Goal: Task Accomplishment & Management: Manage account settings

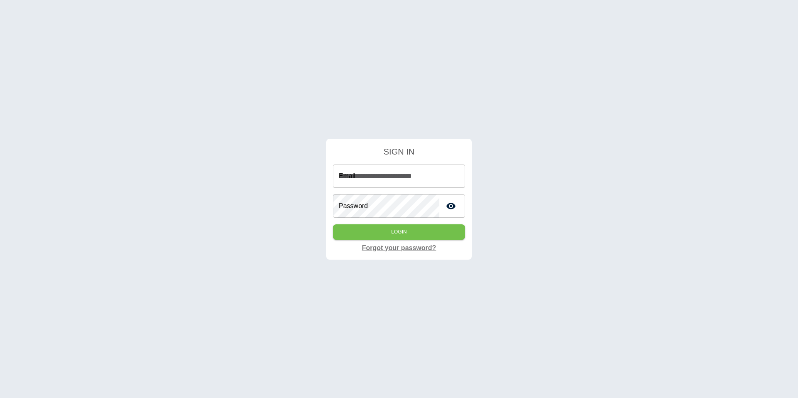
click at [412, 243] on link "Forgot your password?" at bounding box center [399, 248] width 74 height 10
type input "**********"
click at [392, 225] on button "Login" at bounding box center [399, 231] width 132 height 15
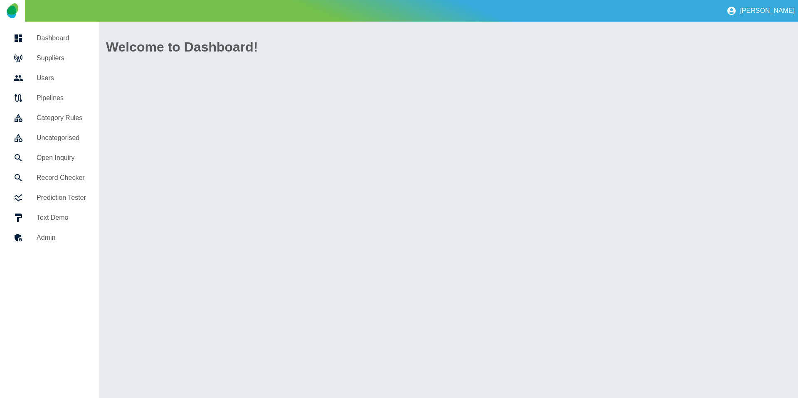
click at [58, 59] on h5 "Suppliers" at bounding box center [61, 58] width 49 height 10
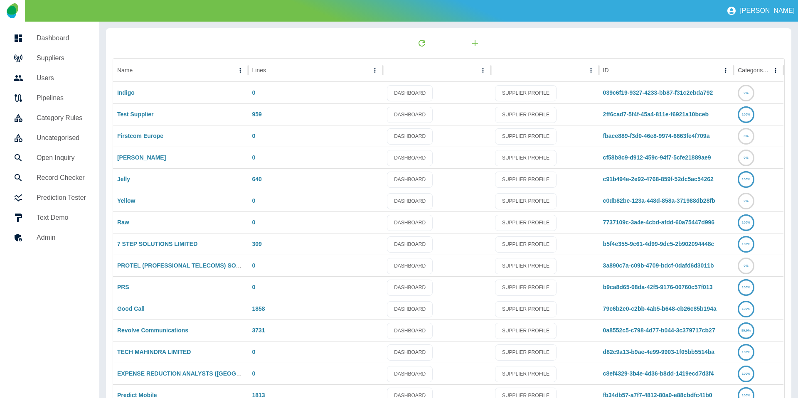
scroll to position [44, 0]
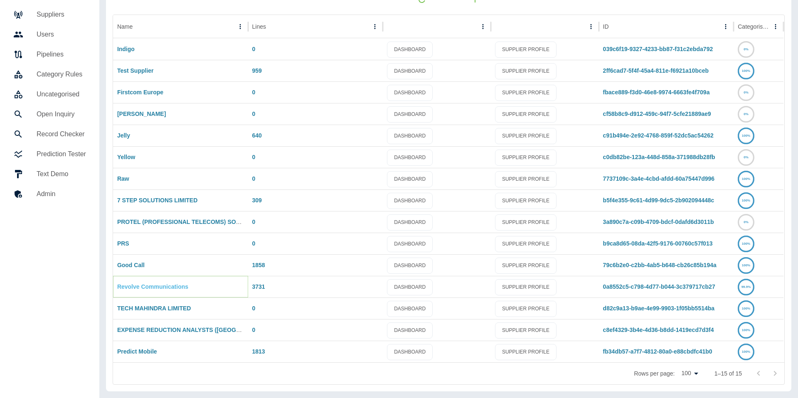
click at [145, 286] on link "Revolve Communications" at bounding box center [152, 287] width 71 height 7
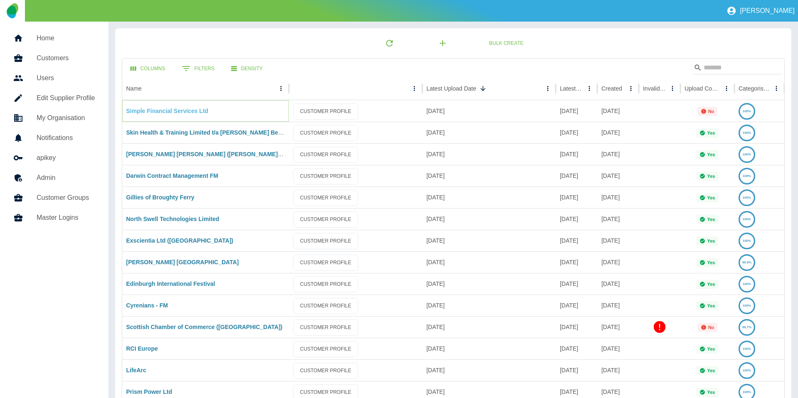
click at [165, 112] on link "Simple Financial Services Ltd" at bounding box center [167, 111] width 82 height 7
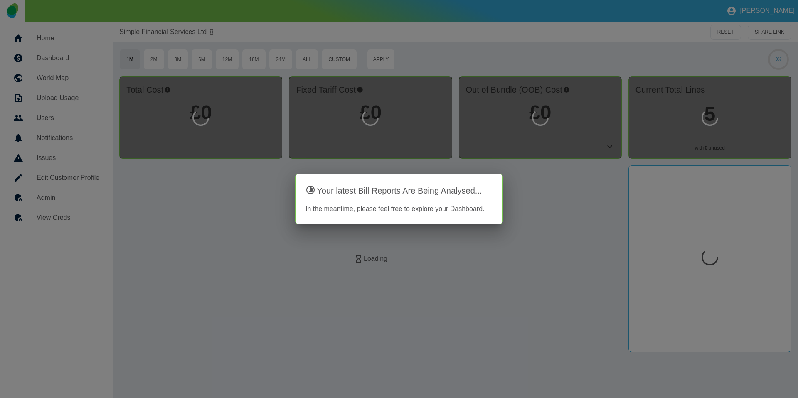
click at [48, 204] on div at bounding box center [399, 199] width 798 height 398
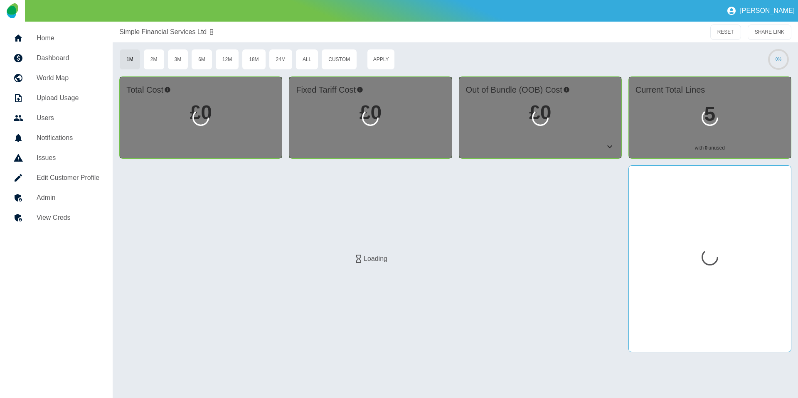
click at [52, 201] on h5 "Admin" at bounding box center [68, 198] width 63 height 10
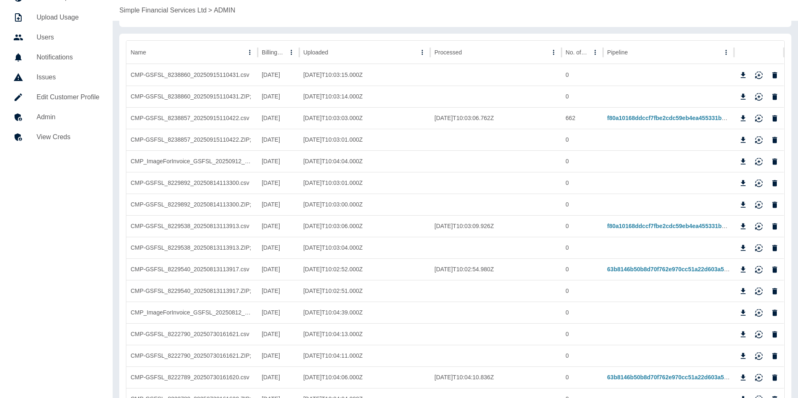
scroll to position [81, 0]
click at [623, 271] on link "63b8146b50b8d70f762e970cc51a22d603a5f027" at bounding box center [671, 269] width 128 height 7
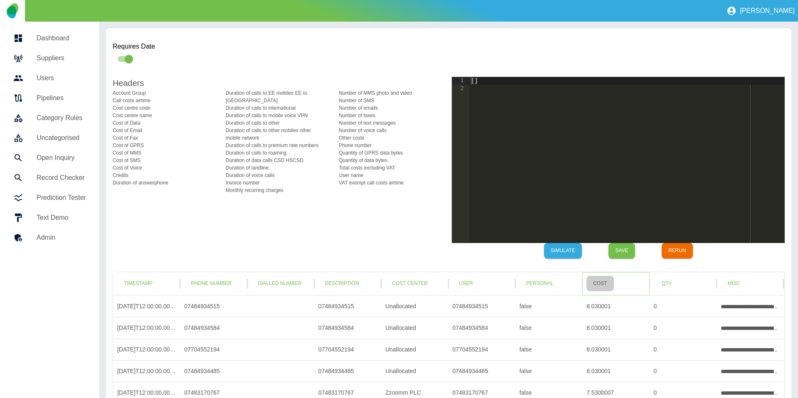
click at [598, 287] on button "Cost" at bounding box center [600, 283] width 27 height 15
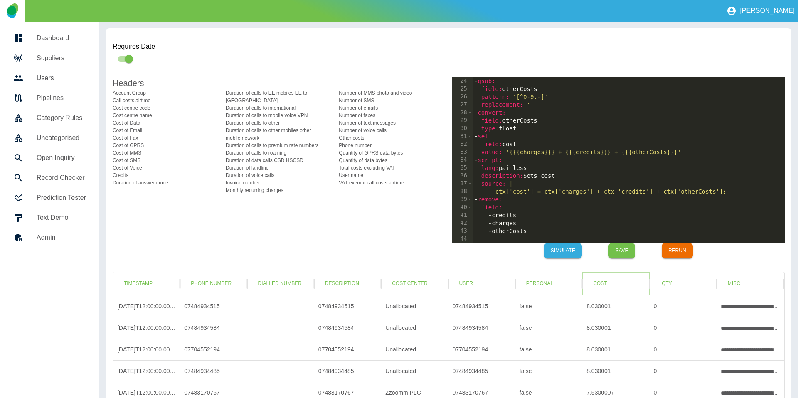
scroll to position [181, 0]
drag, startPoint x: 618, startPoint y: 153, endPoint x: 684, endPoint y: 152, distance: 66.1
click at [684, 152] on div "value : '{{{raw.Other costs}}}' - gsub : field : otherCosts pattern : '[^0-9.-]…" at bounding box center [629, 160] width 312 height 182
drag, startPoint x: 653, startPoint y: 193, endPoint x: 722, endPoint y: 193, distance: 68.6
click at [722, 193] on div "value : '{{{raw.Other costs}}}' - gsub : field : otherCosts pattern : '[^0-9.-]…" at bounding box center [629, 160] width 312 height 182
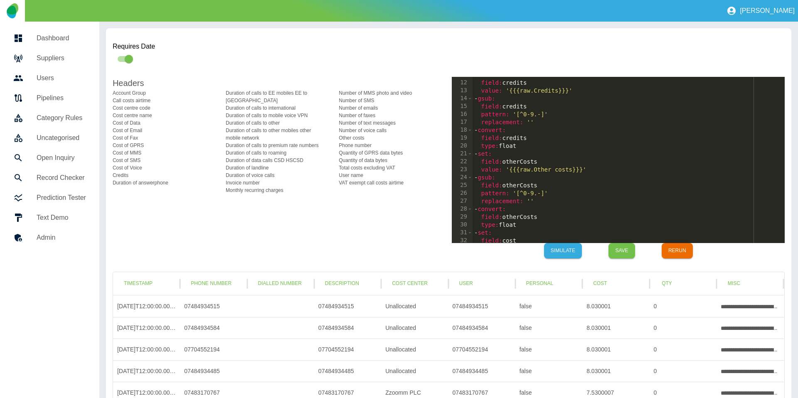
scroll to position [84, 0]
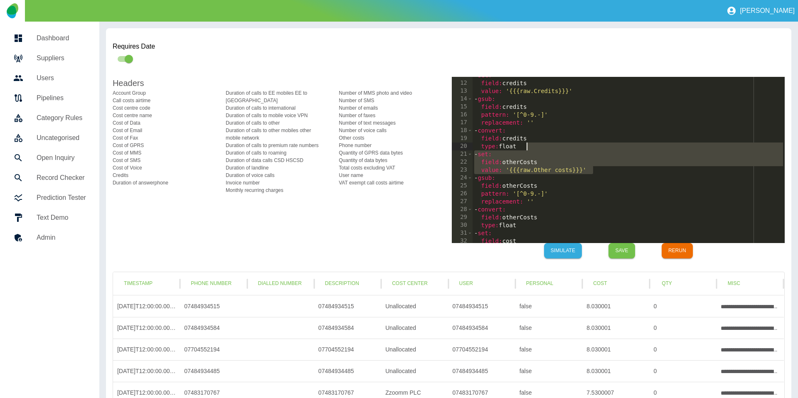
drag, startPoint x: 601, startPoint y: 169, endPoint x: 576, endPoint y: 144, distance: 35.3
click at [576, 144] on div "- set : field : credits value : '{{{raw.Credits}}}' - gsub : field : credits pa…" at bounding box center [629, 162] width 312 height 182
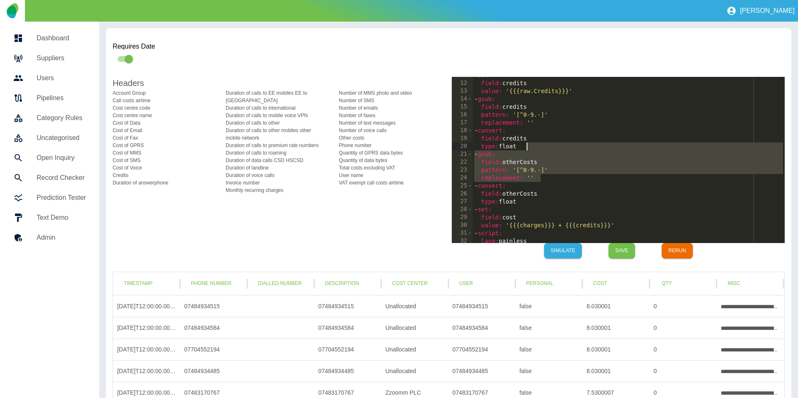
drag, startPoint x: 554, startPoint y: 178, endPoint x: 560, endPoint y: 150, distance: 28.9
click at [560, 150] on div "- set : field : credits value : '{{{raw.Credits}}}' - gsub : field : credits pa…" at bounding box center [629, 162] width 312 height 182
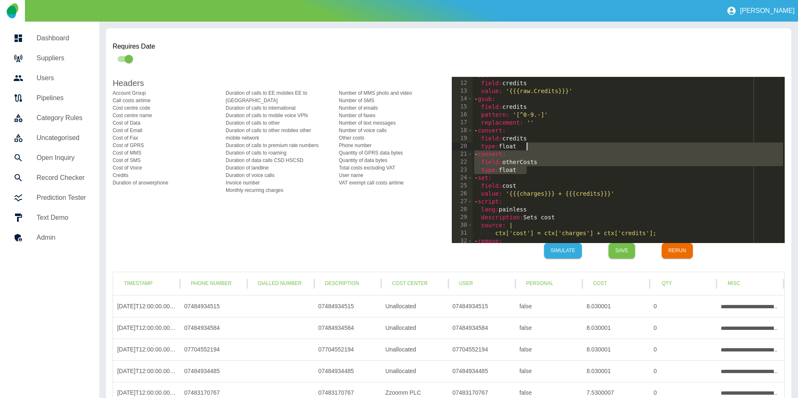
drag, startPoint x: 537, startPoint y: 170, endPoint x: 546, endPoint y: 150, distance: 22.5
click at [546, 150] on div "- set : field : credits value : '{{{raw.Credits}}}' - gsub : field : credits pa…" at bounding box center [629, 162] width 312 height 182
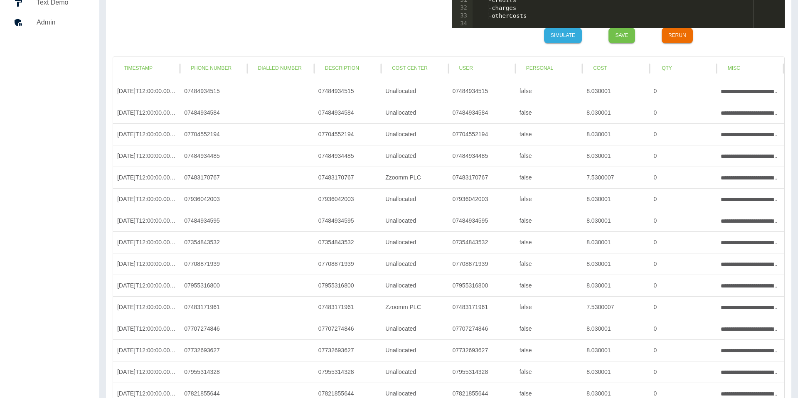
scroll to position [141, 0]
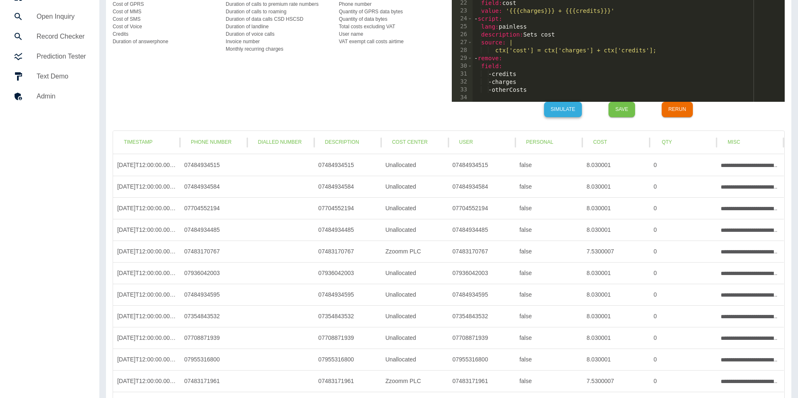
click at [558, 111] on button "Simulate" at bounding box center [563, 109] width 38 height 15
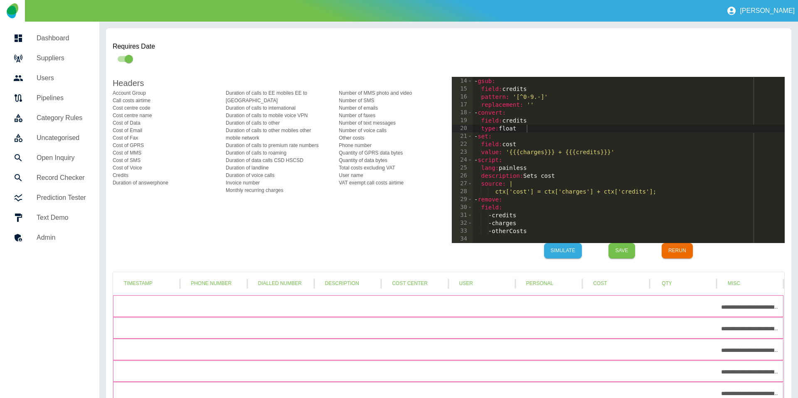
scroll to position [102, 0]
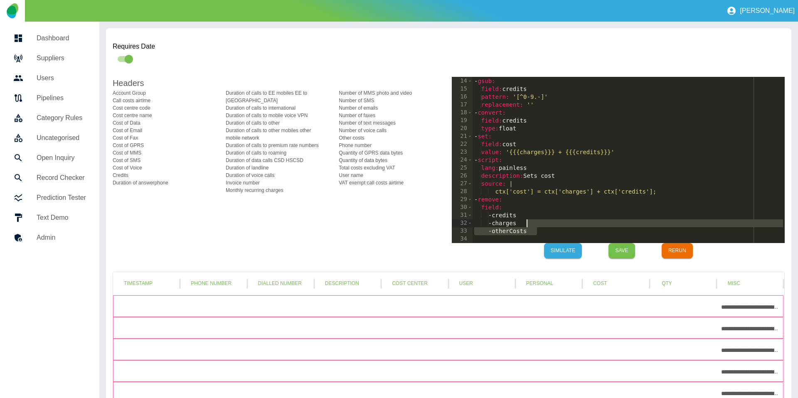
drag, startPoint x: 540, startPoint y: 232, endPoint x: 543, endPoint y: 226, distance: 6.7
click at [543, 226] on div "value : '{{{raw.Credits}}}' - gsub : field : credits pattern : '[^0-9.-]' repla…" at bounding box center [629, 160] width 312 height 182
type textarea "*********"
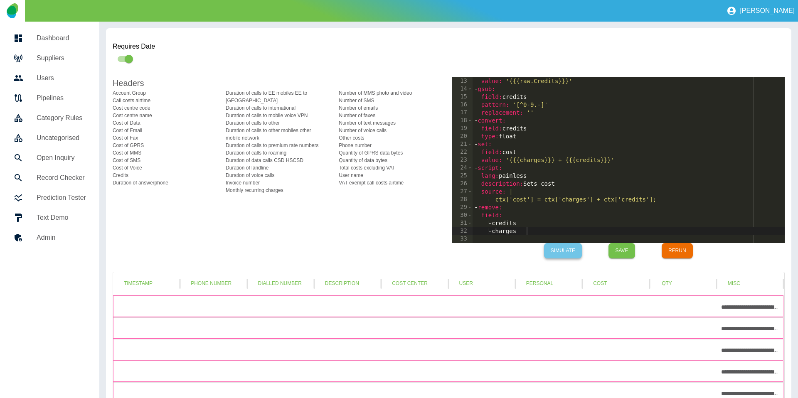
click at [573, 253] on button "Simulate" at bounding box center [563, 250] width 38 height 15
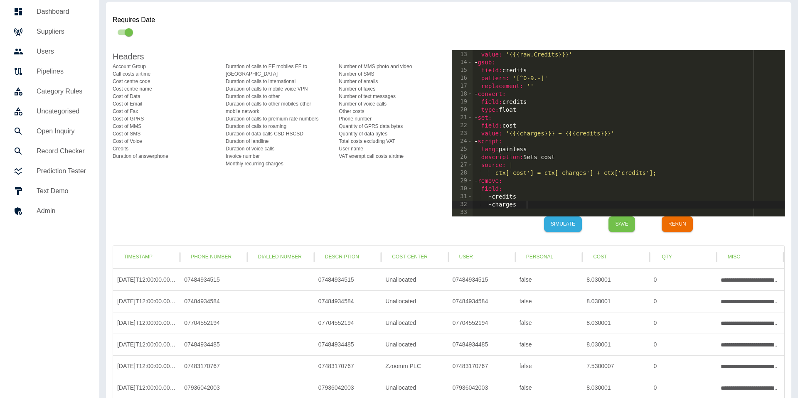
scroll to position [0, 0]
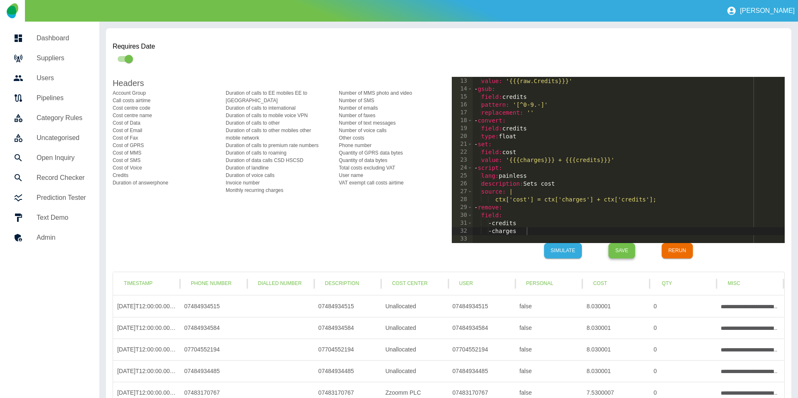
click at [630, 251] on button "Save" at bounding box center [622, 250] width 27 height 15
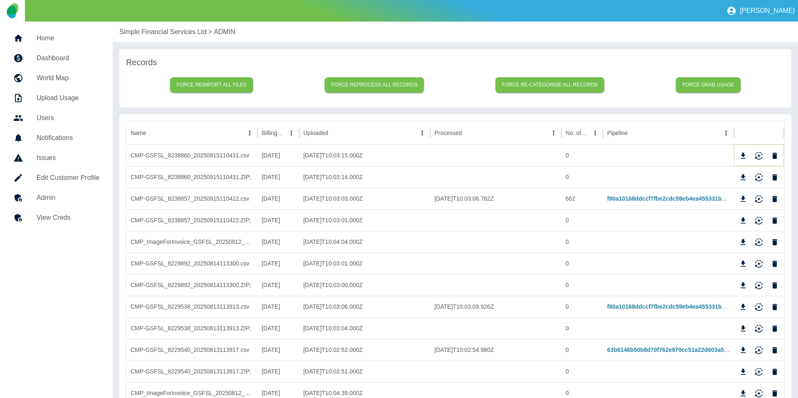
click at [760, 155] on icon "Reimport" at bounding box center [758, 154] width 7 height 5
click at [125, 33] on p "Simple Financial Services Ltd" at bounding box center [162, 32] width 87 height 10
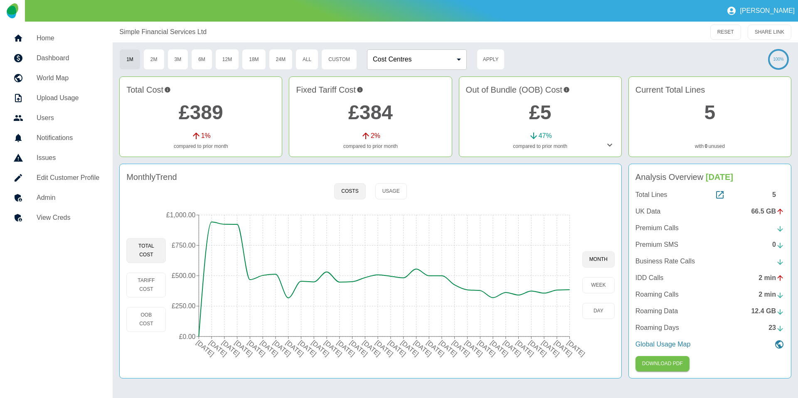
click at [85, 195] on h5 "Admin" at bounding box center [68, 198] width 63 height 10
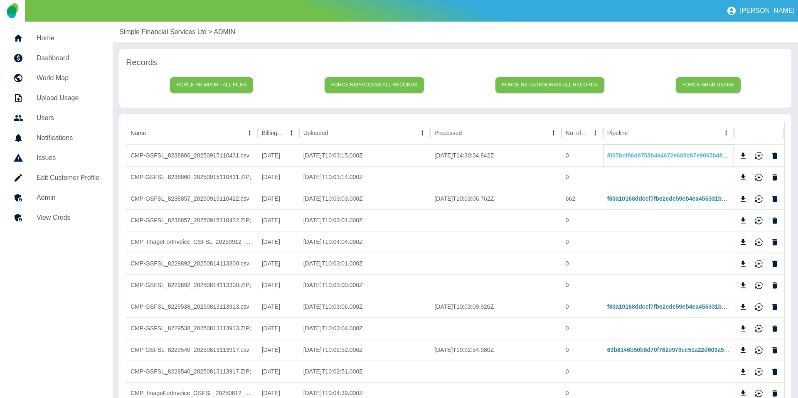
click at [626, 158] on link "8f67bcf86d9758b4a4672e605cb7e9065b48672b" at bounding box center [671, 155] width 129 height 7
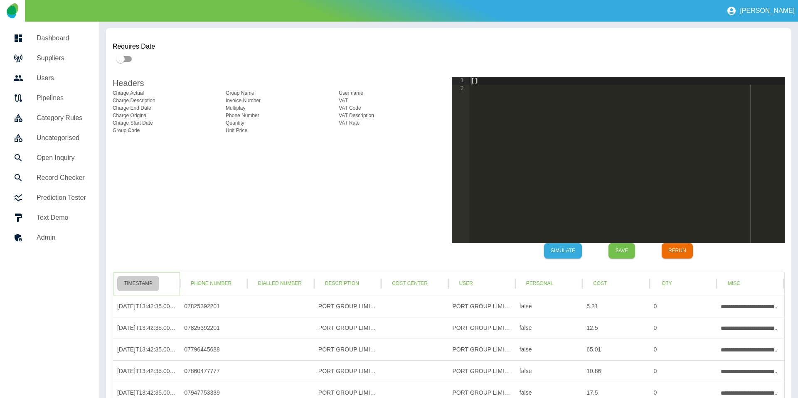
click at [147, 283] on button "Timestamp" at bounding box center [138, 283] width 42 height 15
click at [232, 288] on button "Phone Number" at bounding box center [211, 283] width 54 height 15
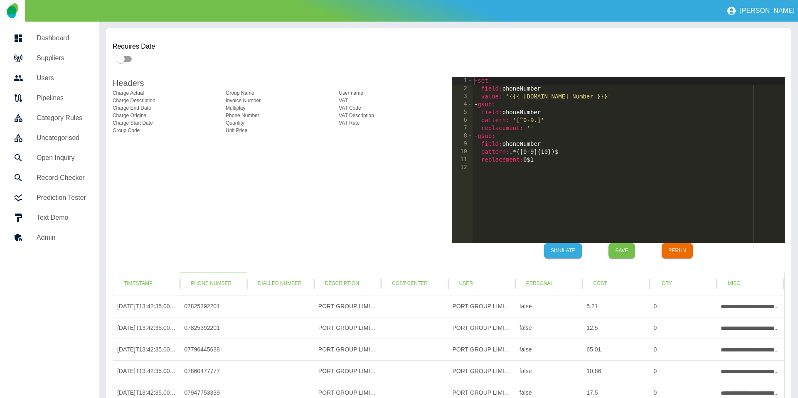
scroll to position [22, 0]
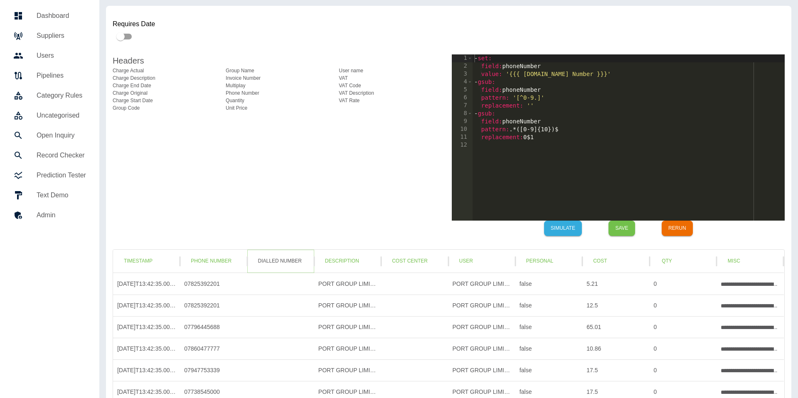
click at [291, 262] on button "Dialled Number" at bounding box center [279, 261] width 57 height 15
click at [349, 262] on button "Description" at bounding box center [341, 261] width 47 height 15
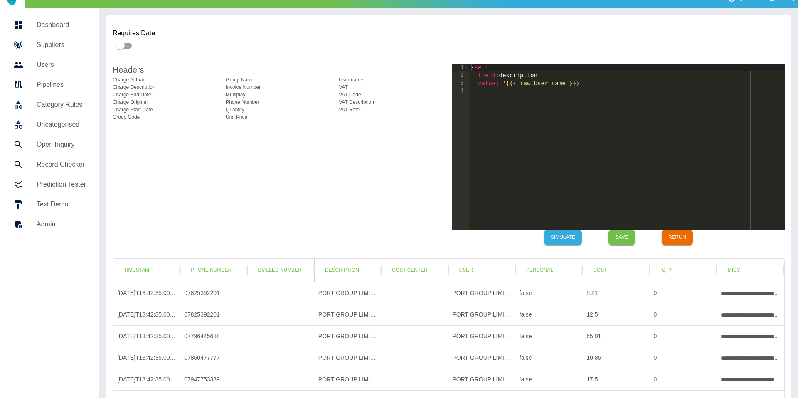
scroll to position [0, 0]
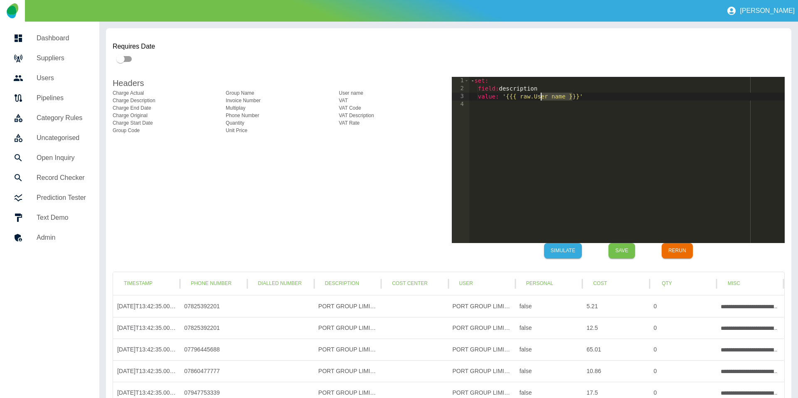
drag, startPoint x: 572, startPoint y: 97, endPoint x: 542, endPoint y: 98, distance: 29.9
click at [542, 98] on div "- set : field : description value : '{{{ raw.User name }}}'" at bounding box center [627, 168] width 316 height 182
type textarea "**********"
click at [570, 250] on button "Simulate" at bounding box center [563, 250] width 38 height 15
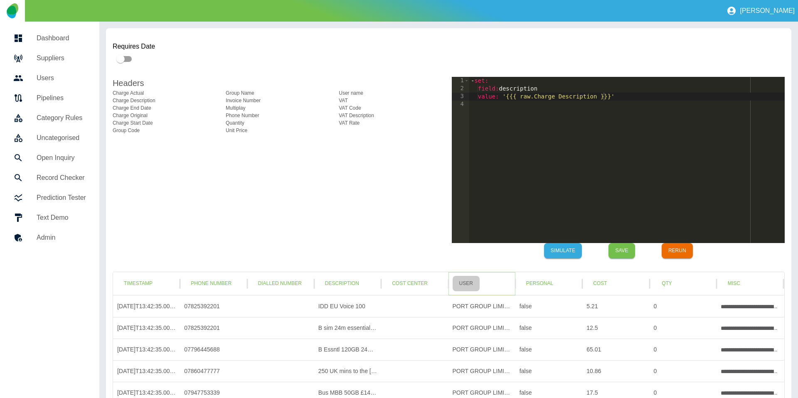
click at [469, 279] on button "User" at bounding box center [466, 283] width 27 height 15
click at [426, 284] on button "Cost Center" at bounding box center [409, 283] width 49 height 15
click at [611, 285] on button "Cost" at bounding box center [600, 283] width 27 height 15
click at [663, 284] on button "Qty" at bounding box center [667, 283] width 27 height 15
click at [737, 284] on button "Misc" at bounding box center [734, 283] width 27 height 15
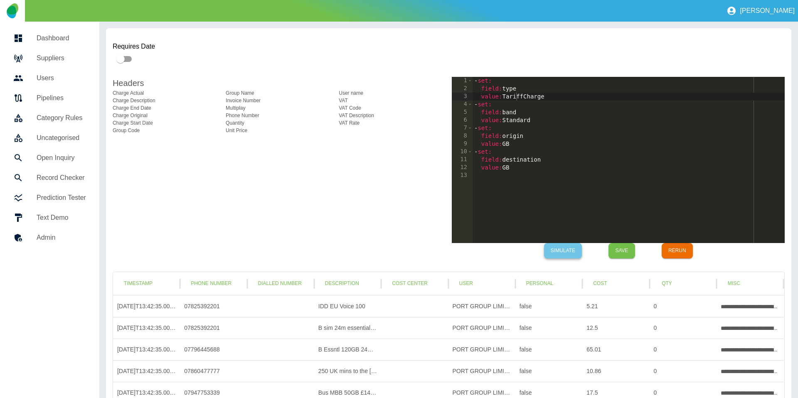
click at [571, 256] on button "Simulate" at bounding box center [563, 250] width 38 height 15
click at [148, 283] on button "Timestamp" at bounding box center [138, 283] width 42 height 15
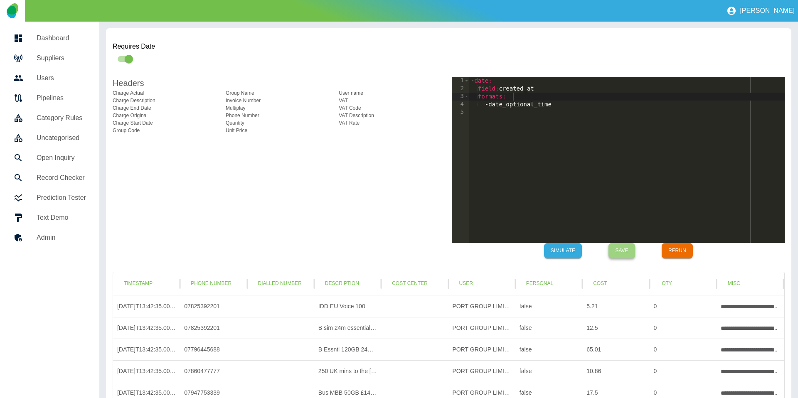
click at [621, 252] on button "Save" at bounding box center [622, 250] width 27 height 15
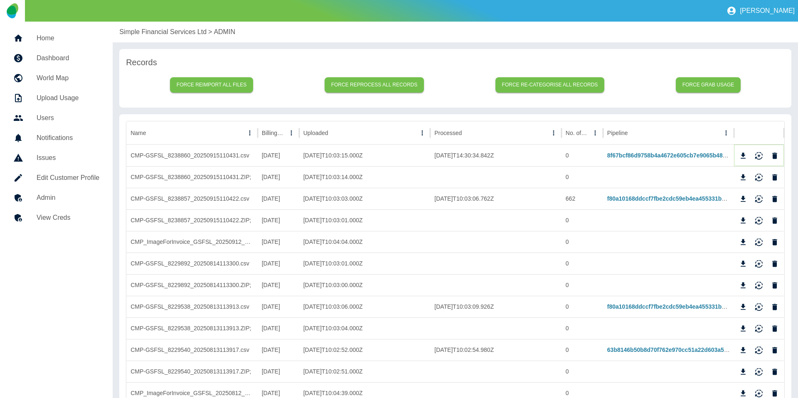
click at [757, 156] on icon "Reimport" at bounding box center [759, 156] width 8 height 8
click at [150, 33] on p "Simple Financial Services Ltd" at bounding box center [162, 32] width 87 height 10
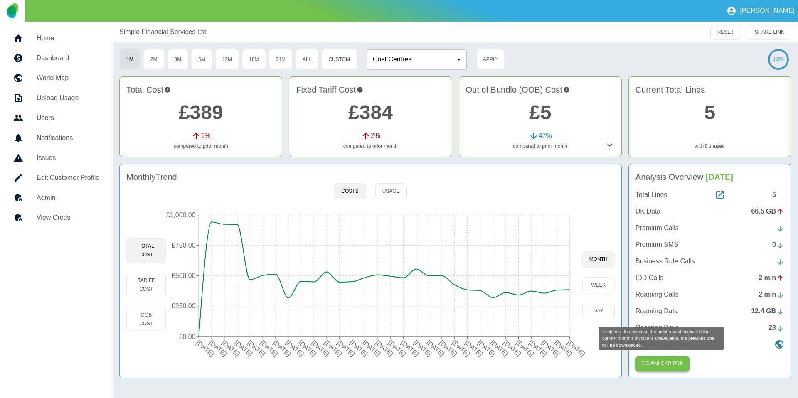
click at [678, 366] on button "Download PDF" at bounding box center [663, 363] width 54 height 15
click at [202, 111] on link "£389" at bounding box center [201, 112] width 44 height 22
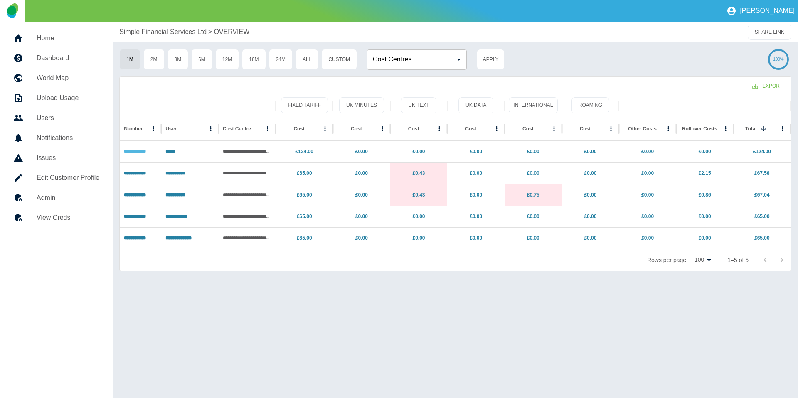
click at [139, 151] on link "**********" at bounding box center [135, 151] width 22 height 5
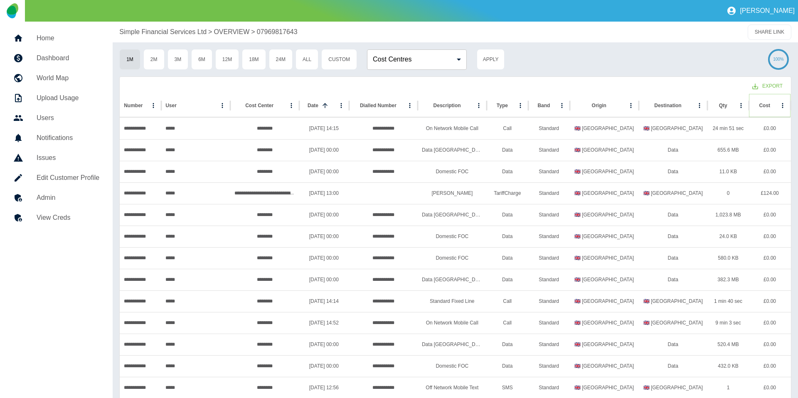
click at [773, 106] on icon "Sort" at bounding box center [776, 105] width 7 height 7
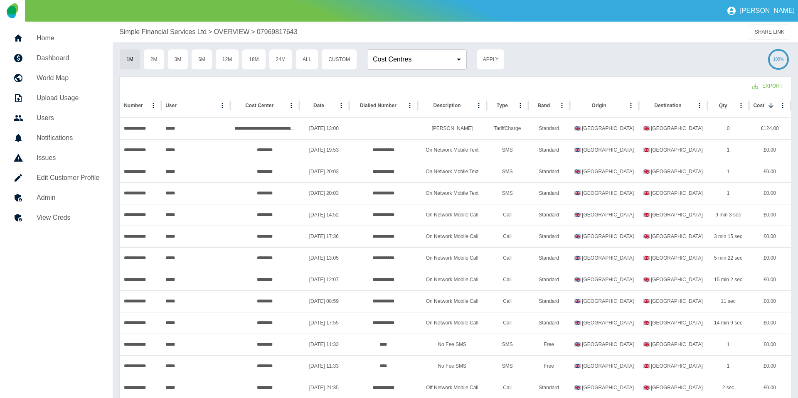
click at [156, 32] on p "Simple Financial Services Ltd" at bounding box center [162, 32] width 87 height 10
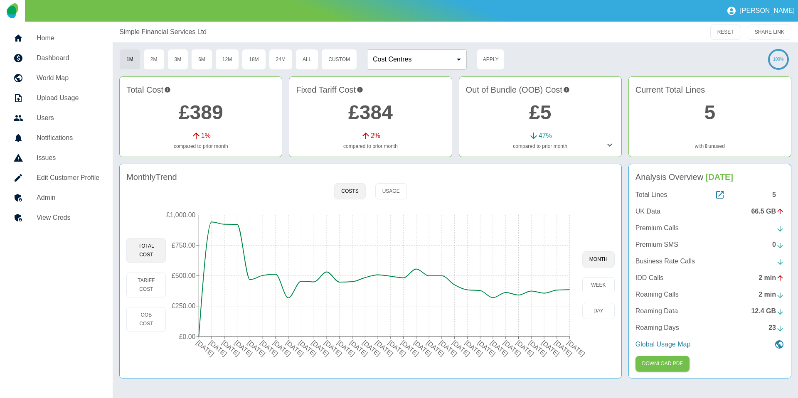
click at [66, 196] on h5 "Admin" at bounding box center [68, 198] width 63 height 10
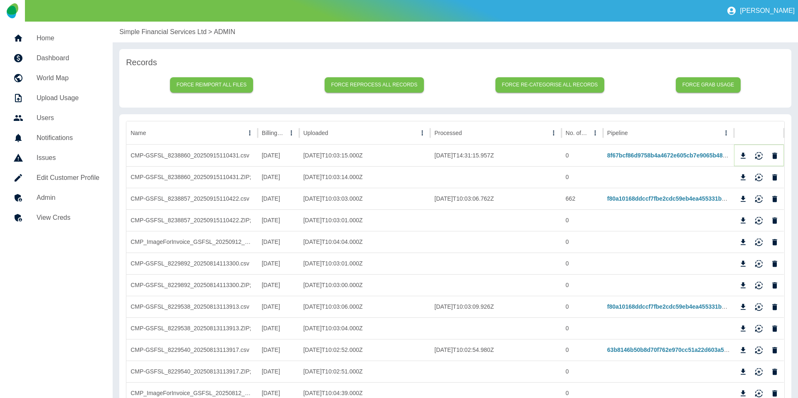
click at [759, 156] on icon "Reimport" at bounding box center [758, 154] width 7 height 5
click at [158, 34] on p "Simple Financial Services Ltd" at bounding box center [162, 32] width 87 height 10
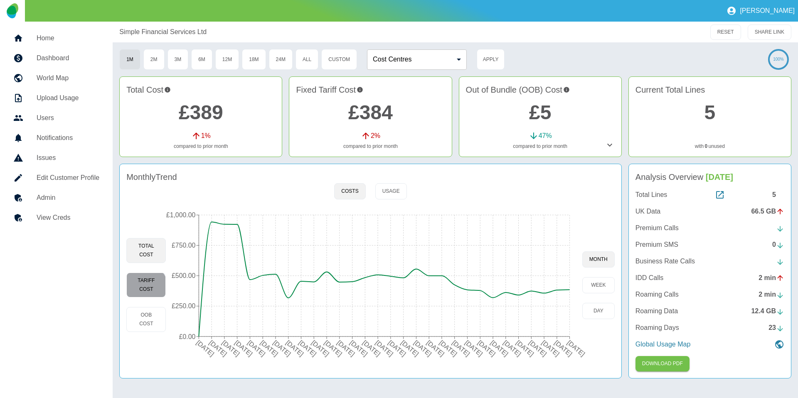
click at [140, 291] on button "Tariff Cost" at bounding box center [145, 285] width 39 height 25
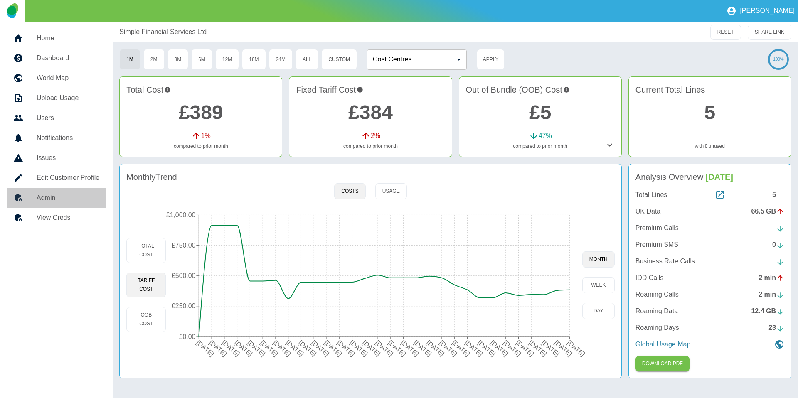
click at [77, 200] on h5 "Admin" at bounding box center [68, 198] width 63 height 10
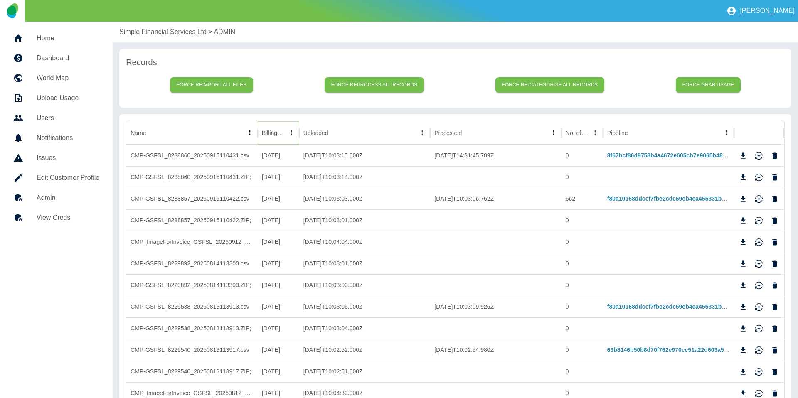
click at [288, 134] on icon "Sort" at bounding box center [291, 132] width 7 height 7
click at [69, 36] on h5 "Home" at bounding box center [68, 38] width 63 height 10
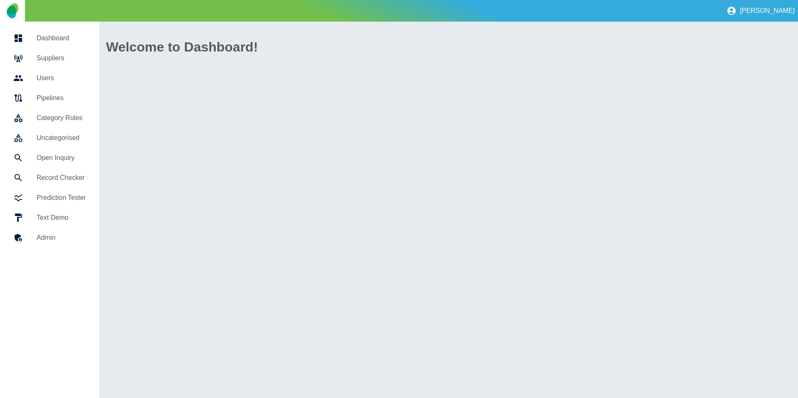
click at [64, 59] on h5 "Suppliers" at bounding box center [61, 58] width 49 height 10
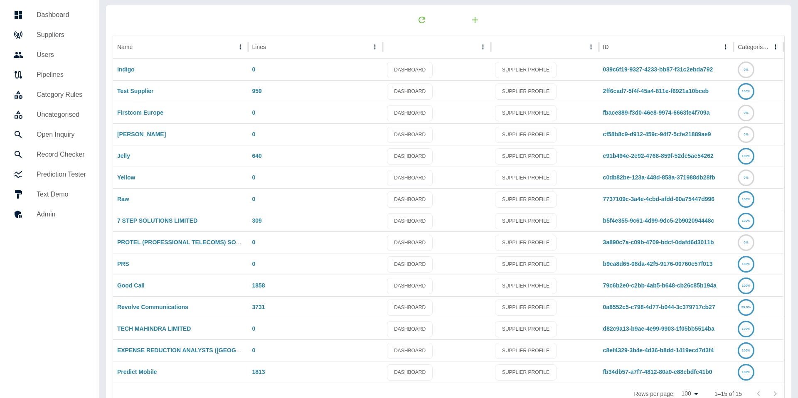
scroll to position [35, 0]
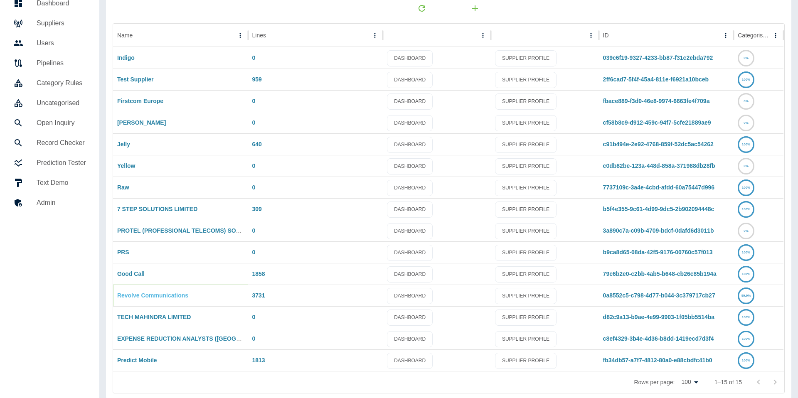
click at [132, 294] on link "Revolve Communications" at bounding box center [152, 295] width 71 height 7
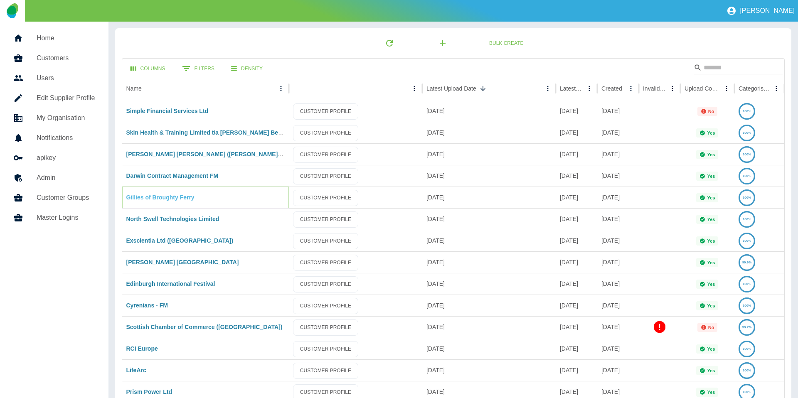
click at [153, 196] on link "Gillies of Broughty Ferry" at bounding box center [160, 197] width 68 height 7
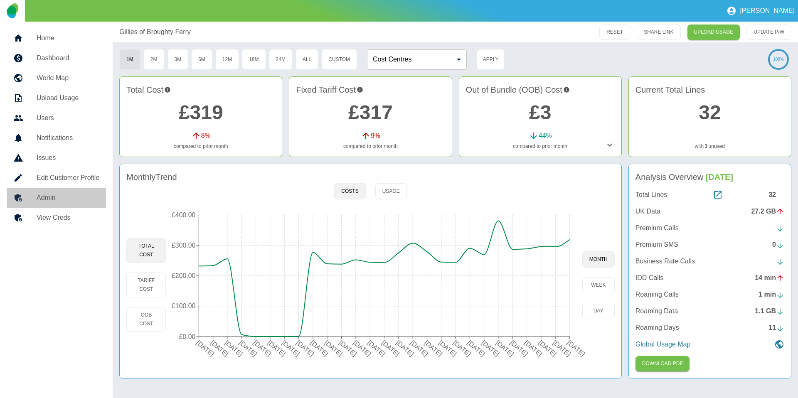
click at [52, 191] on link "Admin" at bounding box center [56, 198] width 99 height 20
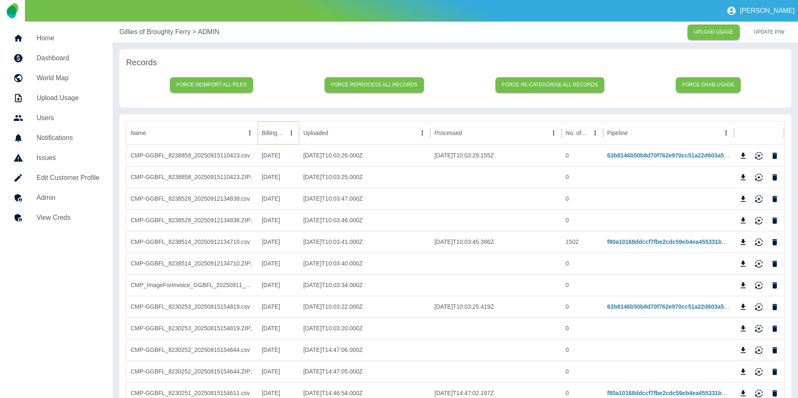
click at [288, 133] on icon "Sort" at bounding box center [291, 132] width 7 height 7
click at [757, 198] on icon "Reimport" at bounding box center [759, 199] width 8 height 8
click at [758, 155] on icon "Reimport" at bounding box center [758, 154] width 7 height 5
click at [143, 33] on p "Gillies of Broughty Ferry" at bounding box center [154, 32] width 71 height 10
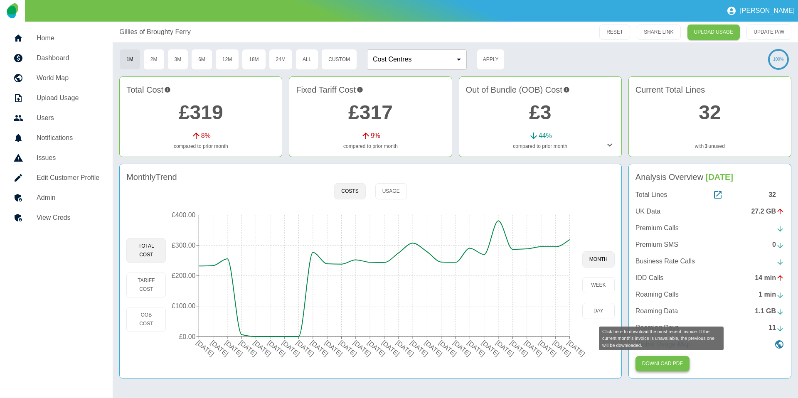
click at [664, 359] on button "Download PDF" at bounding box center [663, 363] width 54 height 15
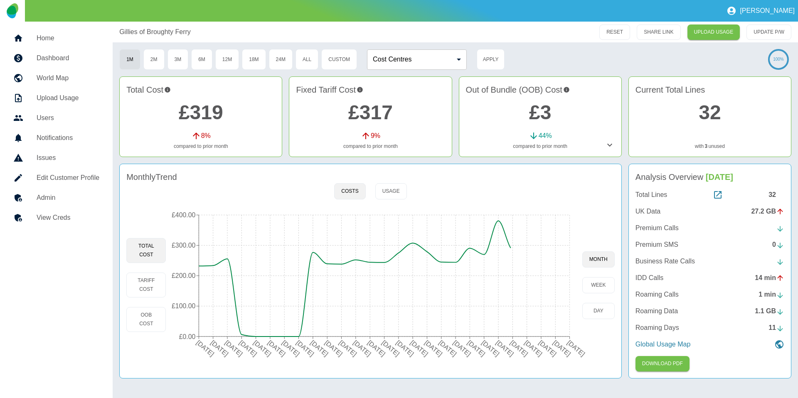
click at [194, 113] on link "£319" at bounding box center [201, 112] width 44 height 22
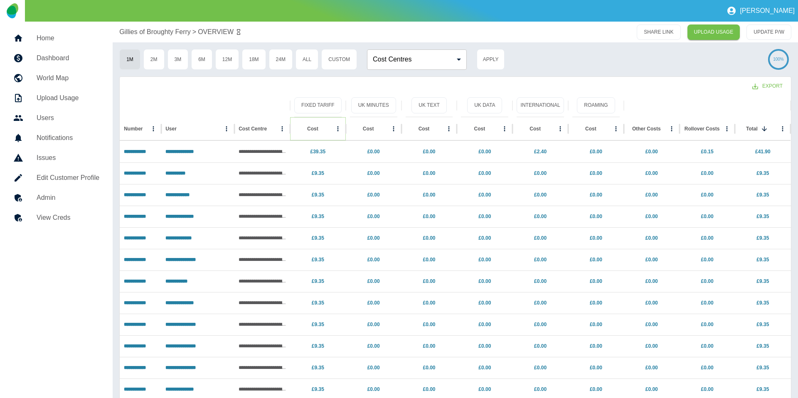
click at [321, 127] on icon "Sort" at bounding box center [324, 128] width 7 height 7
click at [146, 150] on link "**********" at bounding box center [135, 151] width 22 height 5
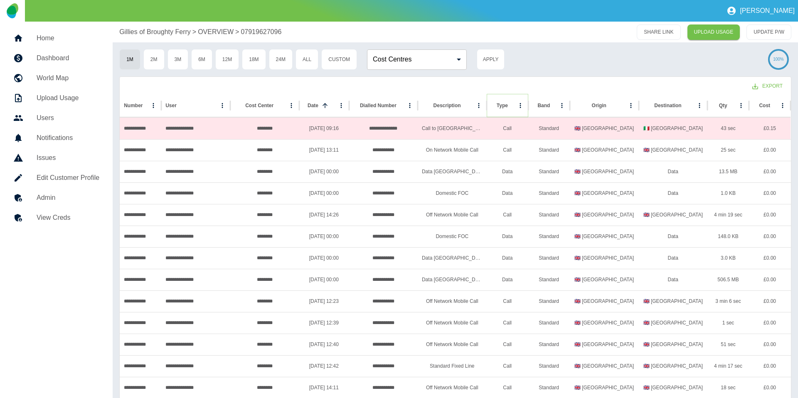
click at [512, 106] on icon "Sort" at bounding box center [514, 105] width 5 height 5
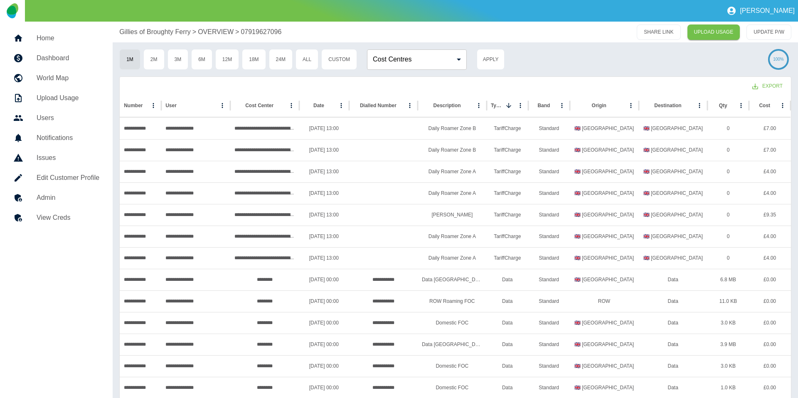
click at [142, 34] on p "Gillies of Broughty Ferry" at bounding box center [154, 32] width 71 height 10
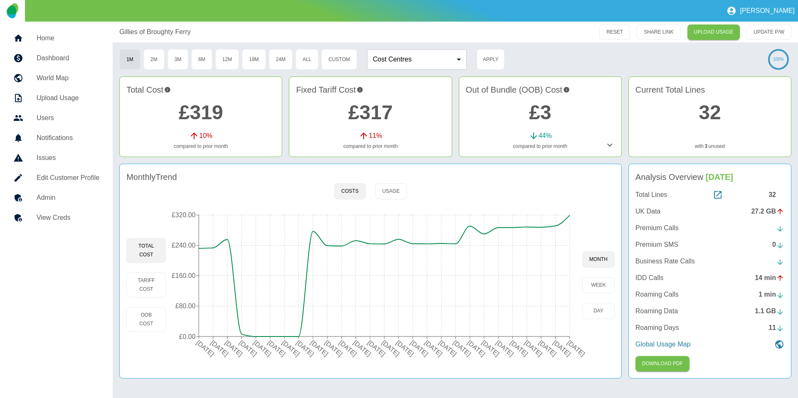
click at [87, 38] on h5 "Home" at bounding box center [68, 38] width 63 height 10
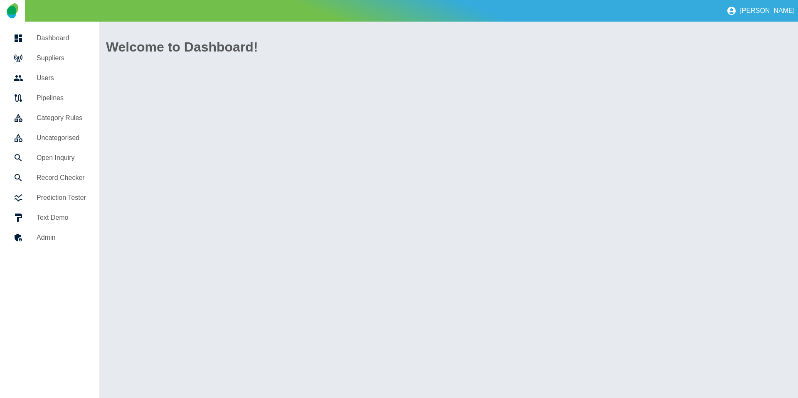
click at [57, 160] on h5 "Open Inquiry" at bounding box center [61, 158] width 49 height 10
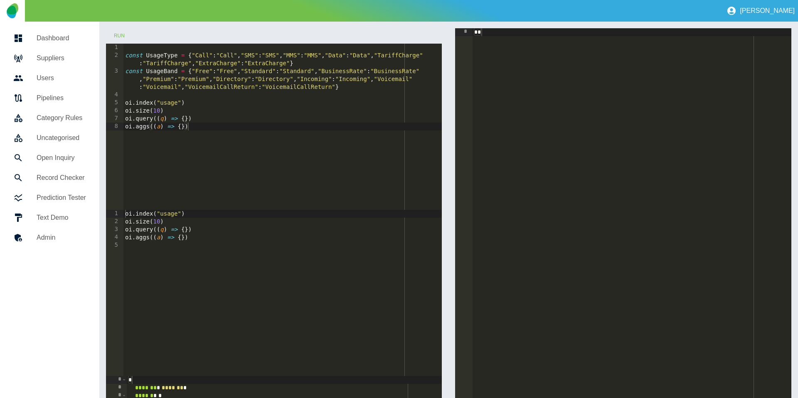
click at [33, 117] on div at bounding box center [24, 118] width 23 height 10
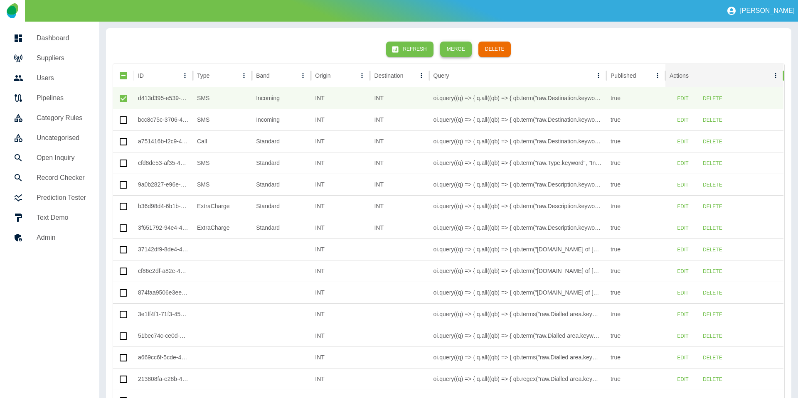
click at [455, 46] on button "Merge" at bounding box center [456, 49] width 32 height 15
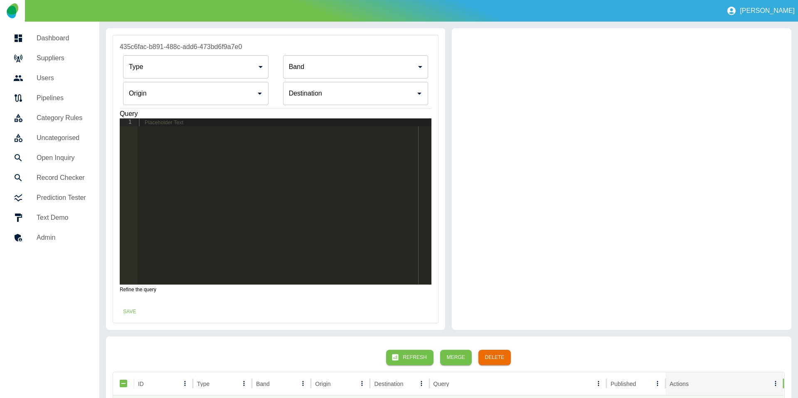
type input "***"
type input "********"
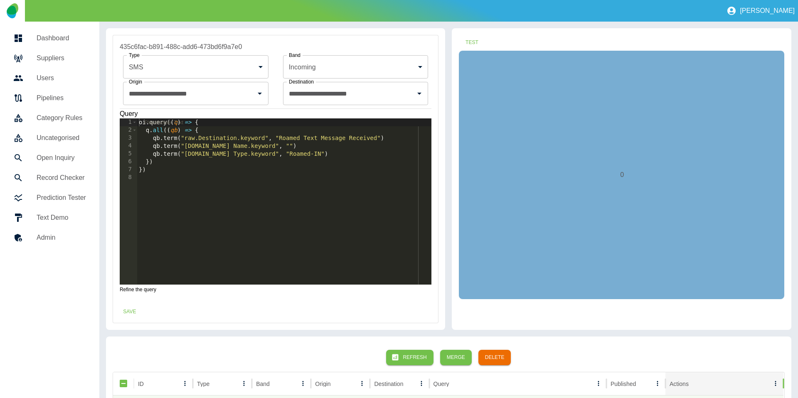
type input "**********"
drag, startPoint x: 326, startPoint y: 154, endPoint x: 391, endPoint y: 137, distance: 67.1
click at [391, 137] on div "oi . query (( q ) => { q . all (( qb ) => { qb . term ( "raw.Destination.keywor…" at bounding box center [284, 209] width 295 height 182
type textarea "**********"
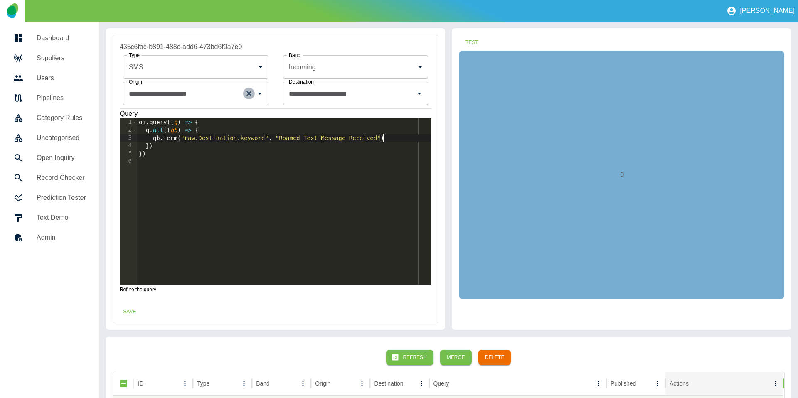
click at [249, 94] on icon "Clear" at bounding box center [249, 93] width 5 height 5
click at [407, 94] on icon "Clear" at bounding box center [408, 93] width 8 height 8
click at [408, 68] on body "**********" at bounding box center [399, 199] width 798 height 398
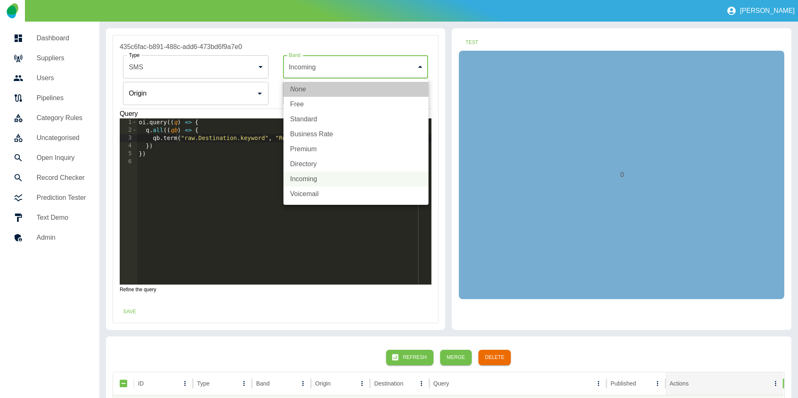
drag, startPoint x: 369, startPoint y: 93, endPoint x: 343, endPoint y: 94, distance: 25.8
click at [369, 93] on li "None" at bounding box center [356, 89] width 145 height 15
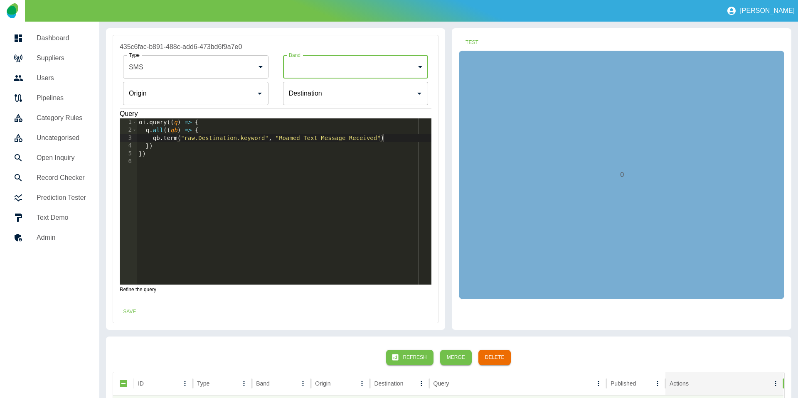
click at [350, 74] on body "**********" at bounding box center [399, 199] width 798 height 398
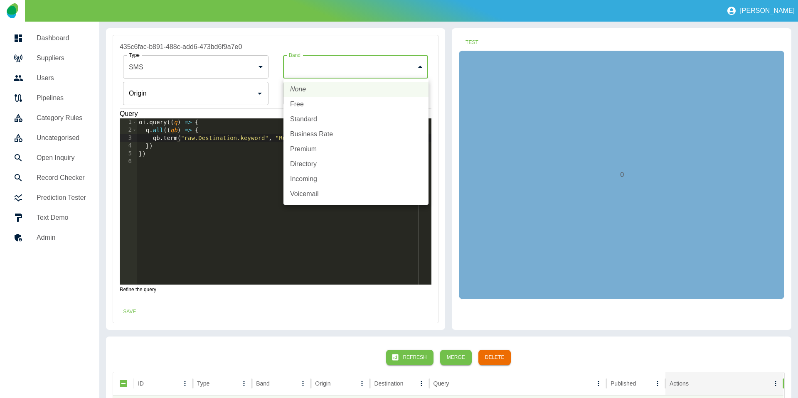
click at [345, 48] on div at bounding box center [399, 199] width 798 height 398
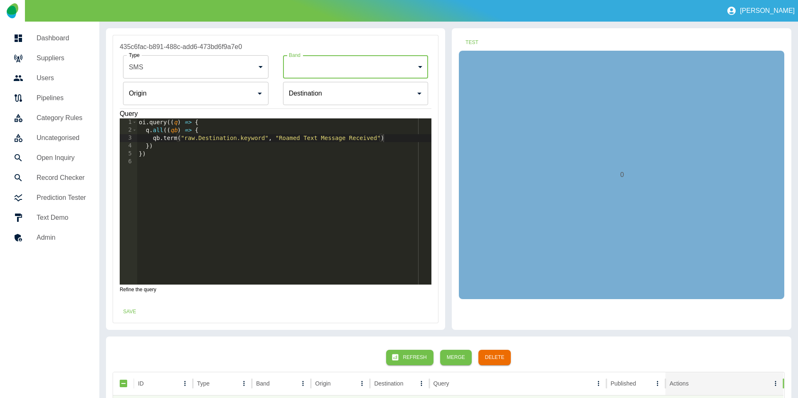
click at [318, 102] on div "Destination" at bounding box center [355, 93] width 145 height 23
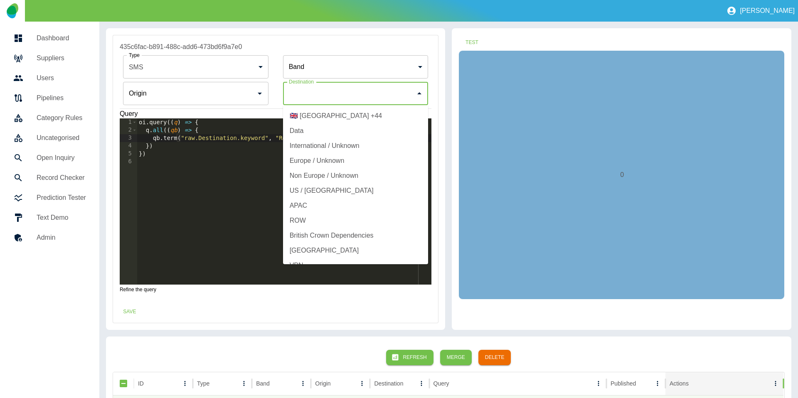
click at [318, 143] on li "International / Unknown" at bounding box center [355, 145] width 145 height 15
type input "**********"
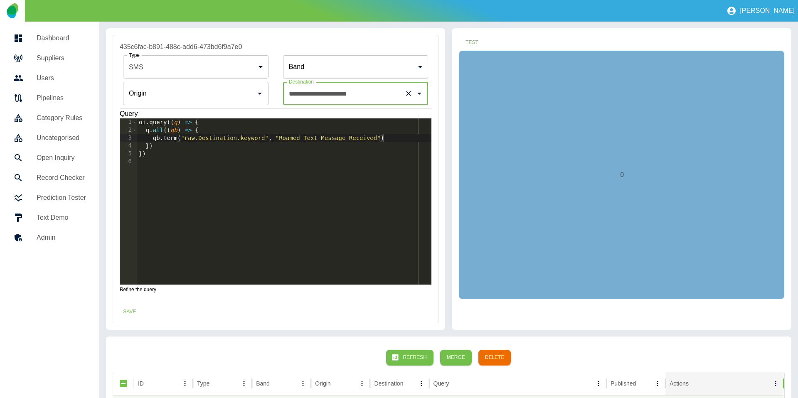
click at [185, 96] on input "Origin" at bounding box center [190, 94] width 126 height 16
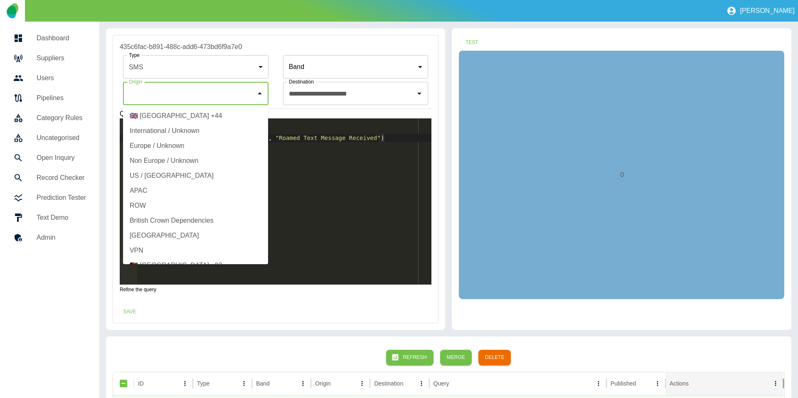
click at [168, 136] on li "International / Unknown" at bounding box center [195, 130] width 145 height 15
type input "**********"
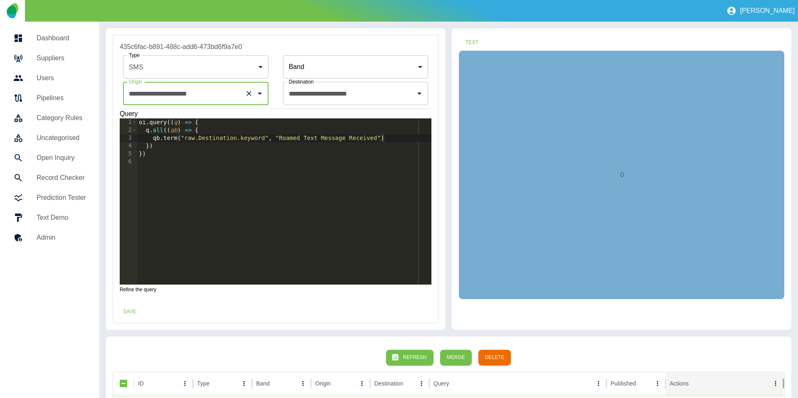
click at [224, 71] on body "**********" at bounding box center [399, 199] width 798 height 398
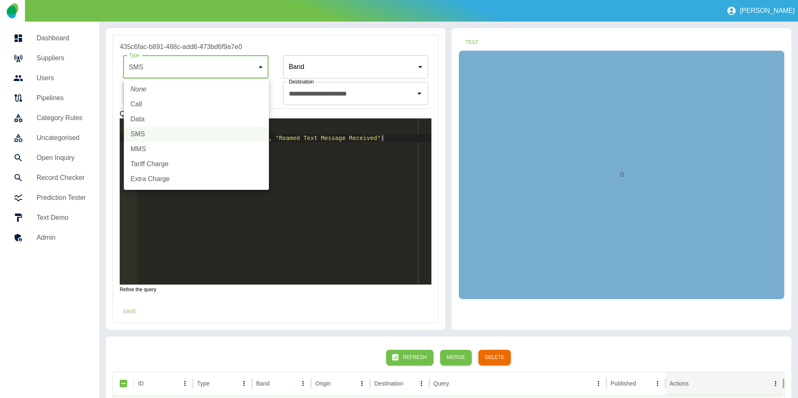
drag, startPoint x: 155, startPoint y: 180, endPoint x: 198, endPoint y: 175, distance: 43.1
click at [155, 180] on li "Extra Charge" at bounding box center [196, 179] width 145 height 15
type input "**********"
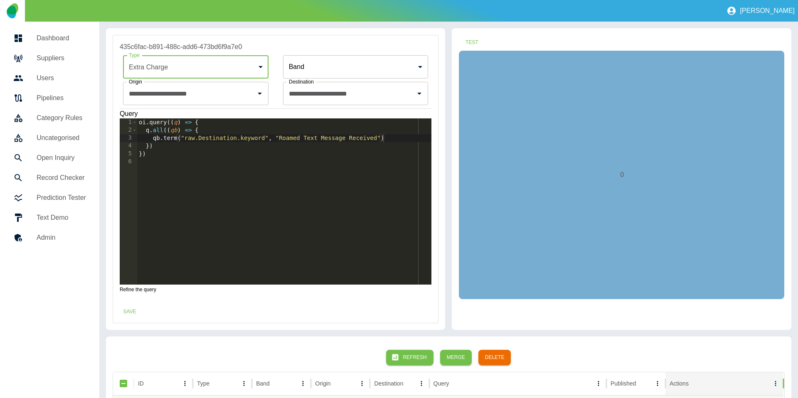
click at [170, 140] on div "oi . query (( q ) => { q . all (( qb ) => { qb . term ( "raw.Destination.keywor…" at bounding box center [284, 209] width 295 height 182
click at [215, 138] on div "oi . query (( q ) => { q . all (( qb ) => { qb . regex ( "raw.Destination.keywo…" at bounding box center [284, 209] width 295 height 182
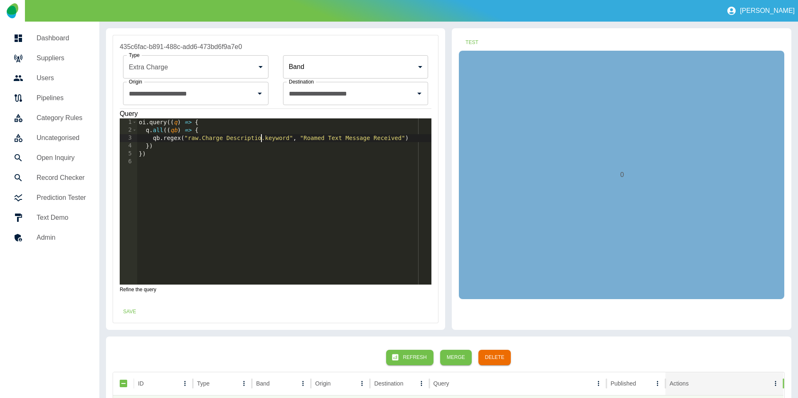
scroll to position [0, 9]
drag, startPoint x: 306, startPoint y: 139, endPoint x: 406, endPoint y: 139, distance: 99.8
click at [406, 138] on div "oi . query (( q ) => { q . all (( qb ) => { qb . regex ( "raw.Charge Descriptio…" at bounding box center [284, 209] width 295 height 182
type textarea "**********"
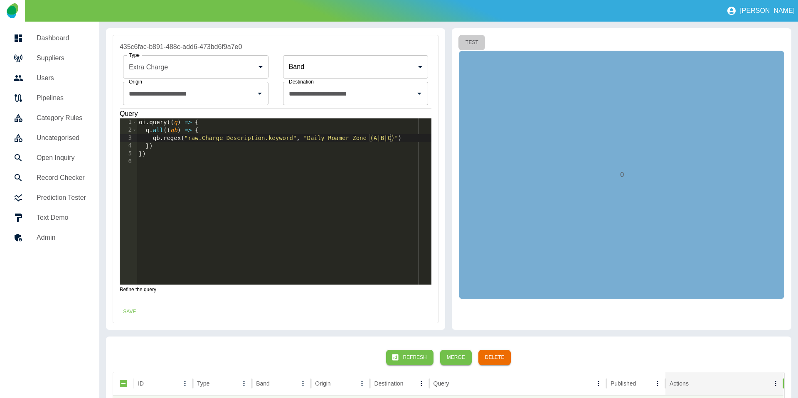
click at [480, 40] on button "Test" at bounding box center [472, 42] width 27 height 15
click at [131, 310] on button "Save" at bounding box center [129, 311] width 27 height 15
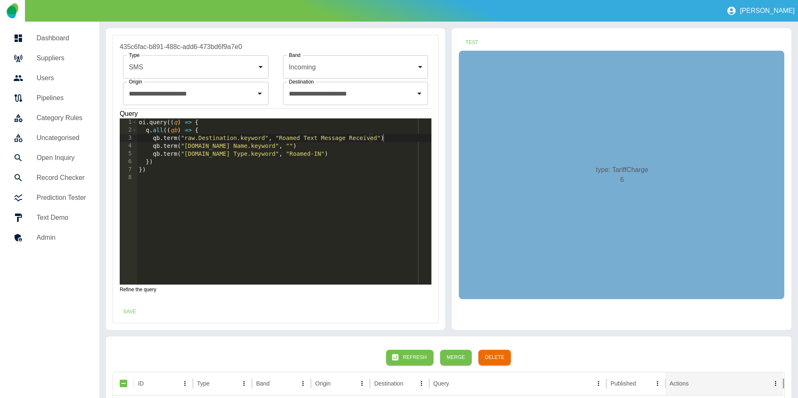
type input "***"
type input "********"
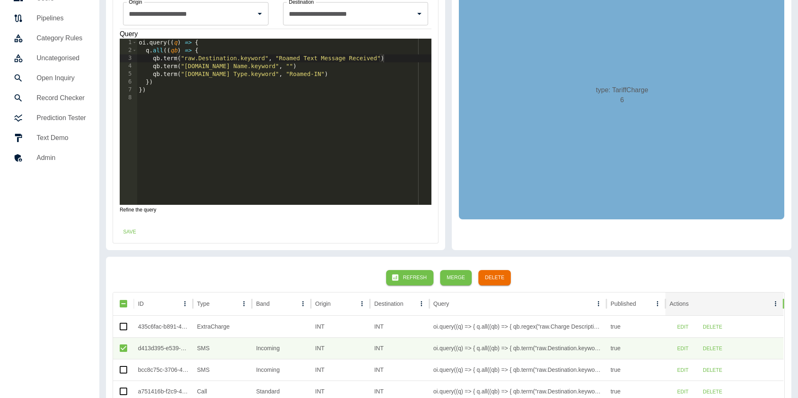
scroll to position [82, 0]
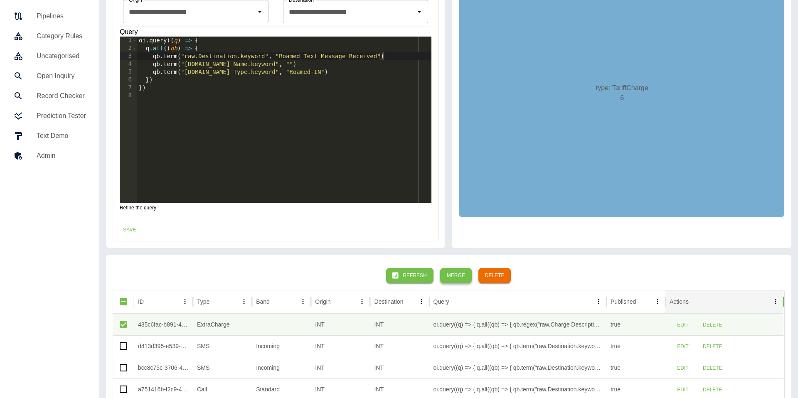
click at [466, 277] on button "Merge" at bounding box center [456, 275] width 32 height 15
type input "**********"
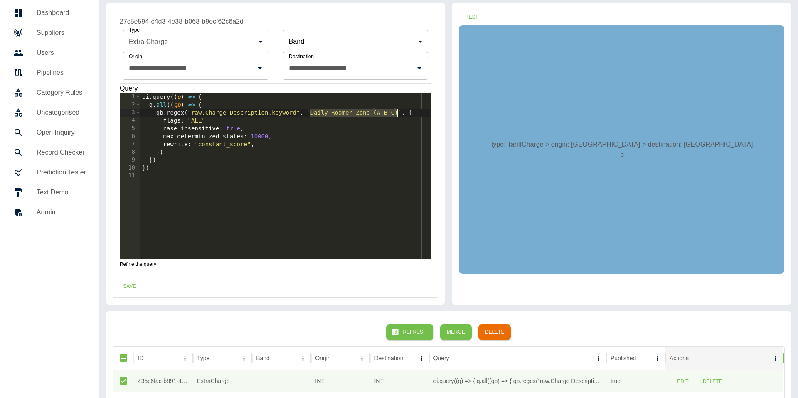
scroll to position [27, 0]
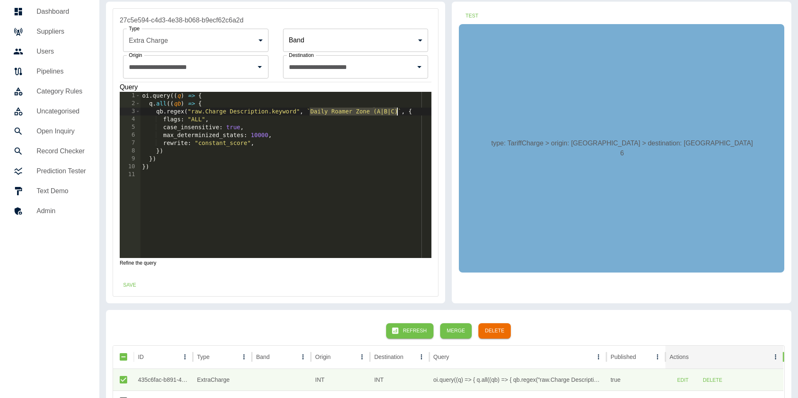
drag, startPoint x: 311, startPoint y: 116, endPoint x: 397, endPoint y: 112, distance: 86.1
click at [397, 112] on div "oi . query (( q ) => { q . all (( qb ) => { qb . regex ( "raw.Charge Descriptio…" at bounding box center [286, 183] width 291 height 182
click at [407, 68] on icon "Clear" at bounding box center [408, 67] width 8 height 8
type textarea "**********"
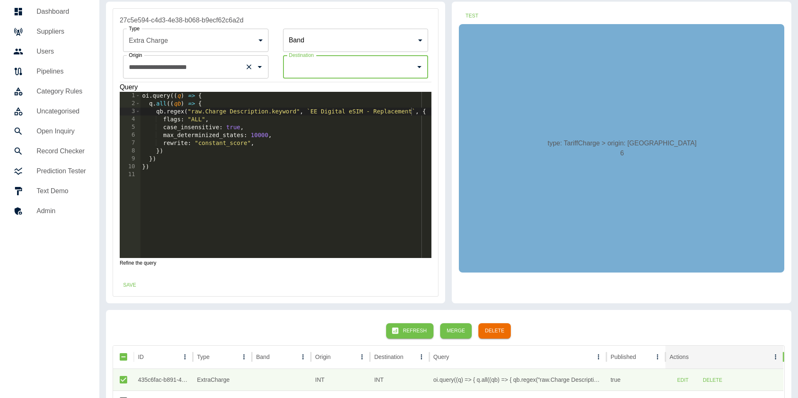
click at [248, 67] on icon "Clear" at bounding box center [249, 66] width 5 height 5
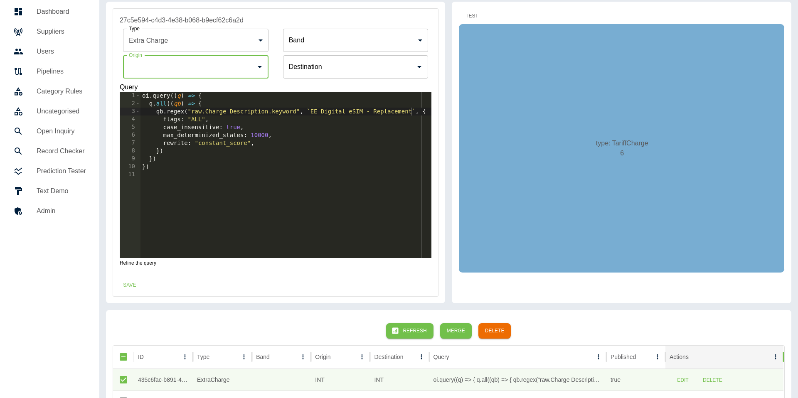
click at [474, 13] on button "Test" at bounding box center [472, 15] width 27 height 15
click at [132, 285] on button "Save" at bounding box center [129, 285] width 27 height 15
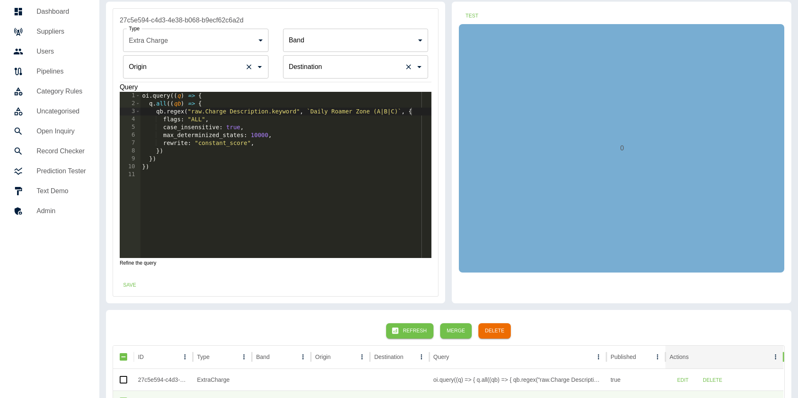
type input "**********"
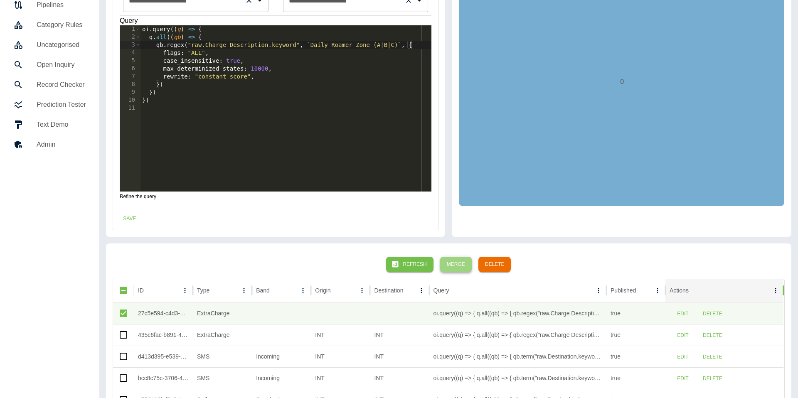
click at [457, 266] on button "Merge" at bounding box center [456, 264] width 32 height 15
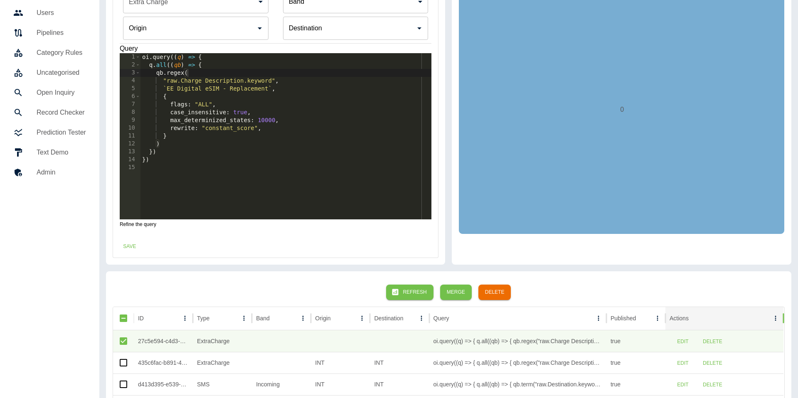
scroll to position [0, 9]
drag, startPoint x: 166, startPoint y: 89, endPoint x: 269, endPoint y: 89, distance: 102.7
click at [269, 88] on div "oi . query (( q ) => { q . all (( qb ) => { qb . regex ( "raw.Charge Descriptio…" at bounding box center [286, 144] width 291 height 182
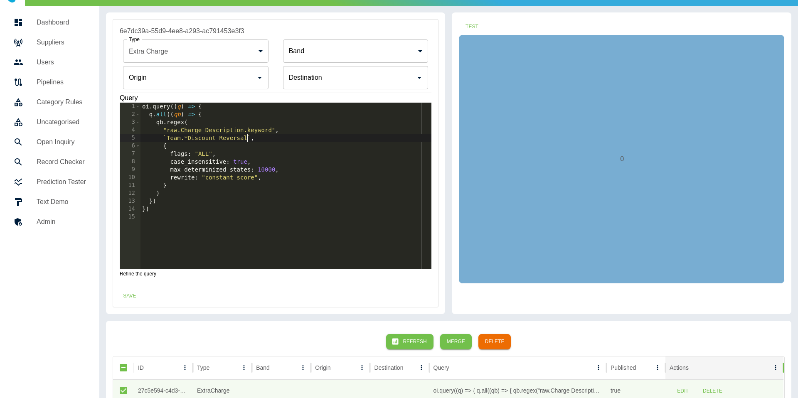
scroll to position [13, 0]
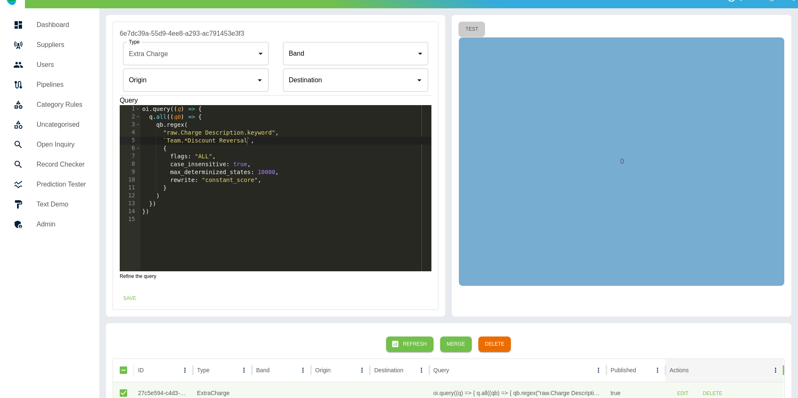
click at [473, 30] on button "Test" at bounding box center [472, 29] width 27 height 15
click at [131, 296] on button "Save" at bounding box center [129, 298] width 27 height 15
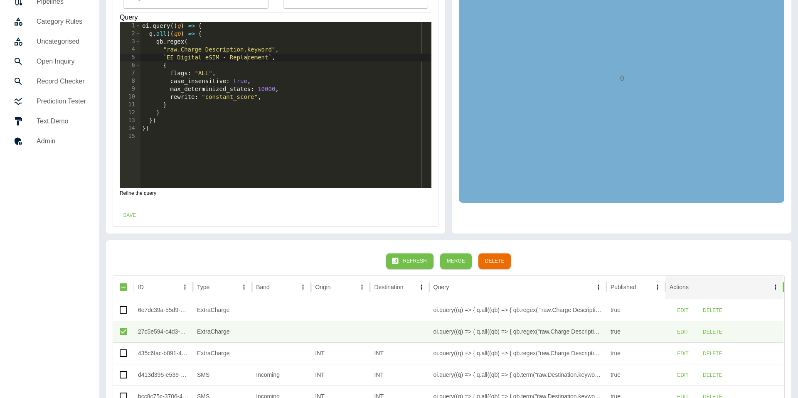
scroll to position [99, 0]
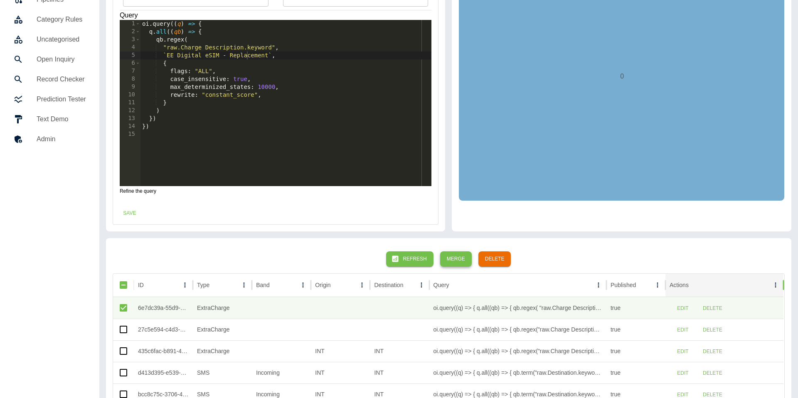
click at [461, 262] on button "Merge" at bounding box center [456, 258] width 32 height 15
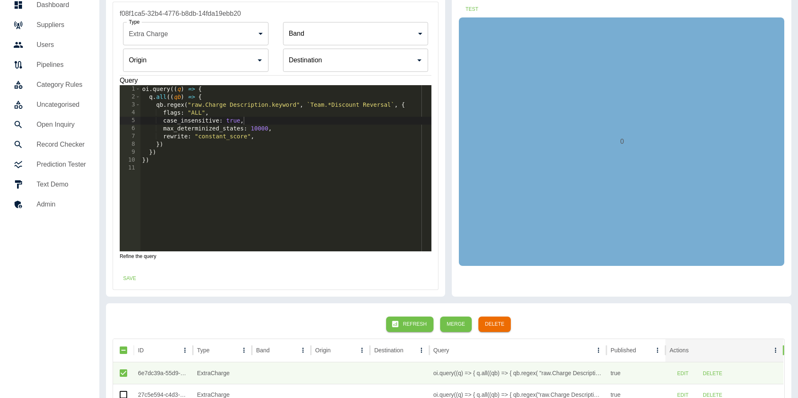
scroll to position [0, 1]
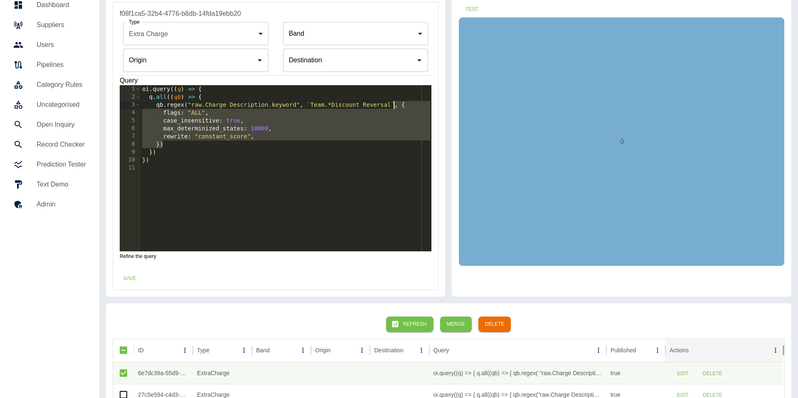
drag, startPoint x: 166, startPoint y: 144, endPoint x: 394, endPoint y: 104, distance: 231.7
click at [394, 104] on div "oi . query (( q ) => { q . all (( qb ) => { qb . regex ( "raw.Charge Descriptio…" at bounding box center [286, 176] width 291 height 182
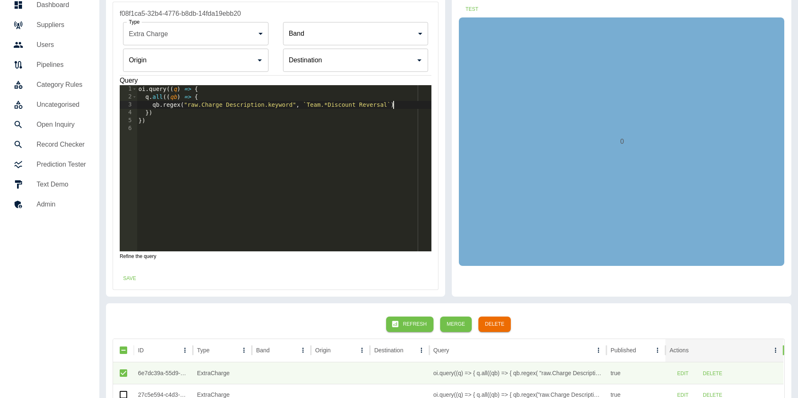
scroll to position [0, 17]
click at [175, 106] on div "oi . query (( q ) => { q . all (( qb ) => { qb . regex ( "raw.Charge Descriptio…" at bounding box center [284, 176] width 295 height 182
drag, startPoint x: 303, startPoint y: 105, endPoint x: 382, endPoint y: 106, distance: 78.6
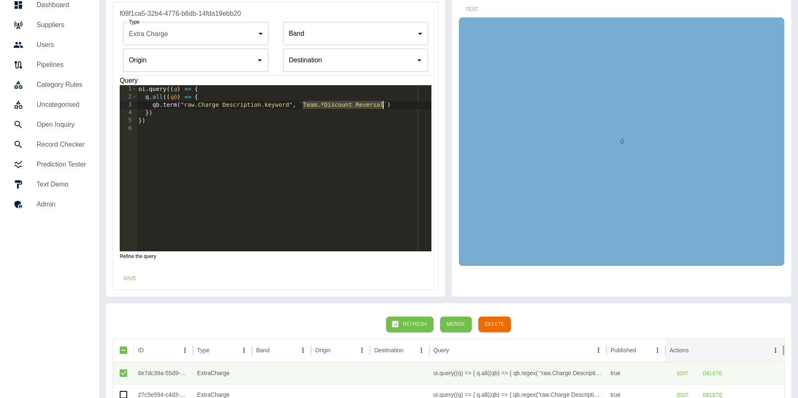
click at [382, 106] on div "oi . query (( q ) => { q . all (( qb ) => { qb . term ( "raw.Charge Description…" at bounding box center [284, 176] width 295 height 182
click at [477, 9] on button "Test" at bounding box center [472, 9] width 27 height 15
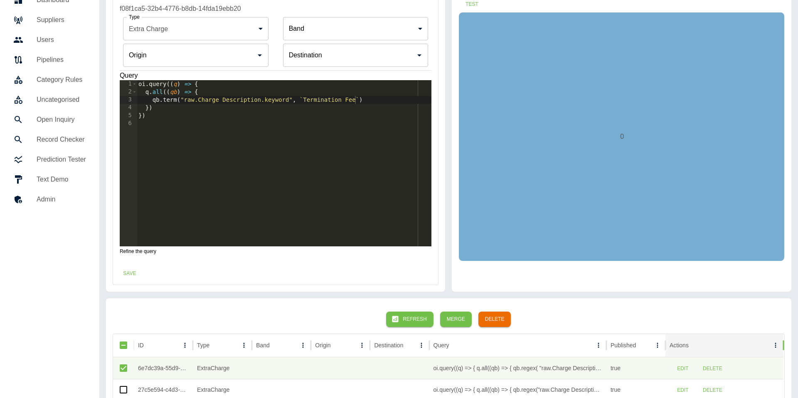
scroll to position [35, 0]
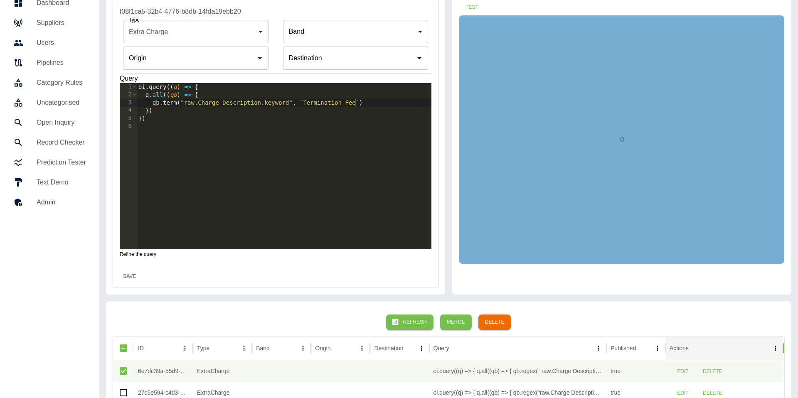
click at [128, 279] on button "Save" at bounding box center [129, 276] width 27 height 15
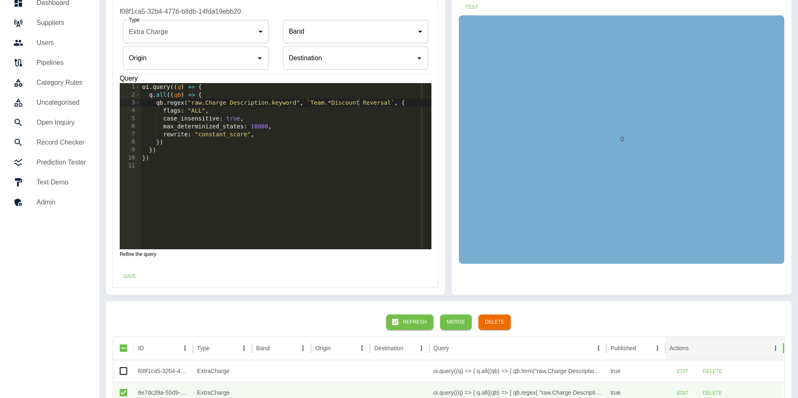
scroll to position [62, 0]
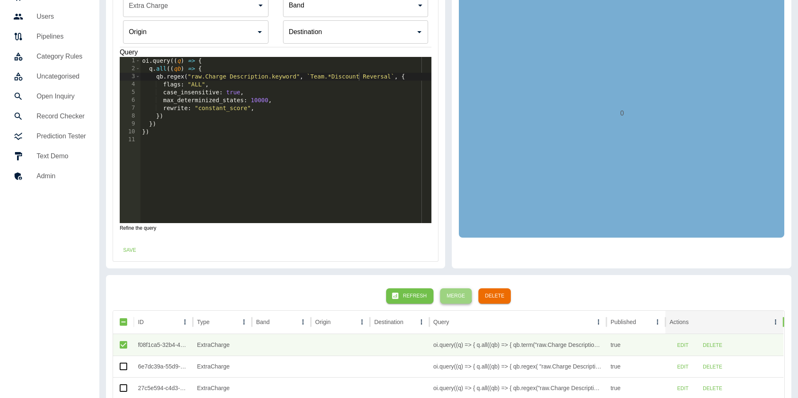
click at [451, 293] on button "Merge" at bounding box center [456, 295] width 32 height 15
click at [316, 76] on div "oi . query (( q ) => { q . all (( qb ) => { qb . term ( "raw.Charge Description…" at bounding box center [284, 148] width 295 height 182
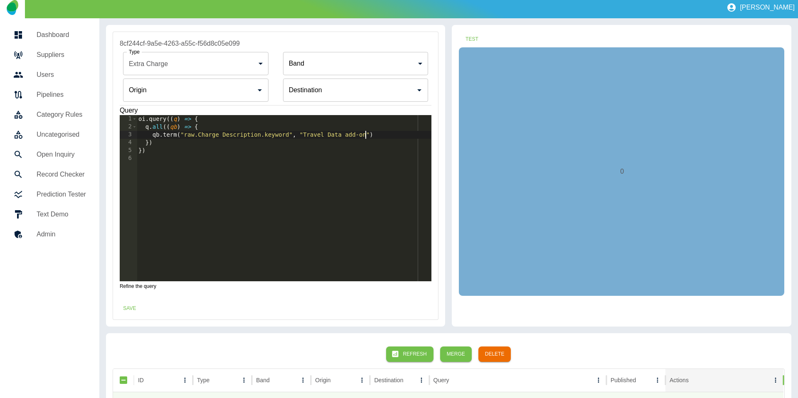
scroll to position [0, 0]
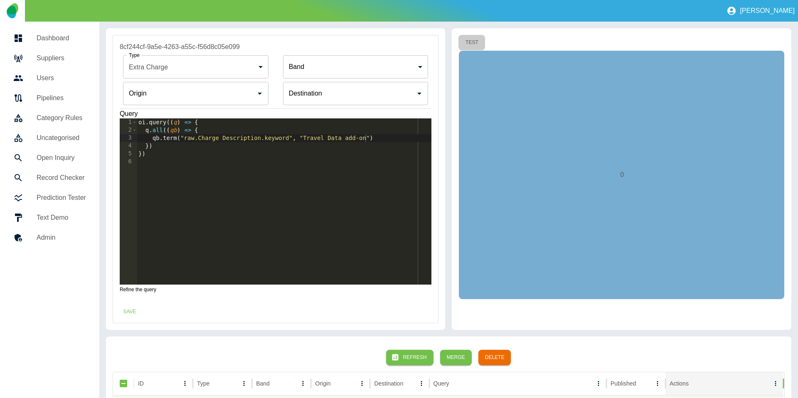
click at [469, 39] on button "Test" at bounding box center [472, 42] width 27 height 15
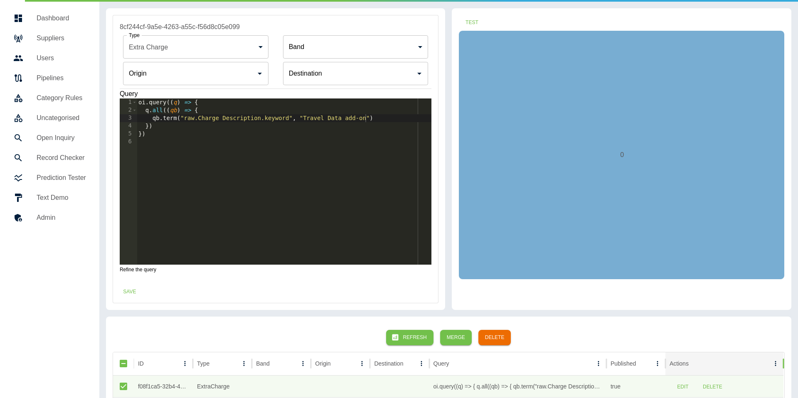
scroll to position [23, 0]
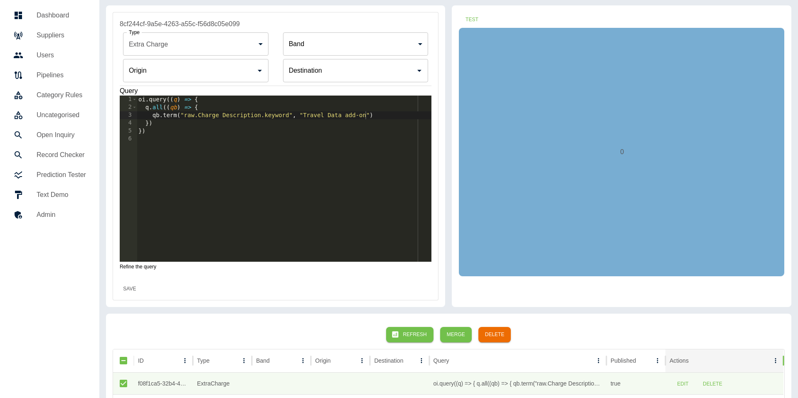
click at [127, 288] on button "Save" at bounding box center [129, 288] width 27 height 15
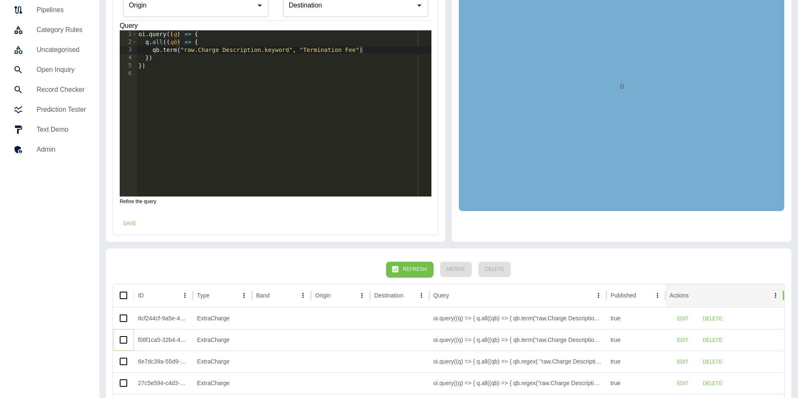
scroll to position [99, 0]
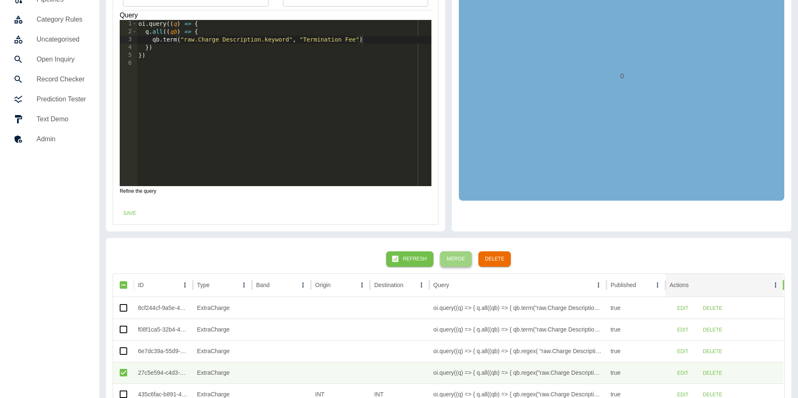
click at [456, 261] on button "Merge" at bounding box center [456, 258] width 32 height 15
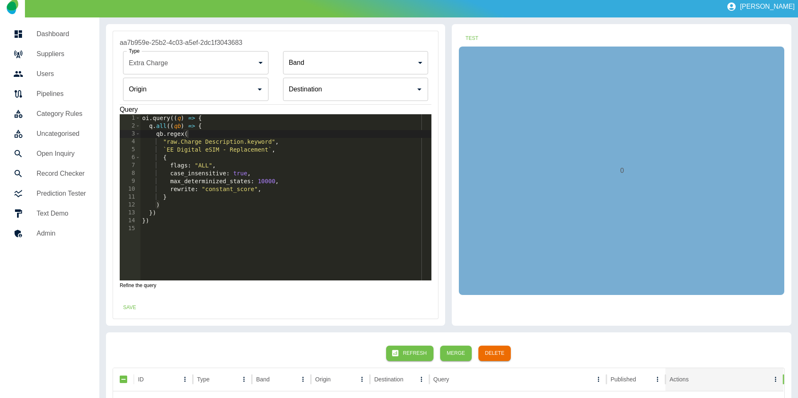
scroll to position [0, 9]
drag, startPoint x: 268, startPoint y: 151, endPoint x: 167, endPoint y: 153, distance: 101.0
click at [167, 153] on div "oi . query (( q ) => { q . all (( qb ) => { qb . regex ( "raw.Charge Descriptio…" at bounding box center [286, 205] width 291 height 182
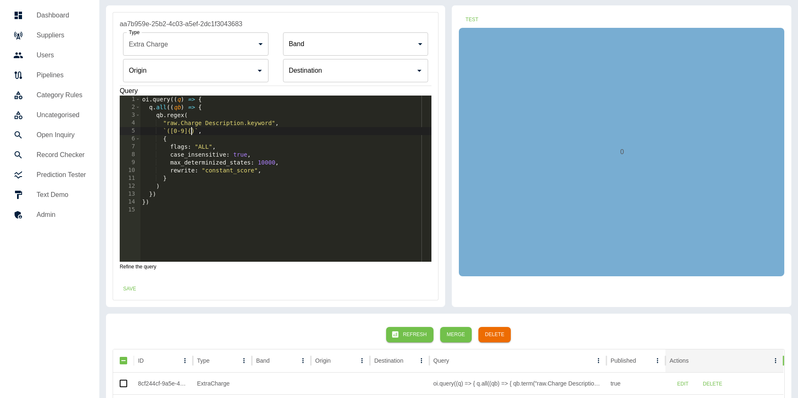
scroll to position [0, 4]
type textarea "**********"
click at [473, 19] on button "Test" at bounding box center [472, 19] width 27 height 15
click at [132, 286] on button "Save" at bounding box center [129, 288] width 27 height 15
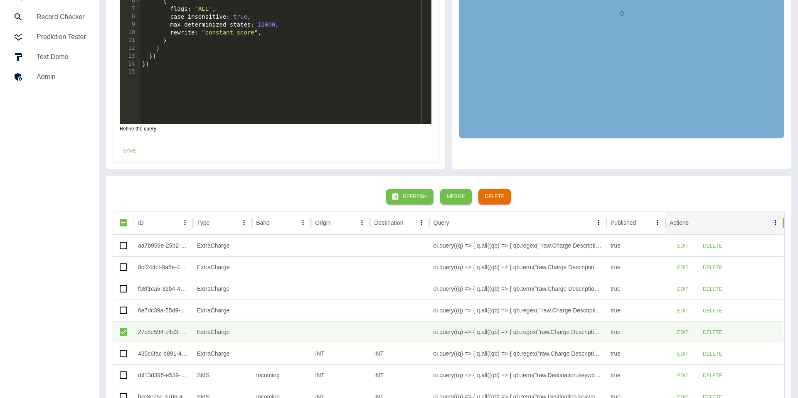
scroll to position [162, 0]
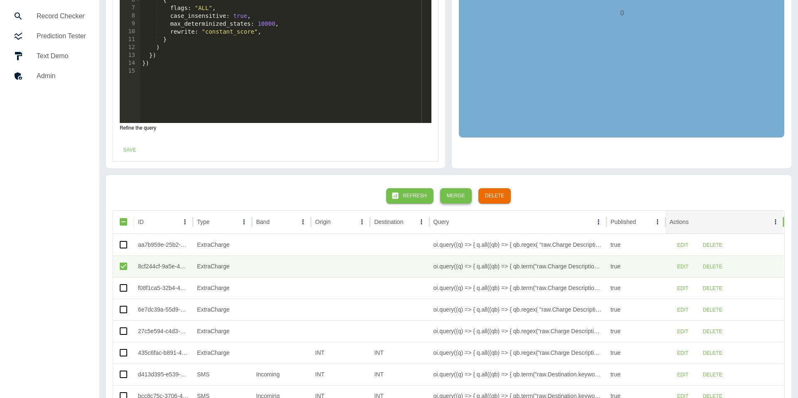
click at [465, 193] on button "Merge" at bounding box center [456, 195] width 32 height 15
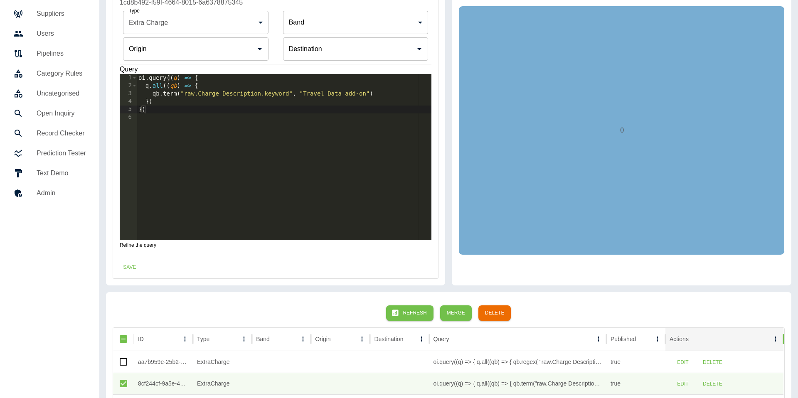
scroll to position [43, 0]
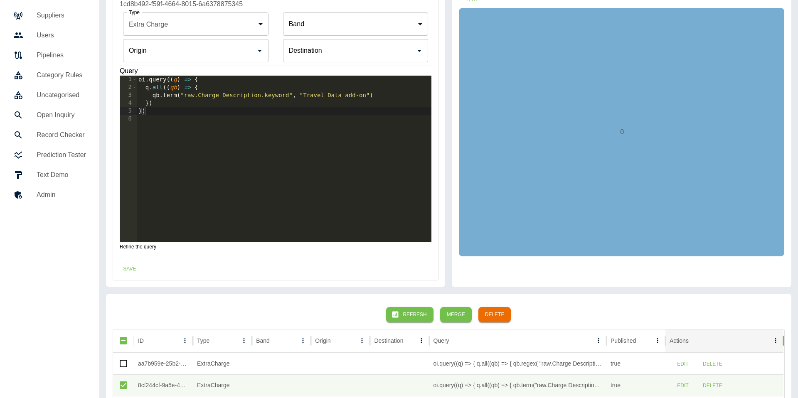
click at [228, 54] on input "Origin" at bounding box center [190, 51] width 126 height 16
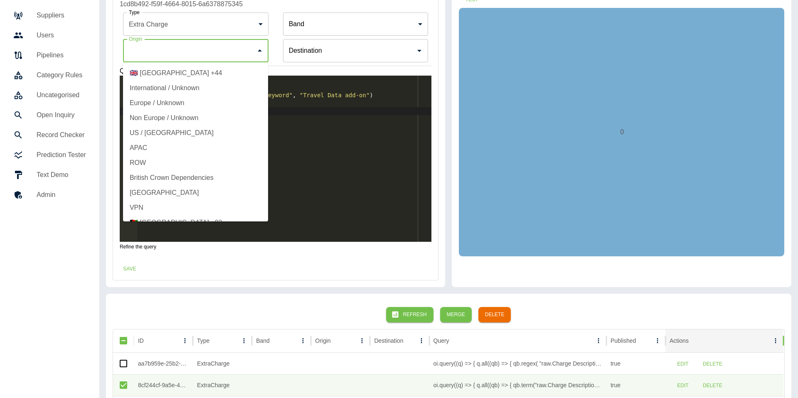
click at [182, 88] on li "International / Unknown" at bounding box center [195, 88] width 145 height 15
type input "**********"
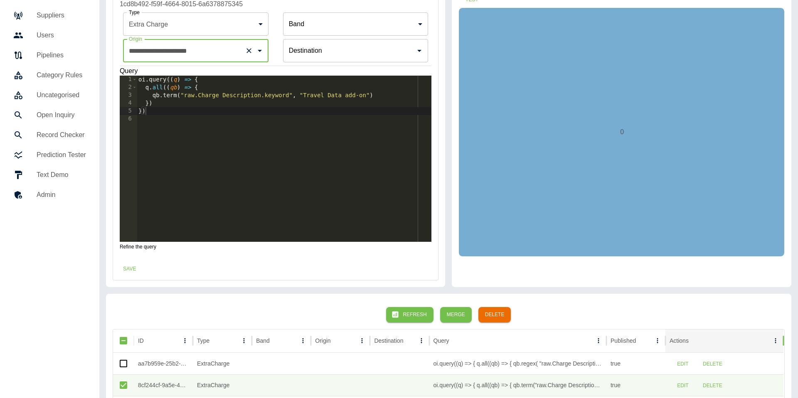
click at [330, 49] on input "Origin" at bounding box center [350, 51] width 126 height 16
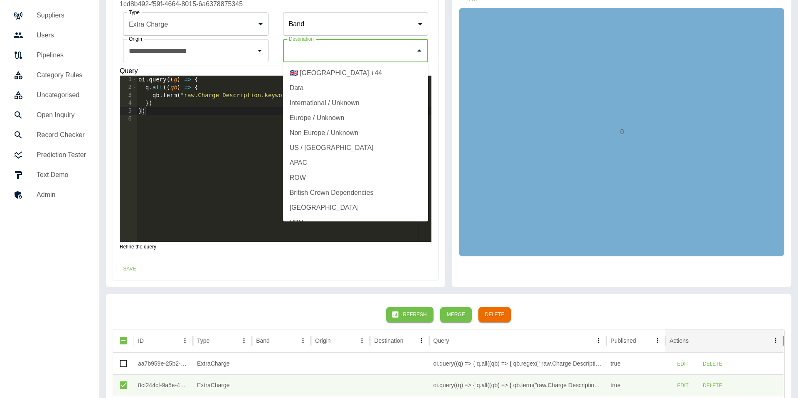
drag, startPoint x: 312, startPoint y: 105, endPoint x: 384, endPoint y: 100, distance: 72.1
click at [312, 105] on li "International / Unknown" at bounding box center [355, 103] width 145 height 15
type input "**********"
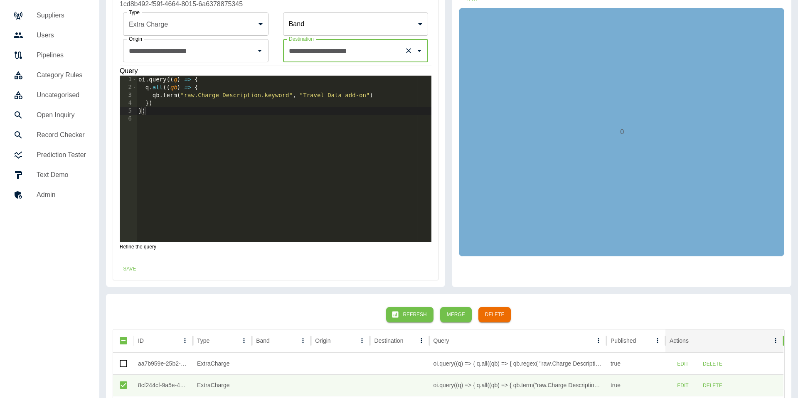
scroll to position [0, 0]
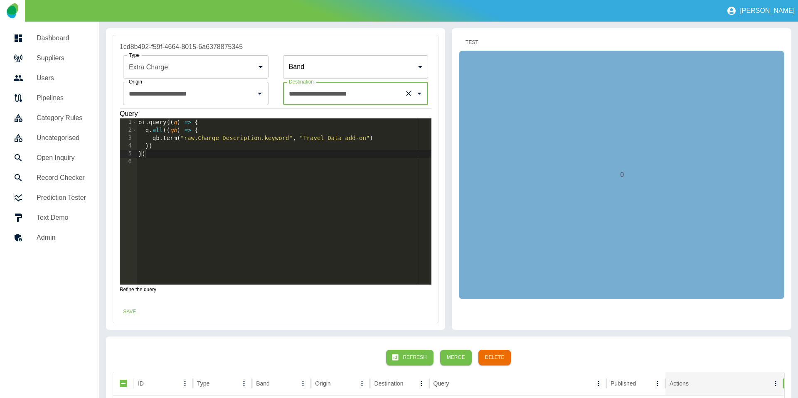
click at [476, 42] on button "Test" at bounding box center [472, 42] width 27 height 15
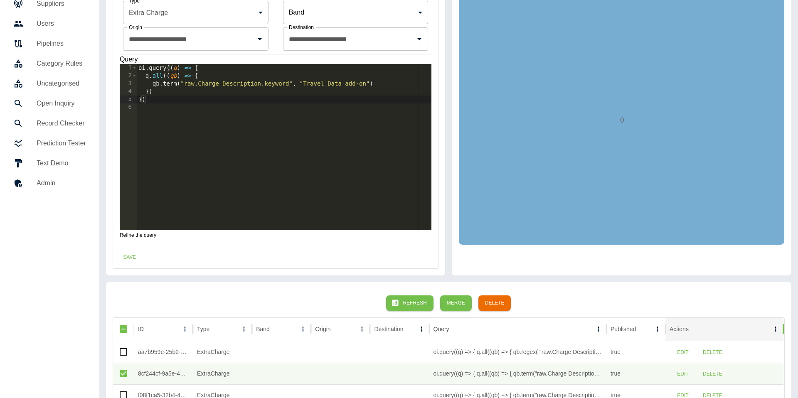
scroll to position [55, 0]
click at [128, 257] on button "Save" at bounding box center [129, 256] width 27 height 15
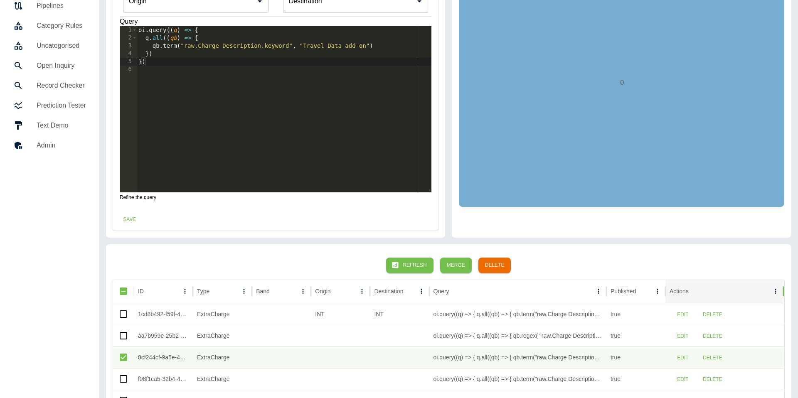
scroll to position [114, 0]
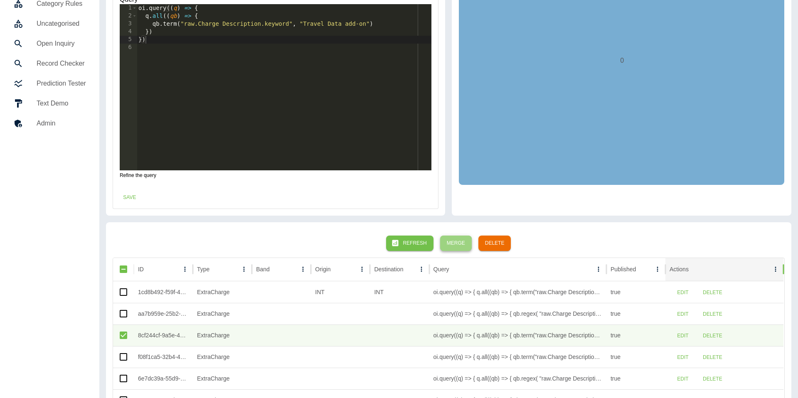
click at [448, 248] on button "Merge" at bounding box center [456, 243] width 32 height 15
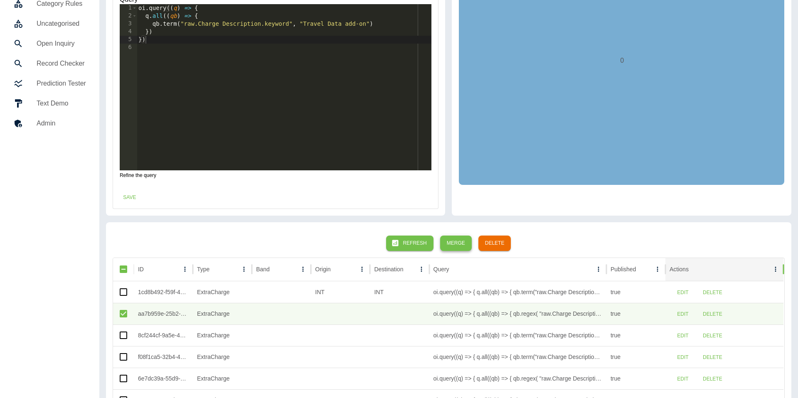
click at [458, 245] on button "Merge" at bounding box center [456, 243] width 32 height 15
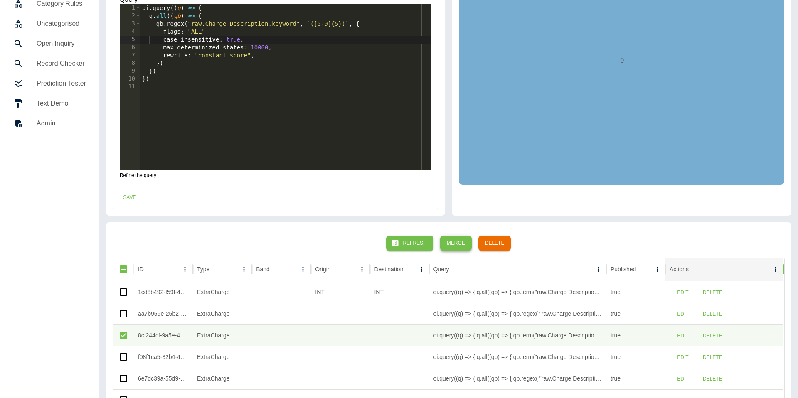
click at [462, 248] on button "Merge" at bounding box center [456, 243] width 32 height 15
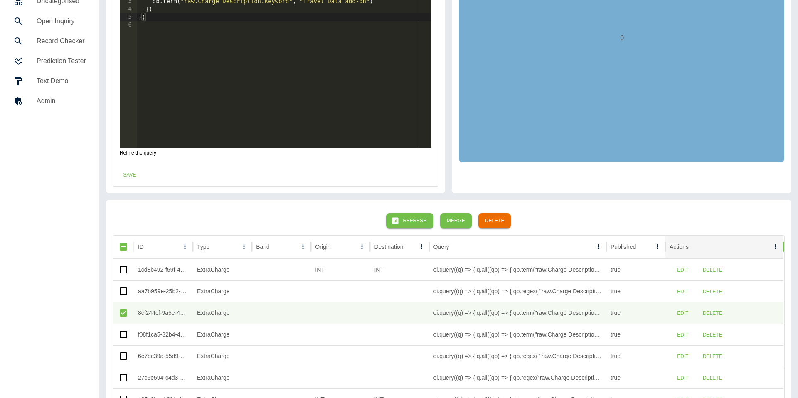
scroll to position [138, 0]
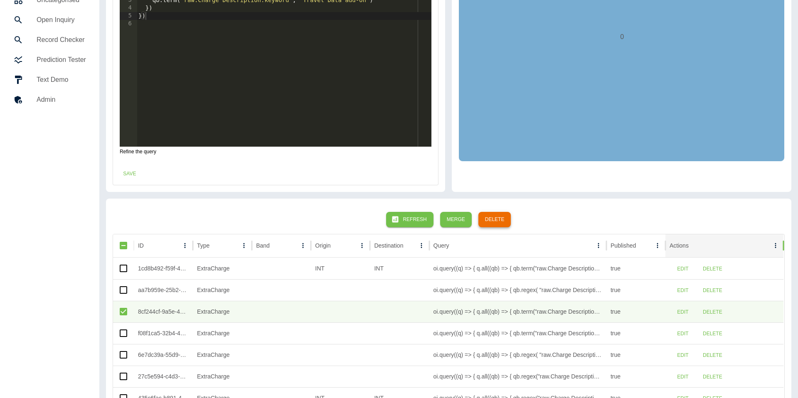
click at [489, 221] on button "Delete" at bounding box center [494, 219] width 33 height 15
click at [114, 313] on div at bounding box center [123, 312] width 21 height 22
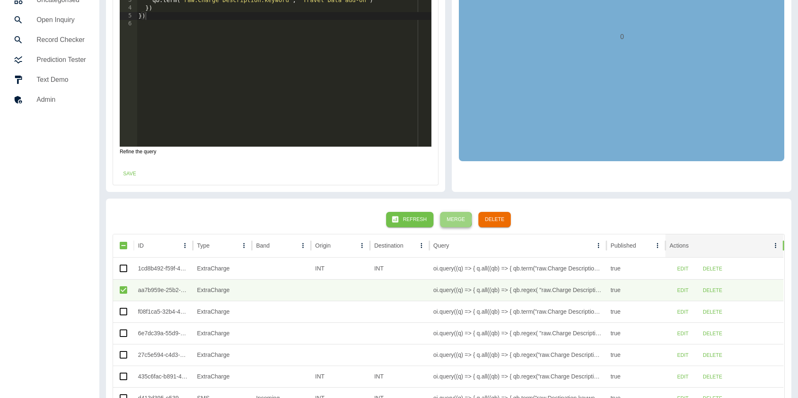
click at [452, 219] on button "Merge" at bounding box center [456, 219] width 32 height 15
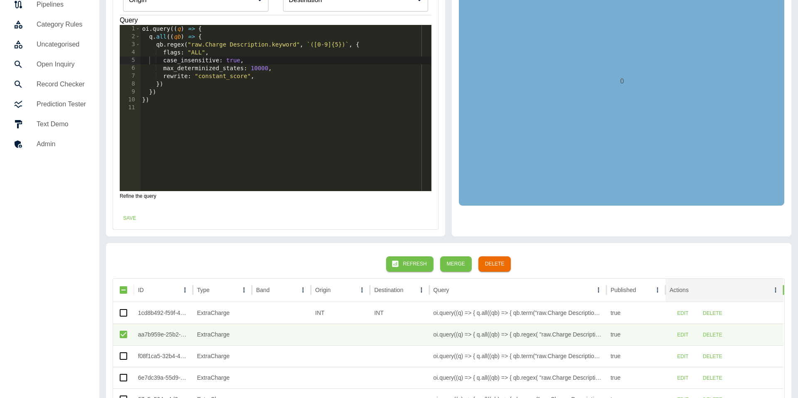
scroll to position [93, 0]
drag, startPoint x: 310, startPoint y: 44, endPoint x: 345, endPoint y: 46, distance: 35.4
click at [345, 46] on div "oi . query (( q ) => { q . all (( qb ) => { qb . regex ( "raw.Charge Descriptio…" at bounding box center [286, 116] width 291 height 182
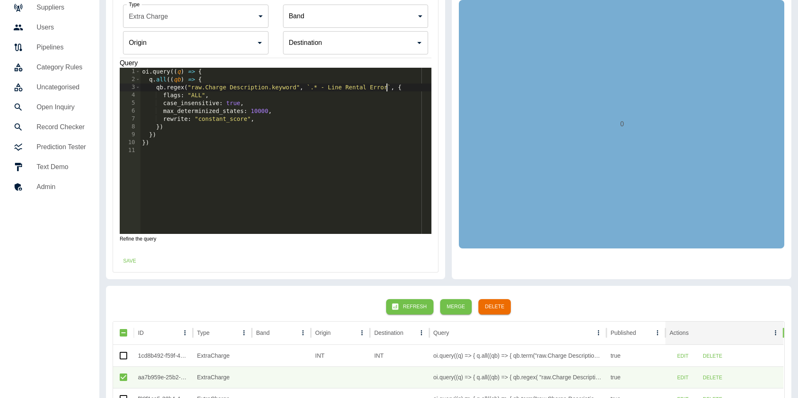
scroll to position [20, 0]
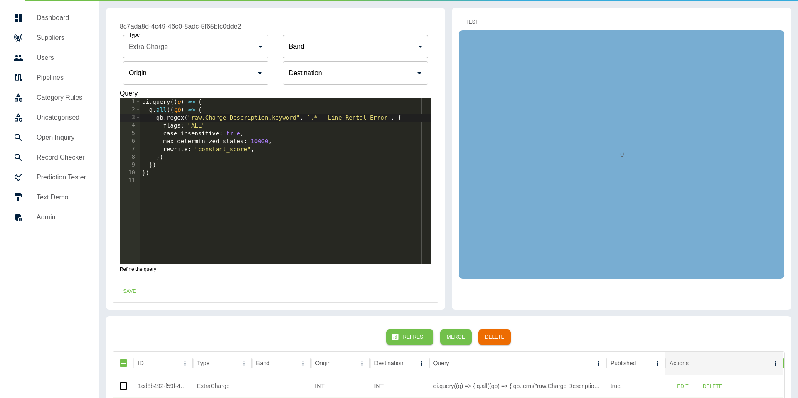
click at [470, 22] on button "Test" at bounding box center [472, 22] width 27 height 15
click at [129, 295] on button "Save" at bounding box center [129, 291] width 27 height 15
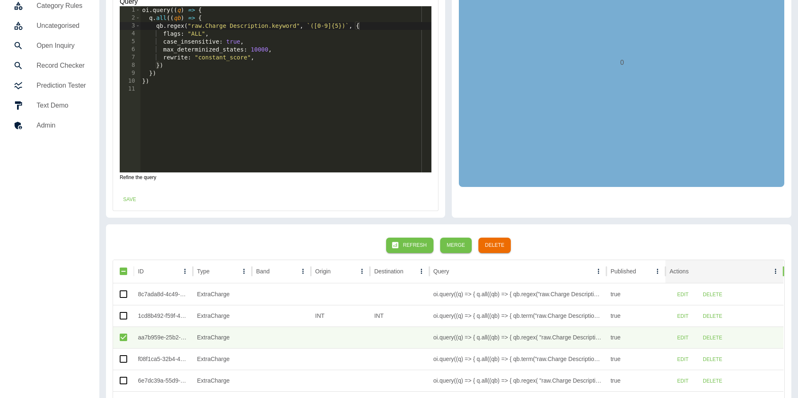
scroll to position [113, 0]
click at [467, 239] on button "Merge" at bounding box center [456, 244] width 32 height 15
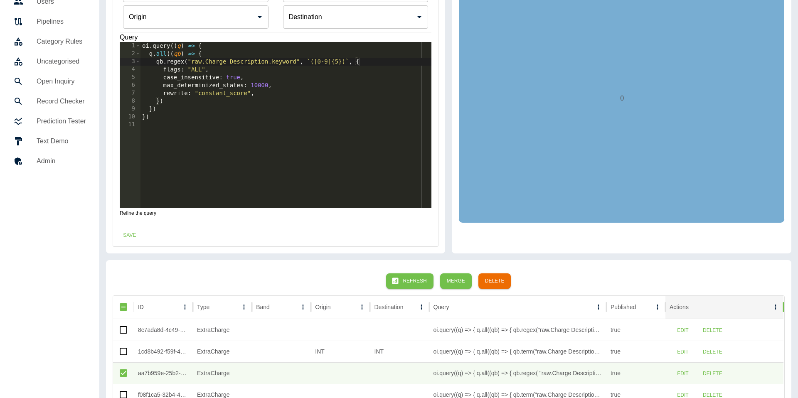
scroll to position [0, 15]
drag, startPoint x: 311, startPoint y: 61, endPoint x: 346, endPoint y: 63, distance: 35.0
click at [346, 63] on div "oi . query (( q ) => { q . all (( qb ) => { qb . regex ( "raw.Charge Descriptio…" at bounding box center [286, 133] width 291 height 182
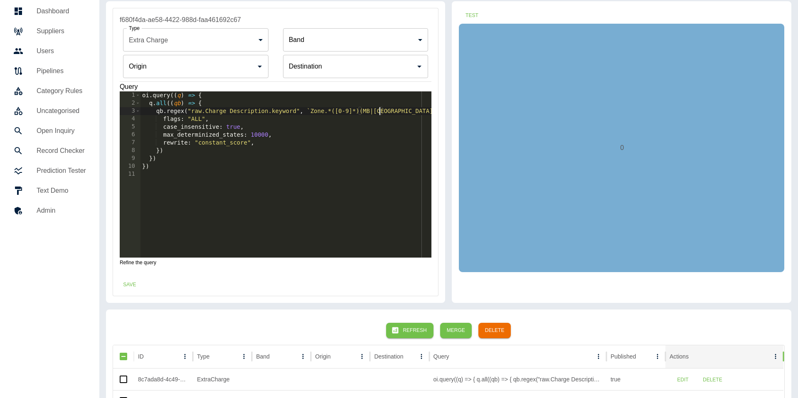
scroll to position [25, 0]
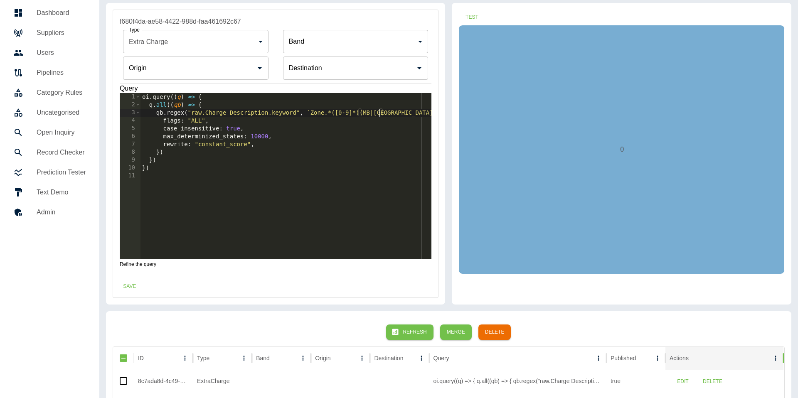
type textarea "**********"
click at [229, 69] on input "Origin" at bounding box center [190, 68] width 126 height 16
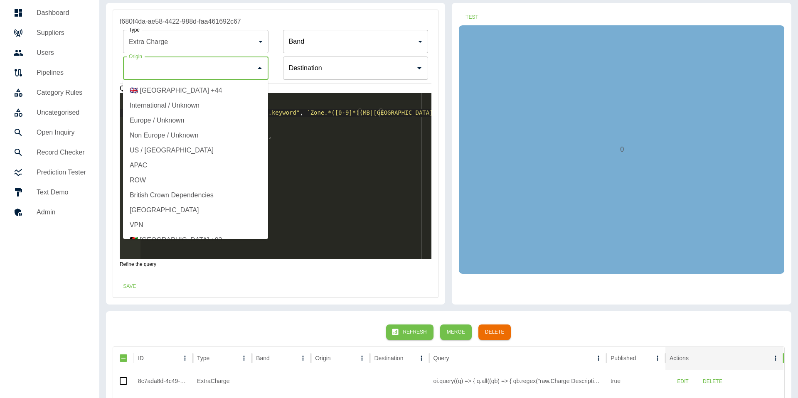
click at [185, 102] on li "International / Unknown" at bounding box center [195, 105] width 145 height 15
type input "**********"
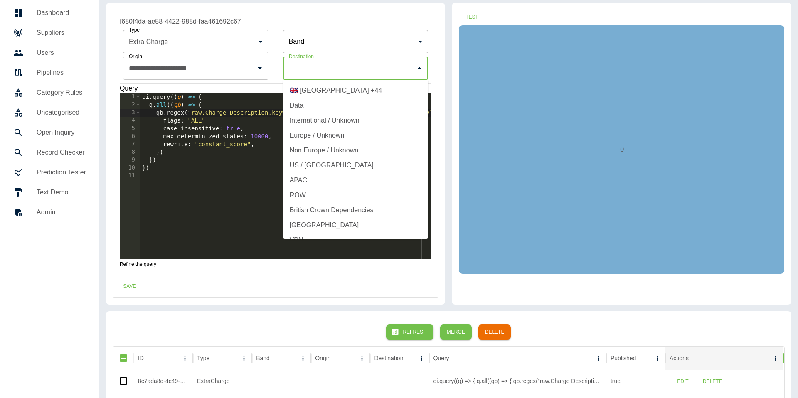
click at [321, 73] on input "Origin" at bounding box center [350, 68] width 126 height 16
click at [317, 118] on li "International / Unknown" at bounding box center [355, 120] width 145 height 15
type input "**********"
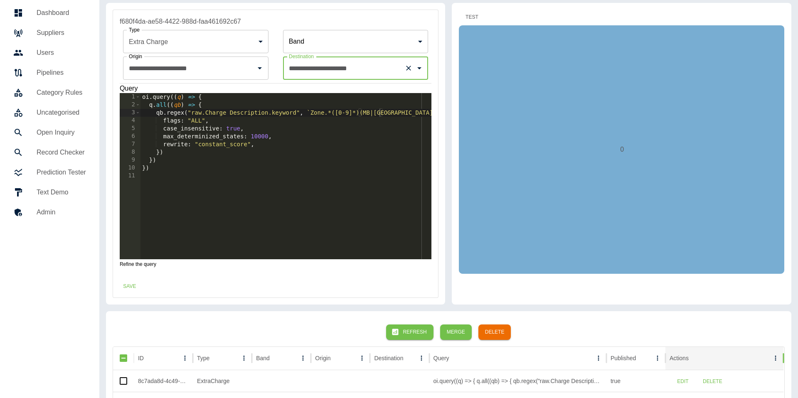
click at [476, 13] on button "Test" at bounding box center [472, 17] width 27 height 15
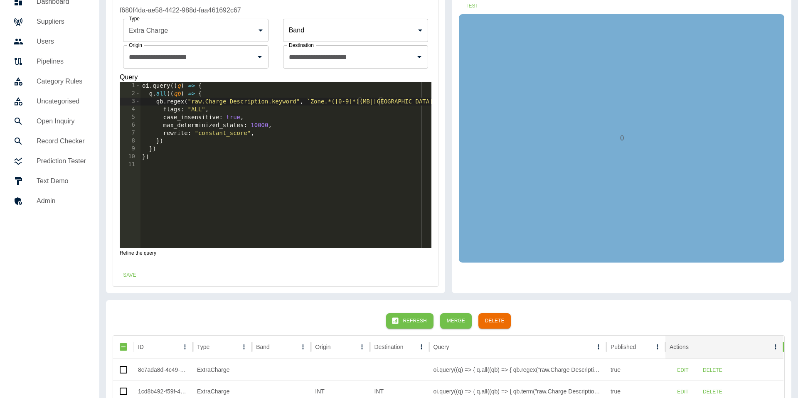
scroll to position [40, 0]
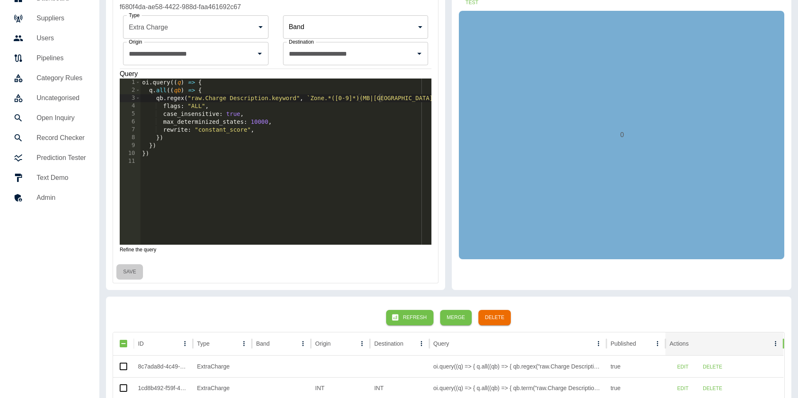
click at [126, 274] on button "Save" at bounding box center [129, 271] width 27 height 15
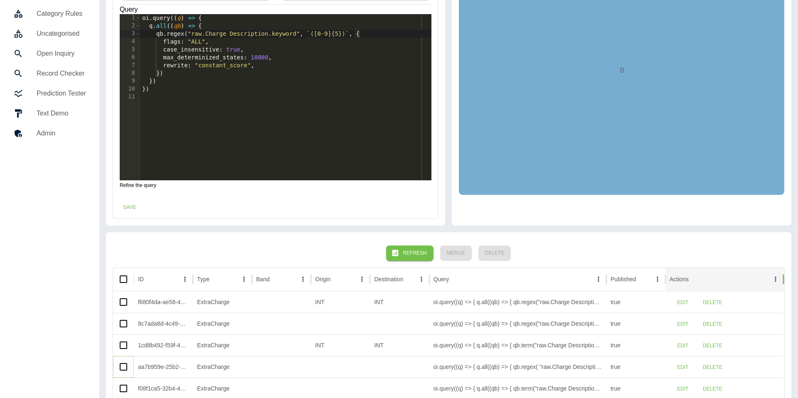
scroll to position [155, 0]
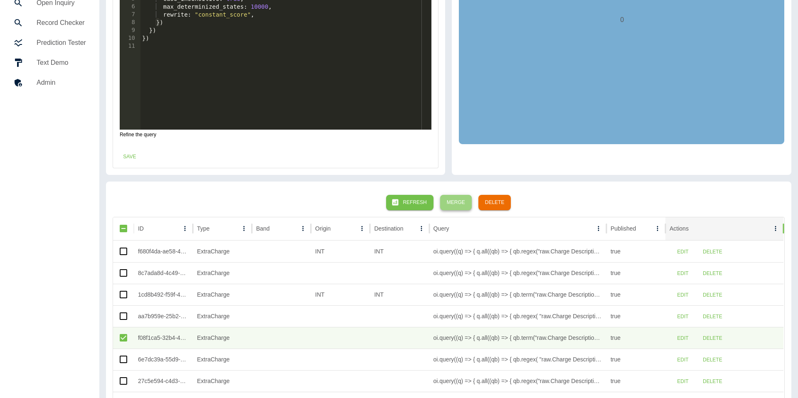
click at [462, 205] on button "Merge" at bounding box center [456, 202] width 32 height 15
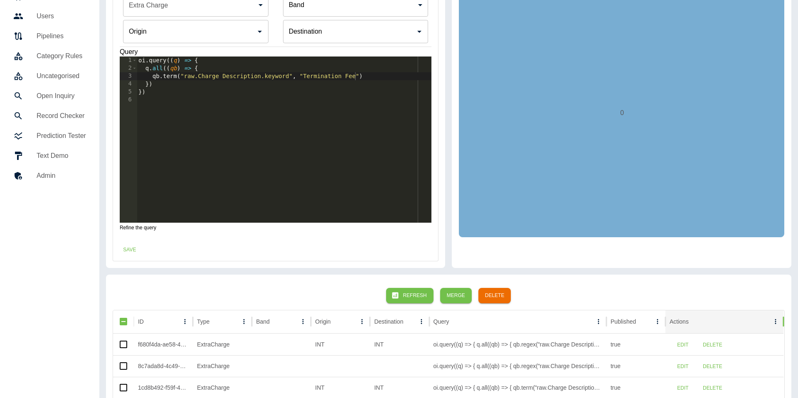
scroll to position [62, 0]
click at [314, 74] on div "oi . query (( q ) => { q . all (( qb ) => { qb . term ( "raw.Charge Description…" at bounding box center [284, 147] width 295 height 182
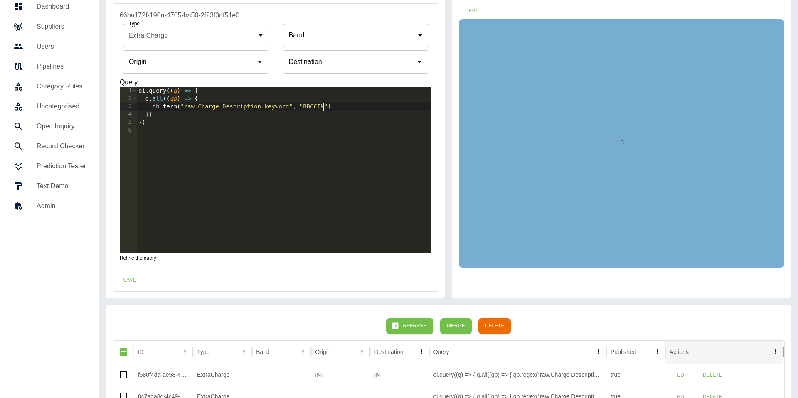
scroll to position [31, 0]
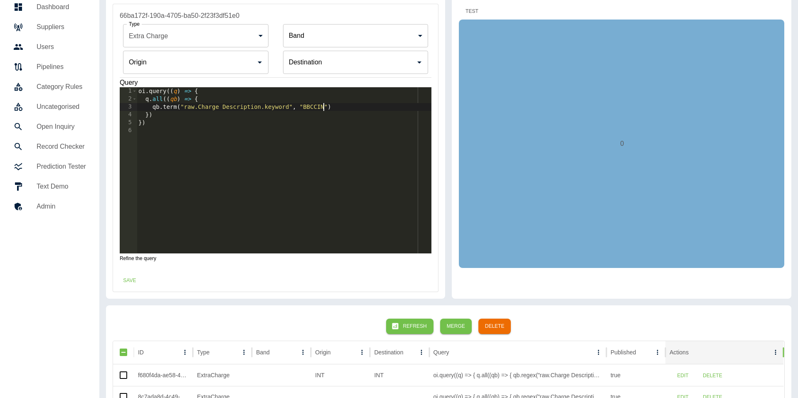
type textarea "**********"
click at [481, 14] on button "Test" at bounding box center [472, 11] width 27 height 15
click at [126, 282] on button "Save" at bounding box center [129, 280] width 27 height 15
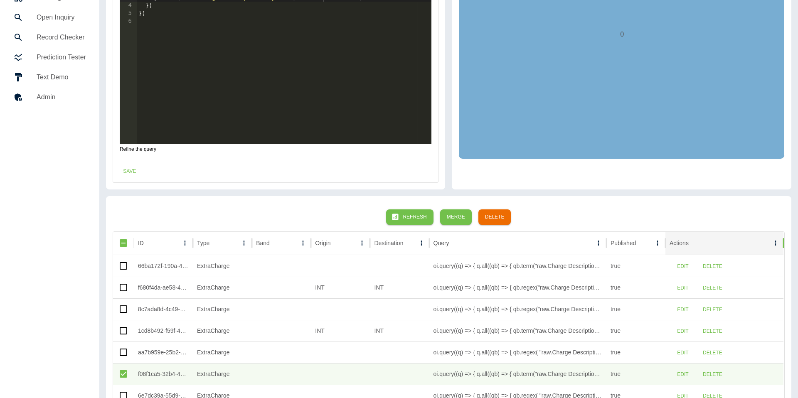
scroll to position [152, 0]
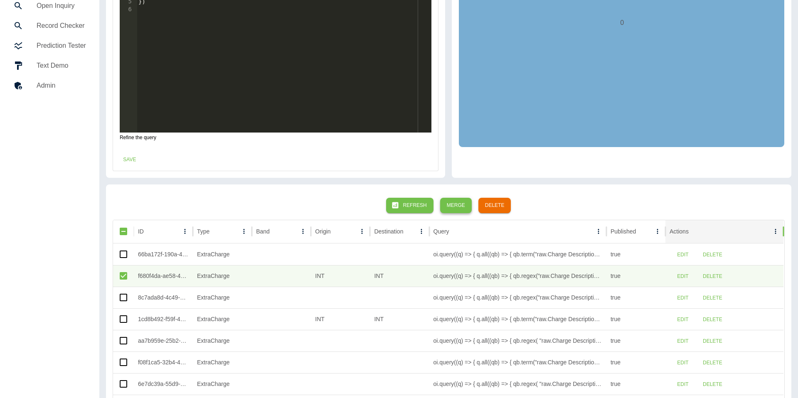
click at [451, 206] on button "Merge" at bounding box center [456, 205] width 32 height 15
type input "**********"
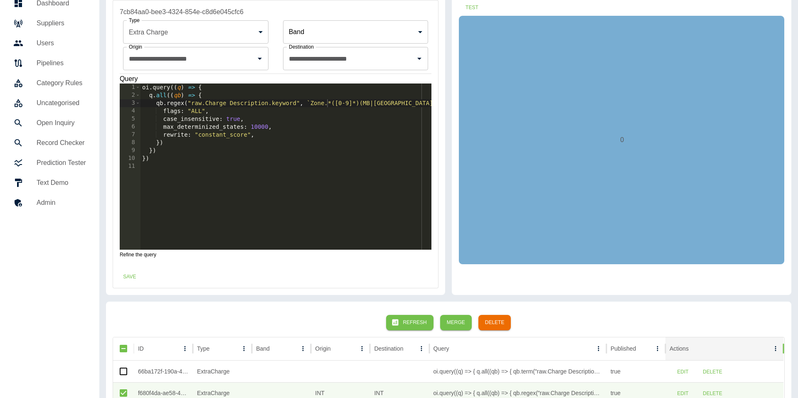
scroll to position [34, 0]
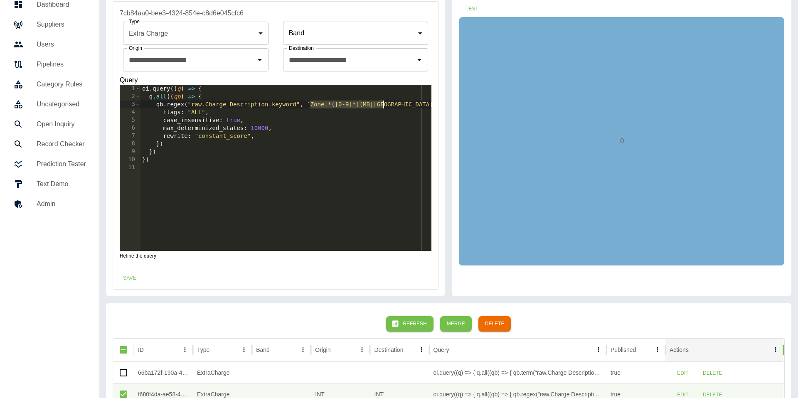
drag, startPoint x: 311, startPoint y: 103, endPoint x: 383, endPoint y: 106, distance: 72.4
click at [383, 106] on div "oi . query (( q ) => { q . all (( qb ) => { qb . regex ( "raw.Charge Descriptio…" at bounding box center [286, 176] width 291 height 182
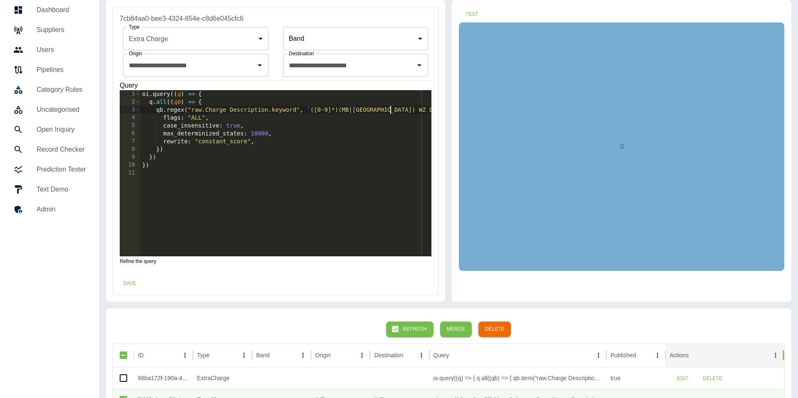
scroll to position [25, 0]
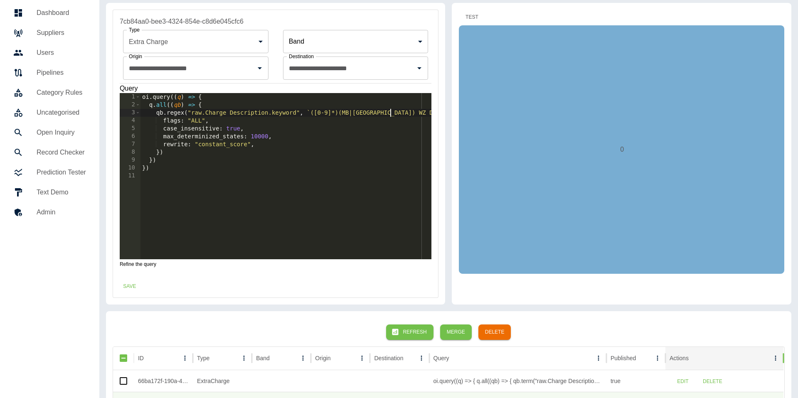
type textarea "**********"
click at [479, 19] on button "Test" at bounding box center [472, 17] width 27 height 15
click at [129, 285] on button "Save" at bounding box center [129, 286] width 27 height 15
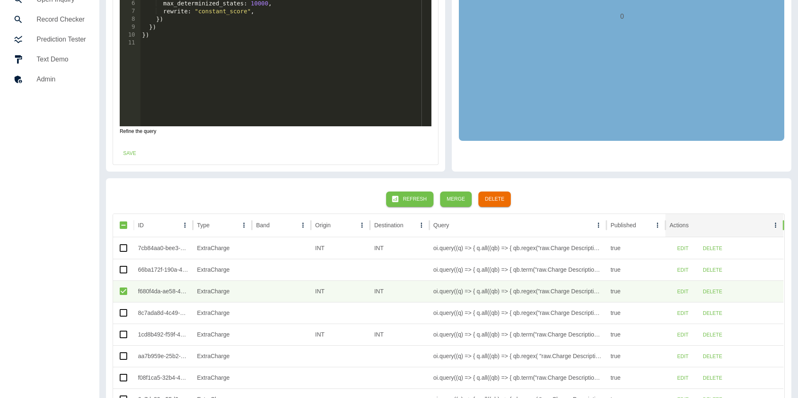
scroll to position [181, 0]
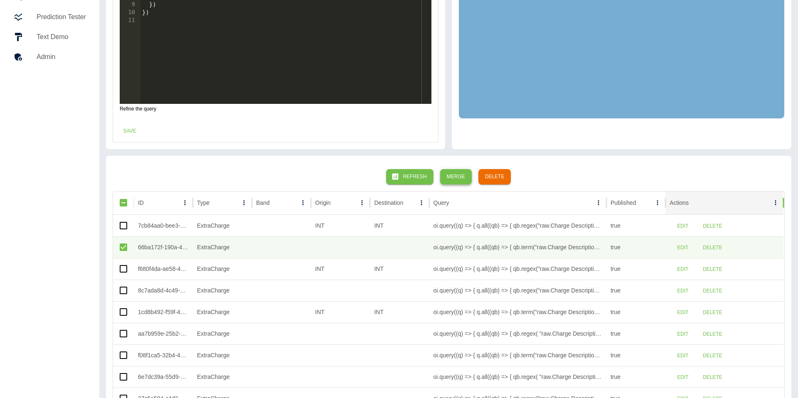
click at [455, 175] on button "Merge" at bounding box center [456, 176] width 32 height 15
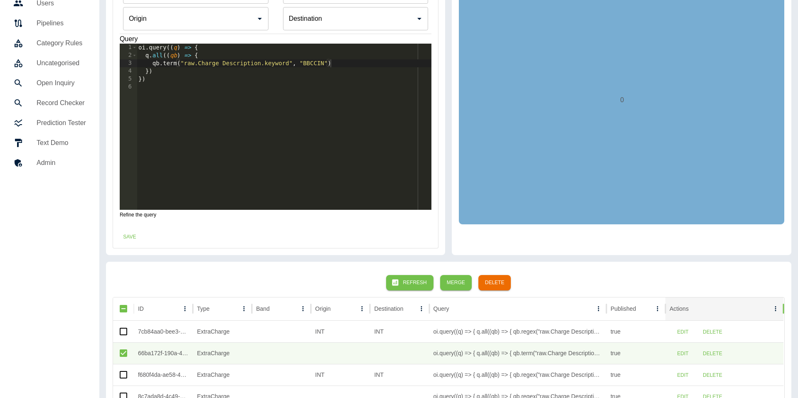
scroll to position [74, 0]
click at [311, 64] on div "oi . query (( q ) => { q . all (( qb ) => { qb . term ( "raw.Charge Description…" at bounding box center [284, 135] width 295 height 182
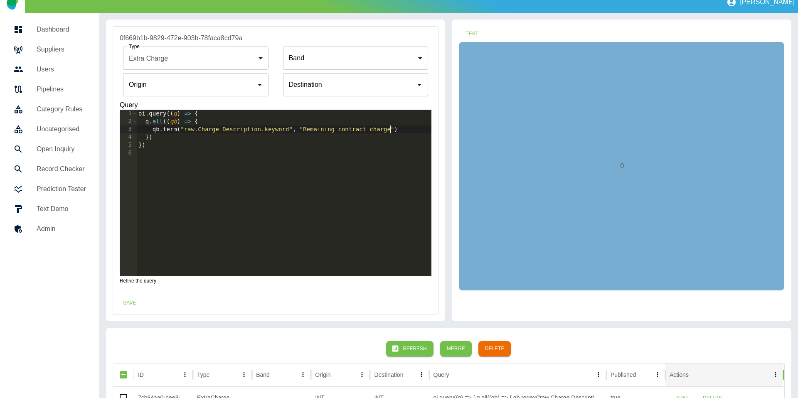
scroll to position [8, 0]
type textarea "**********"
click at [474, 27] on button "Test" at bounding box center [472, 34] width 27 height 15
click at [139, 305] on button "Save" at bounding box center [129, 303] width 27 height 15
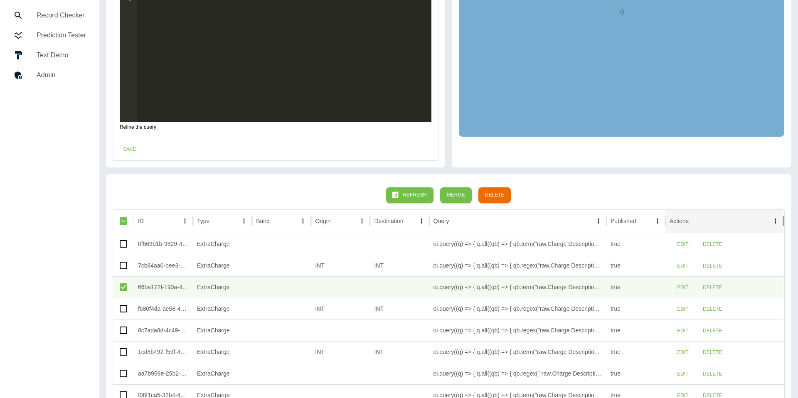
scroll to position [164, 0]
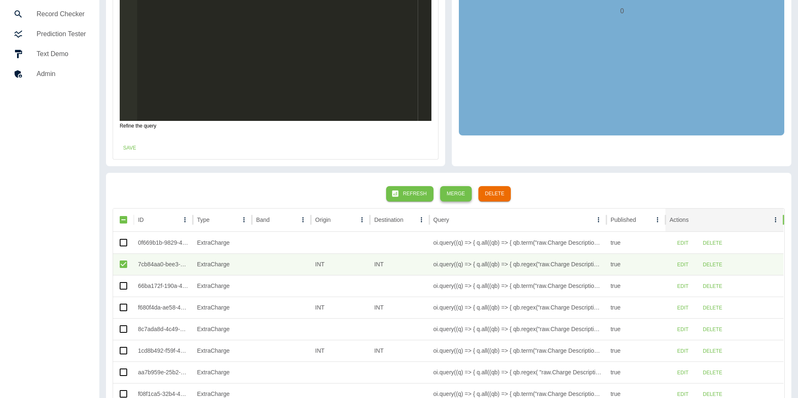
click at [454, 197] on button "Merge" at bounding box center [456, 193] width 32 height 15
type input "**********"
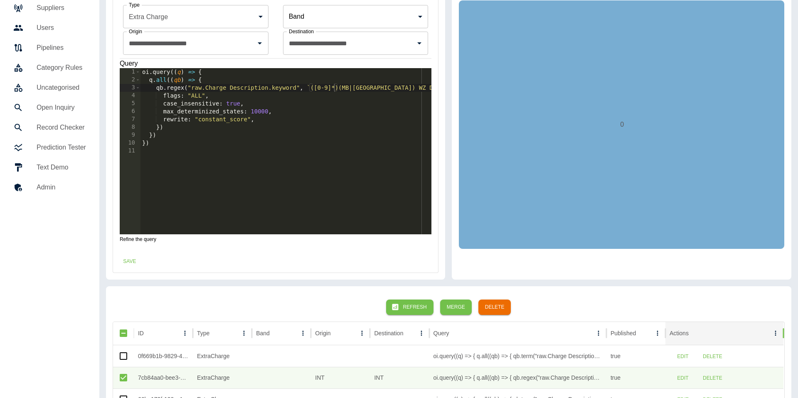
scroll to position [49, 0]
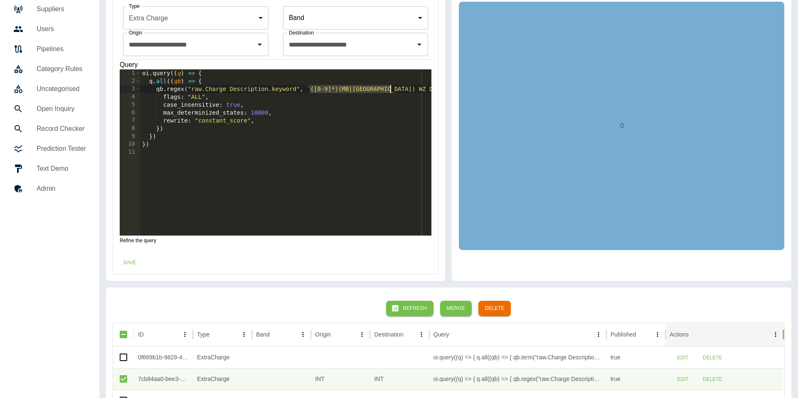
drag, startPoint x: 310, startPoint y: 89, endPoint x: 390, endPoint y: 87, distance: 79.4
click at [390, 87] on div "oi . query (( q ) => { q . all (( qb ) => { qb . regex ( "raw.Charge Descriptio…" at bounding box center [286, 160] width 291 height 182
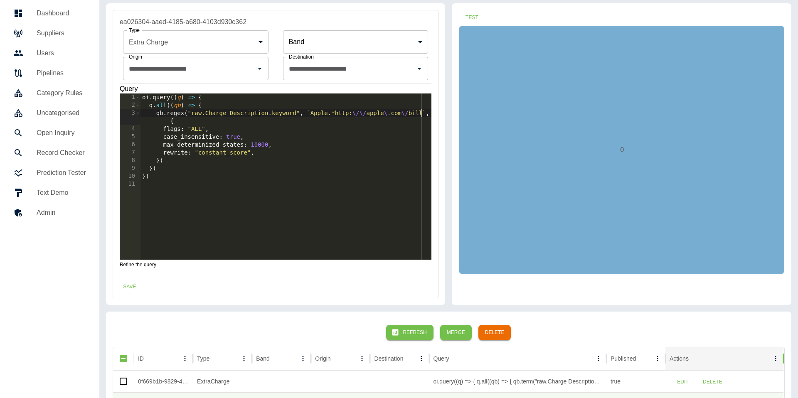
scroll to position [22, 0]
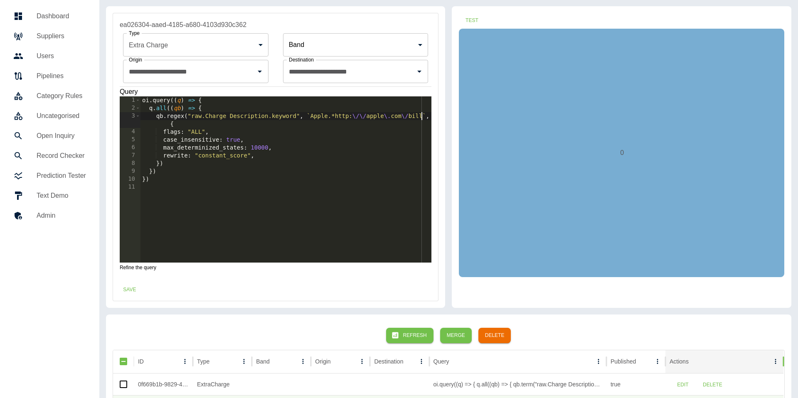
drag, startPoint x: 407, startPoint y: 69, endPoint x: 347, endPoint y: 74, distance: 60.4
click at [407, 69] on icon "Clear" at bounding box center [409, 71] width 5 height 5
type textarea "**********"
click at [248, 73] on icon "Clear" at bounding box center [249, 71] width 5 height 5
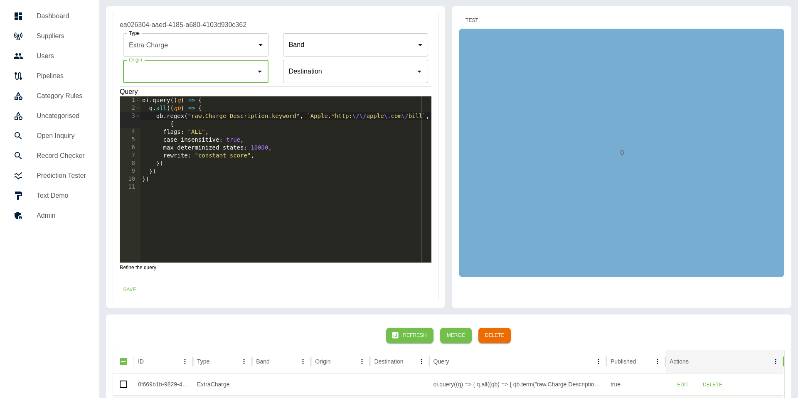
click at [468, 23] on button "Test" at bounding box center [472, 20] width 27 height 15
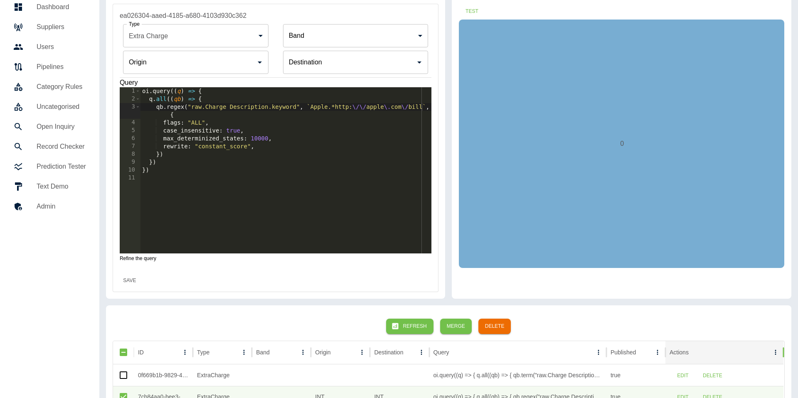
click at [129, 279] on button "Save" at bounding box center [129, 280] width 27 height 15
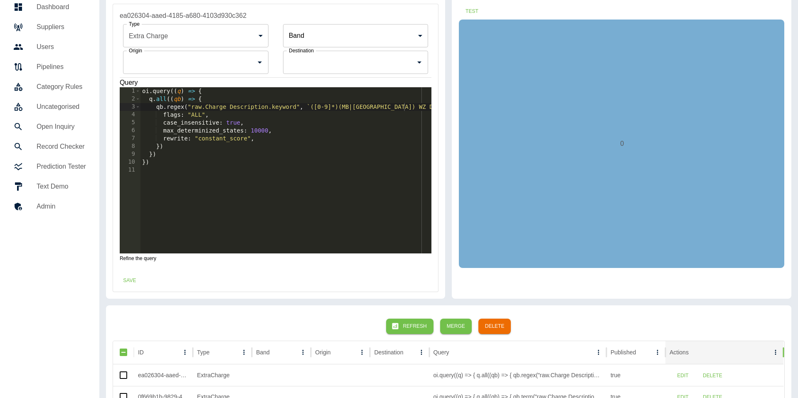
type input "**********"
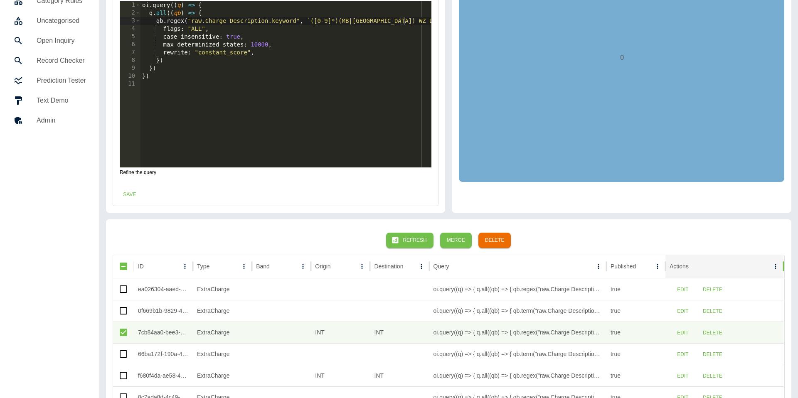
scroll to position [118, 0]
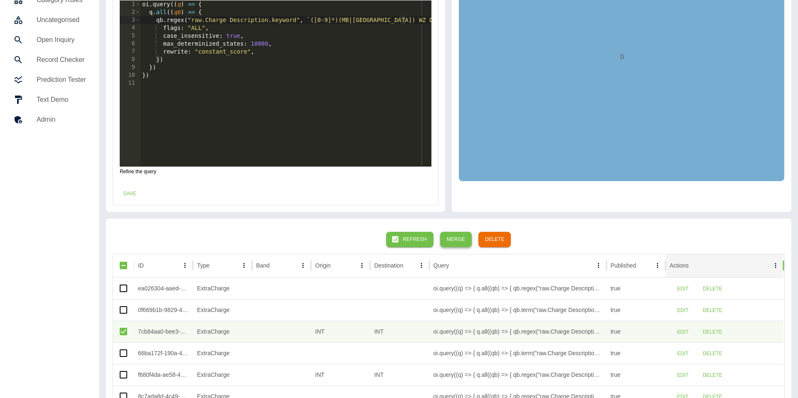
click at [453, 239] on button "Merge" at bounding box center [456, 239] width 32 height 15
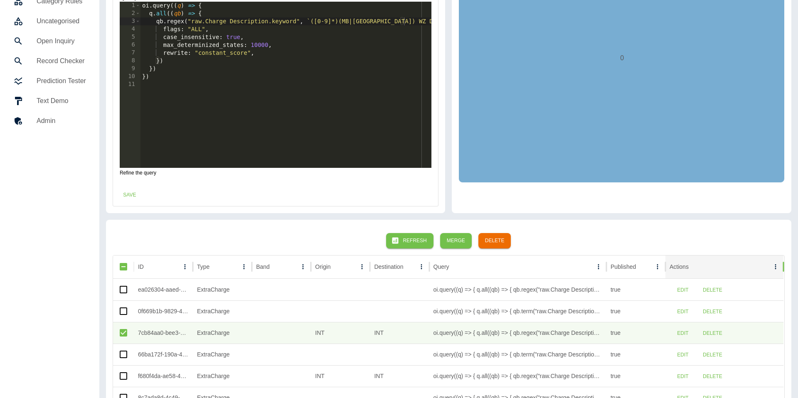
scroll to position [141, 0]
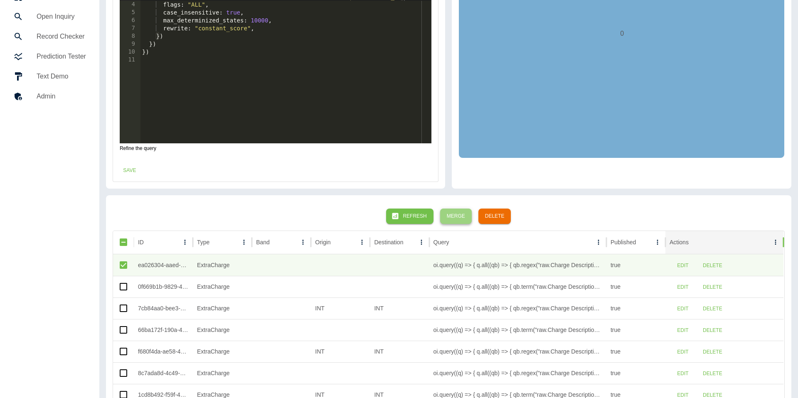
click at [456, 212] on button "Merge" at bounding box center [456, 216] width 32 height 15
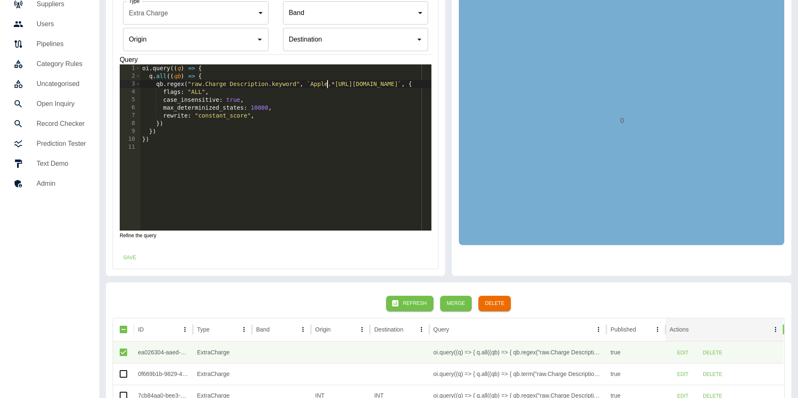
scroll to position [0, 20]
drag, startPoint x: 329, startPoint y: 86, endPoint x: 409, endPoint y: 84, distance: 80.2
click at [409, 84] on div "oi . query (( q ) => { q . all (( qb ) => { qb . regex ( "raw.Charge Descriptio…" at bounding box center [286, 155] width 291 height 182
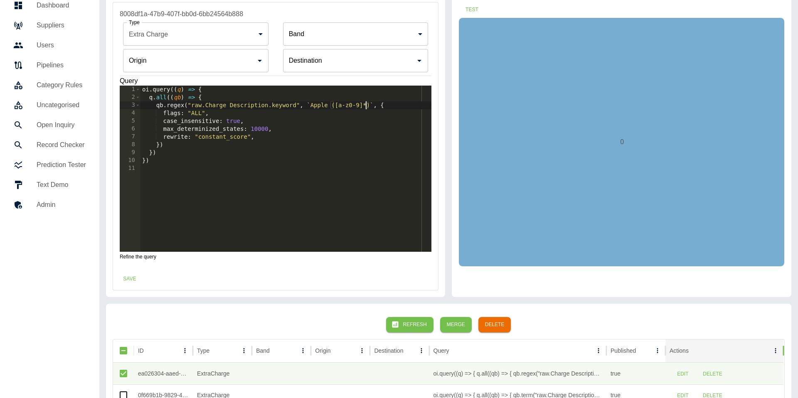
scroll to position [24, 0]
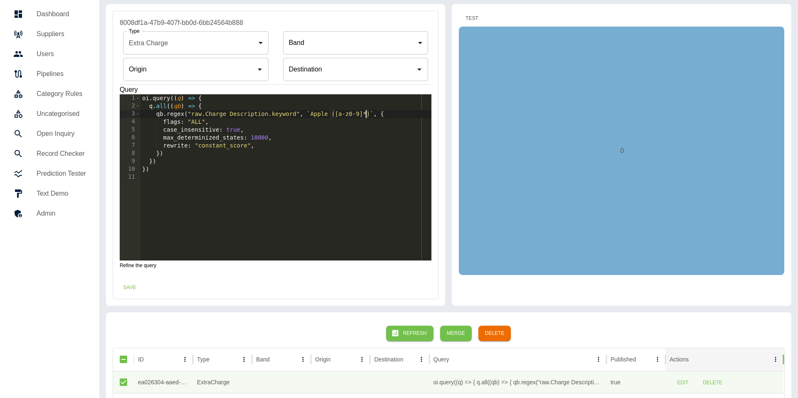
type textarea "**********"
click at [472, 22] on button "Test" at bounding box center [472, 18] width 27 height 15
click at [137, 289] on button "Save" at bounding box center [129, 287] width 27 height 15
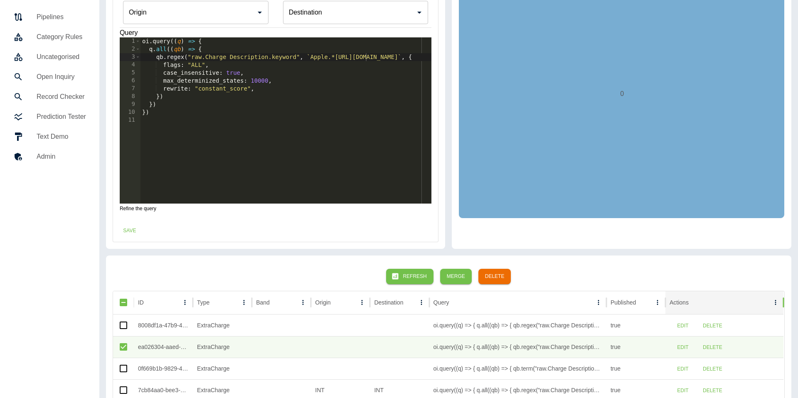
scroll to position [81, 0]
click at [116, 223] on button "Save" at bounding box center [129, 230] width 27 height 15
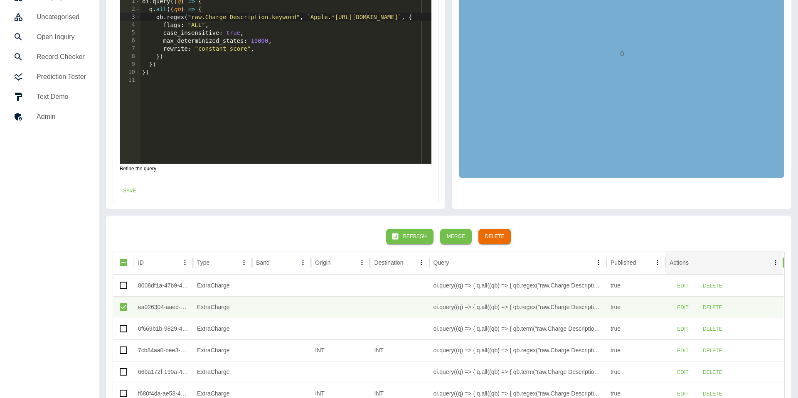
scroll to position [125, 0]
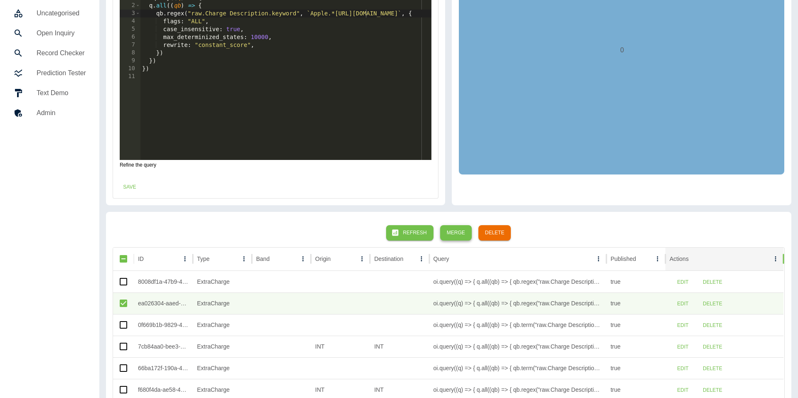
click at [456, 229] on button "Merge" at bounding box center [456, 232] width 32 height 15
drag, startPoint x: 310, startPoint y: 13, endPoint x: 406, endPoint y: 12, distance: 96.5
click at [406, 12] on div "oi . query (( q ) => { q . all (( qb ) => { qb . regex ( "raw.Charge Descriptio…" at bounding box center [286, 85] width 291 height 182
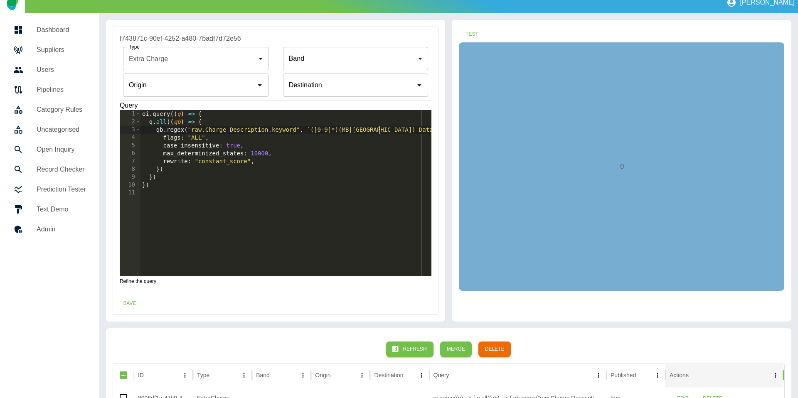
scroll to position [5, 0]
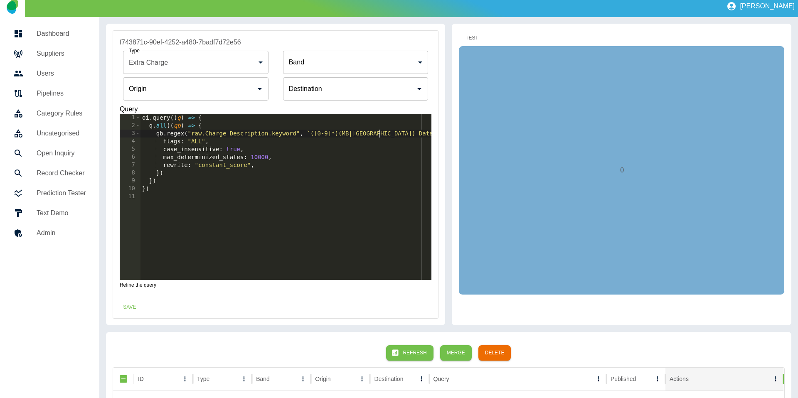
type textarea "**********"
click at [477, 39] on button "Test" at bounding box center [472, 37] width 27 height 15
click at [136, 311] on button "Save" at bounding box center [129, 307] width 27 height 15
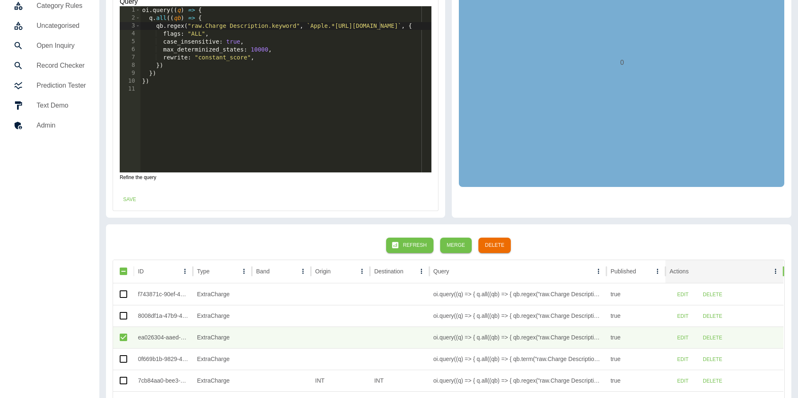
scroll to position [128, 0]
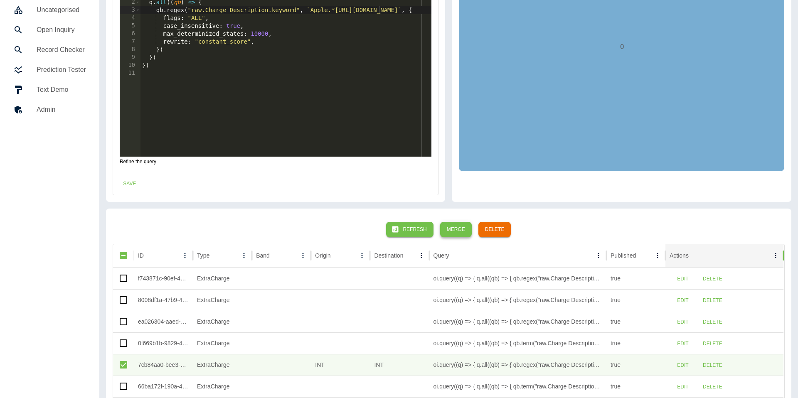
click at [457, 225] on button "Merge" at bounding box center [456, 229] width 32 height 15
type input "**********"
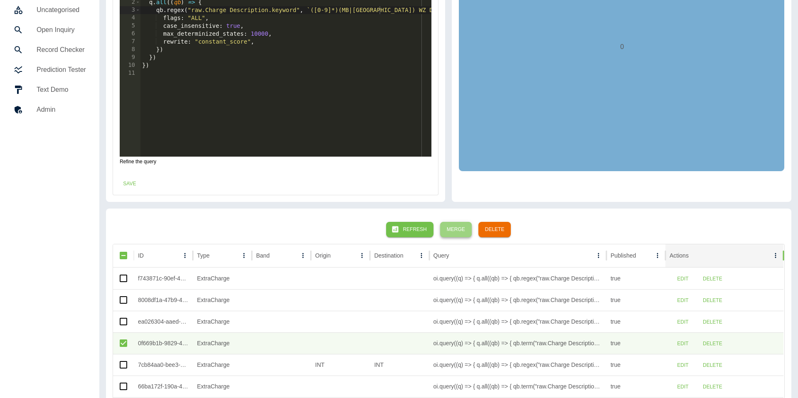
click at [461, 229] on button "Merge" at bounding box center [456, 229] width 32 height 15
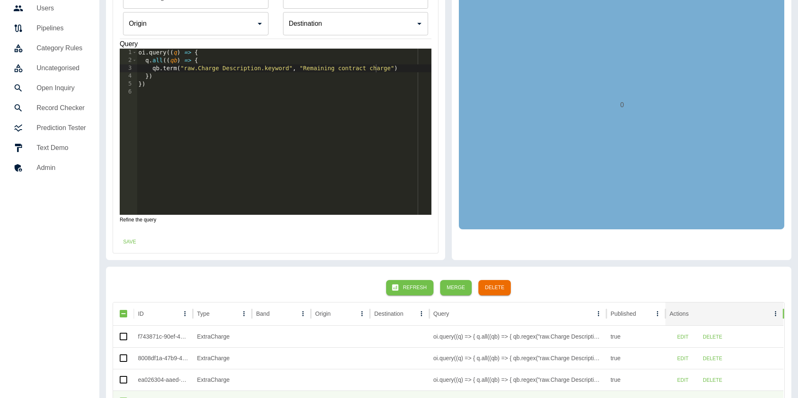
scroll to position [66, 0]
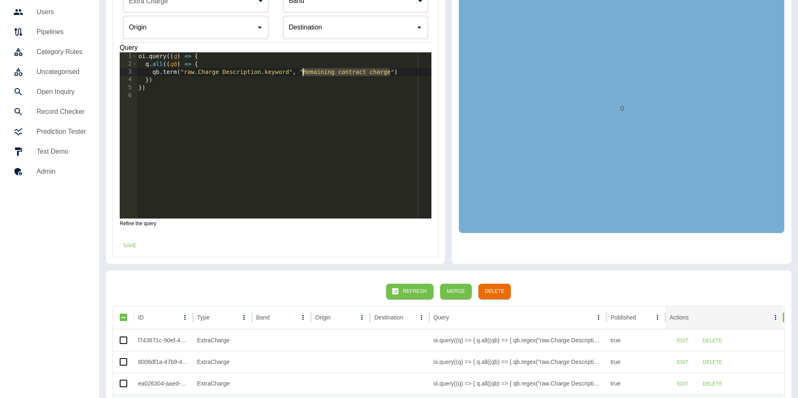
drag, startPoint x: 390, startPoint y: 70, endPoint x: 305, endPoint y: 74, distance: 85.3
click at [305, 74] on div "oi . query (( q ) => { q . all (( qb ) => { qb . term ( "raw.Charge Description…" at bounding box center [284, 143] width 295 height 182
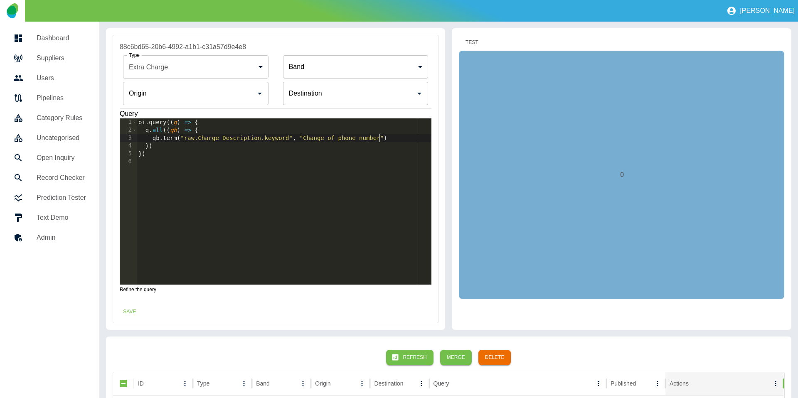
click at [471, 39] on button "Test" at bounding box center [472, 42] width 27 height 15
click at [133, 311] on button "Save" at bounding box center [129, 311] width 27 height 15
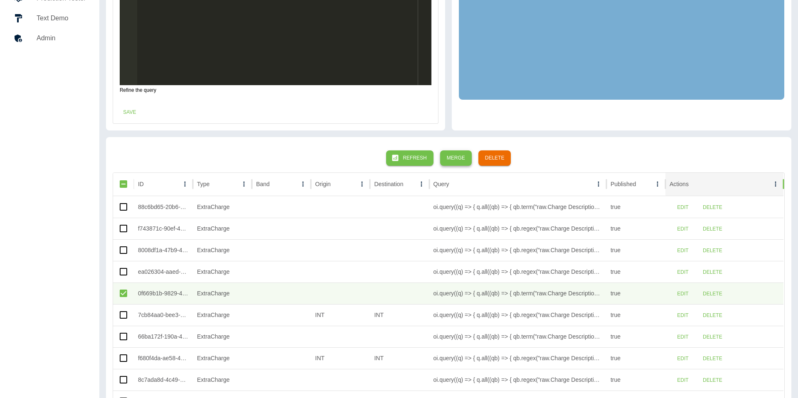
click at [455, 156] on button "Merge" at bounding box center [456, 157] width 32 height 15
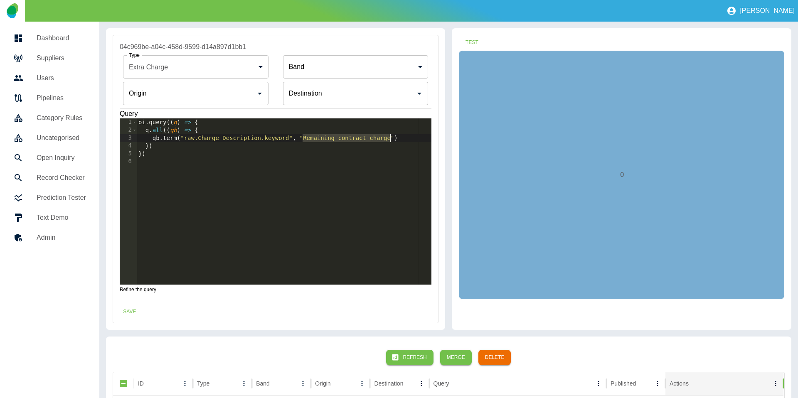
drag, startPoint x: 302, startPoint y: 139, endPoint x: 389, endPoint y: 138, distance: 86.9
click at [389, 138] on div "oi . query (( q ) => { q . all (( qb ) => { qb . term ( "raw.Charge Description…" at bounding box center [284, 209] width 295 height 182
click at [470, 43] on button "Test" at bounding box center [472, 42] width 27 height 15
click at [126, 308] on button "Save" at bounding box center [129, 311] width 27 height 15
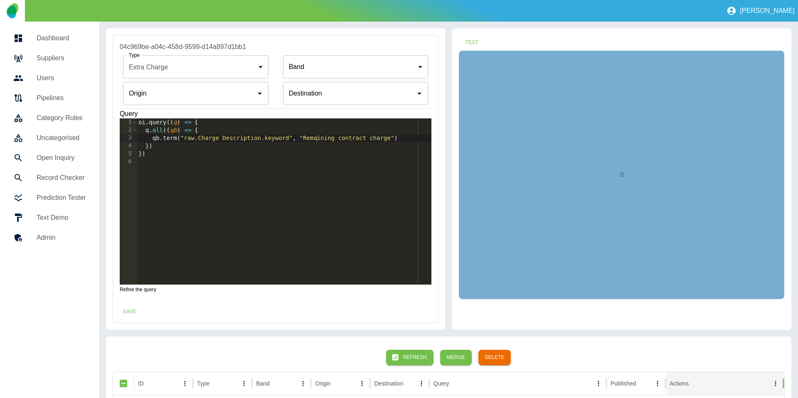
scroll to position [53, 0]
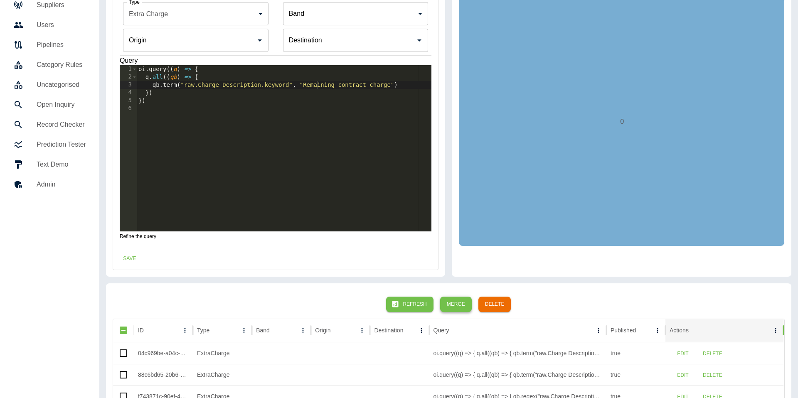
click at [453, 307] on button "Merge" at bounding box center [456, 304] width 32 height 15
drag, startPoint x: 304, startPoint y: 84, endPoint x: 391, endPoint y: 84, distance: 86.9
click at [391, 84] on div "oi . query (( q ) => { q . all (( qb ) => { qb . term ( "raw.Charge Description…" at bounding box center [284, 156] width 295 height 182
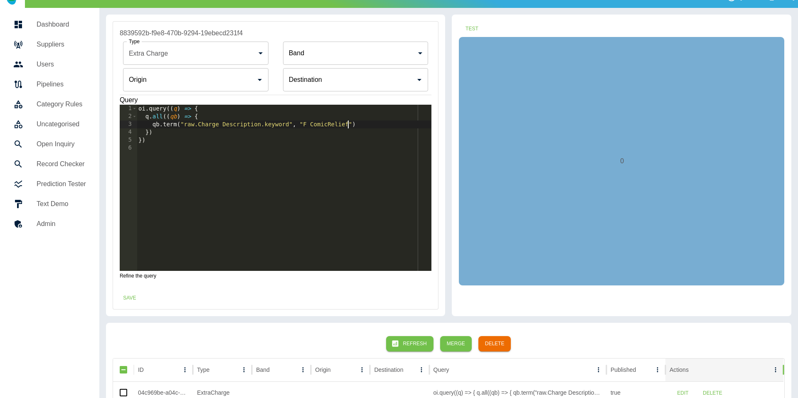
scroll to position [0, 0]
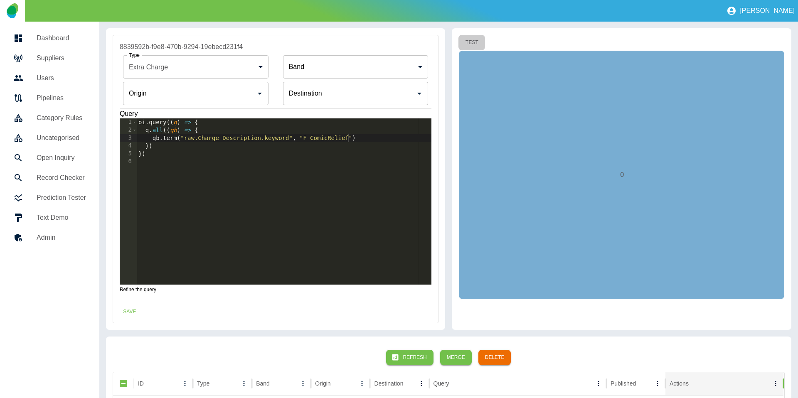
click at [471, 38] on button "Test" at bounding box center [472, 42] width 27 height 15
click at [136, 309] on button "Save" at bounding box center [129, 311] width 27 height 15
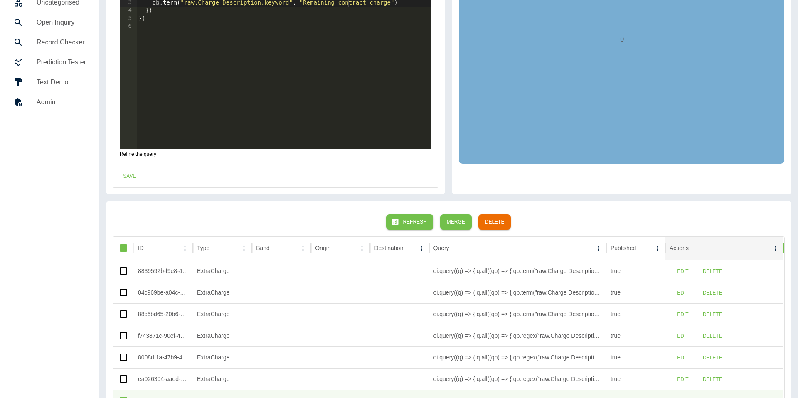
scroll to position [151, 0]
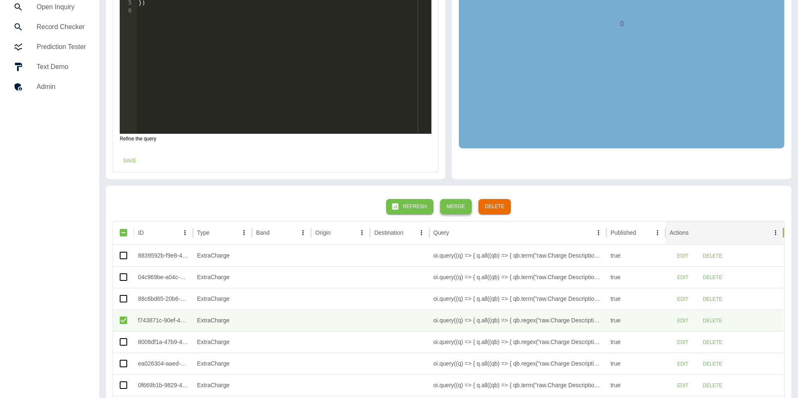
click at [451, 205] on button "Merge" at bounding box center [456, 206] width 32 height 15
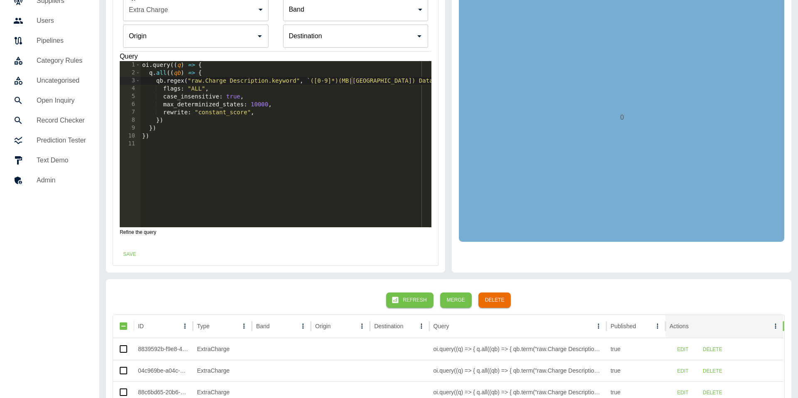
scroll to position [56, 0]
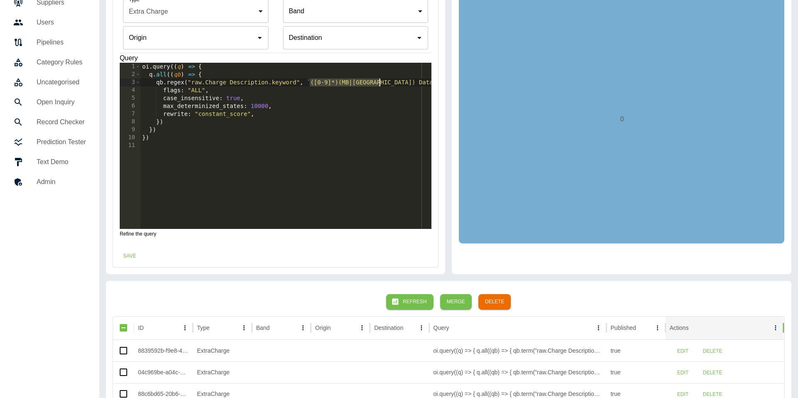
drag, startPoint x: 311, startPoint y: 83, endPoint x: 380, endPoint y: 82, distance: 68.6
click at [380, 82] on div "oi . query (( q ) => { q . all (( qb ) => { qb . regex ( "raw.Charge Descriptio…" at bounding box center [286, 154] width 291 height 182
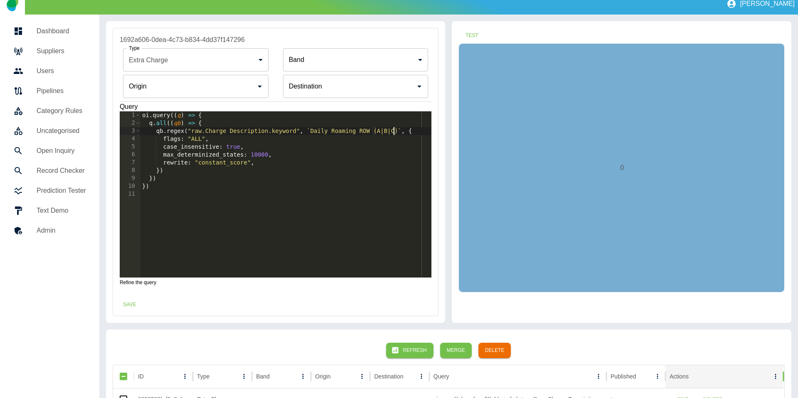
scroll to position [0, 0]
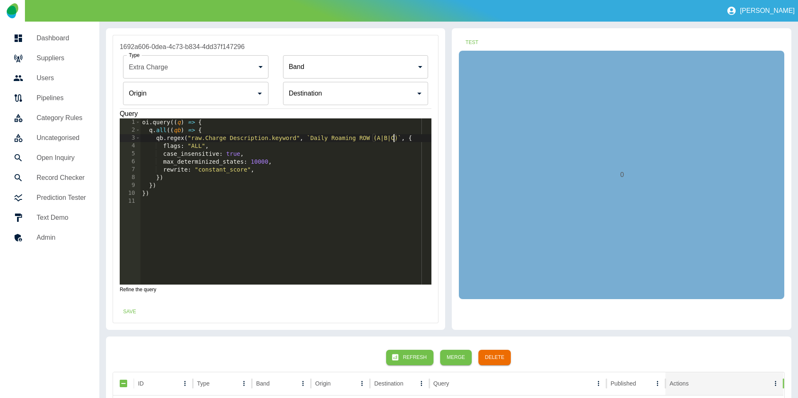
type textarea "**********"
click at [207, 94] on input "Origin" at bounding box center [190, 94] width 126 height 16
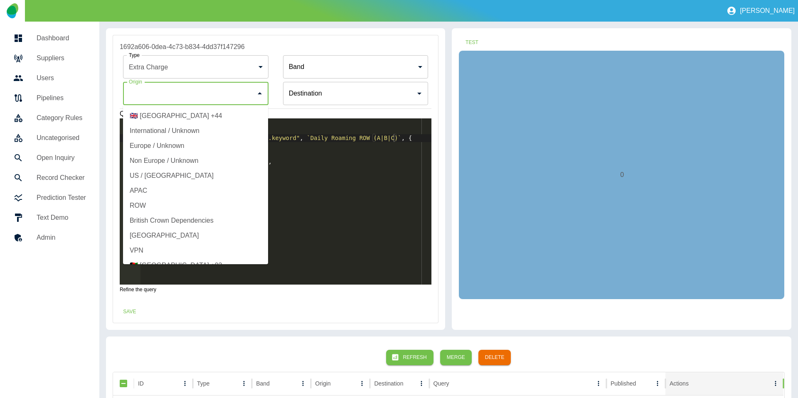
click at [173, 130] on li "International / Unknown" at bounding box center [195, 130] width 145 height 15
type input "**********"
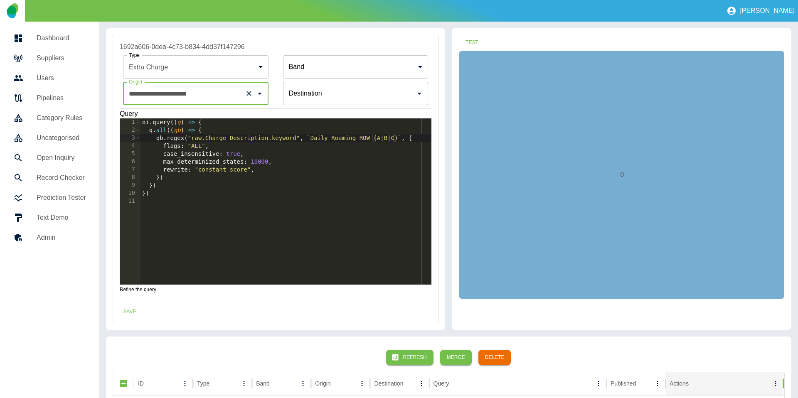
click at [303, 99] on input "Origin" at bounding box center [350, 94] width 126 height 16
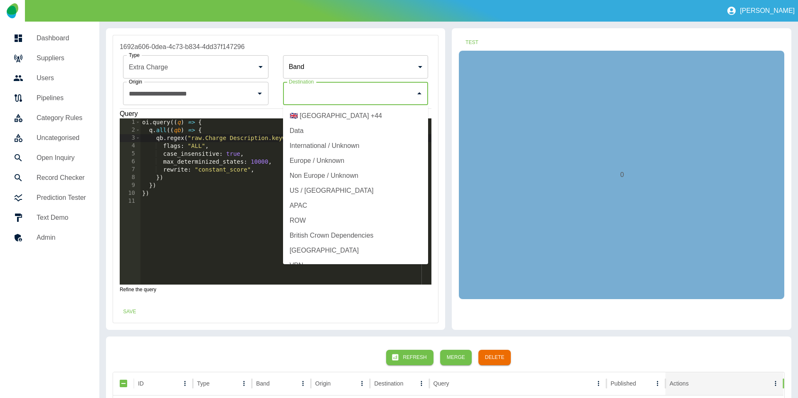
click at [308, 143] on li "International / Unknown" at bounding box center [355, 145] width 145 height 15
type input "**********"
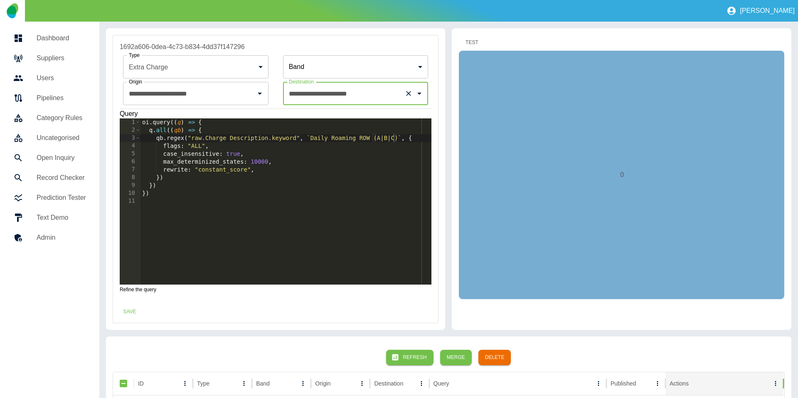
click at [471, 41] on button "Test" at bounding box center [472, 42] width 27 height 15
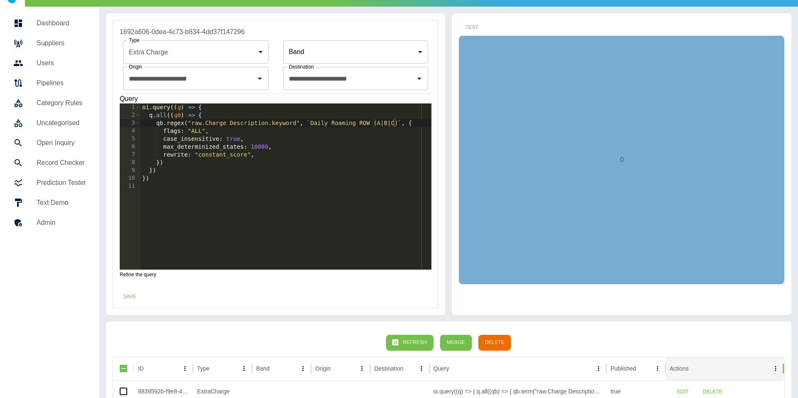
scroll to position [16, 0]
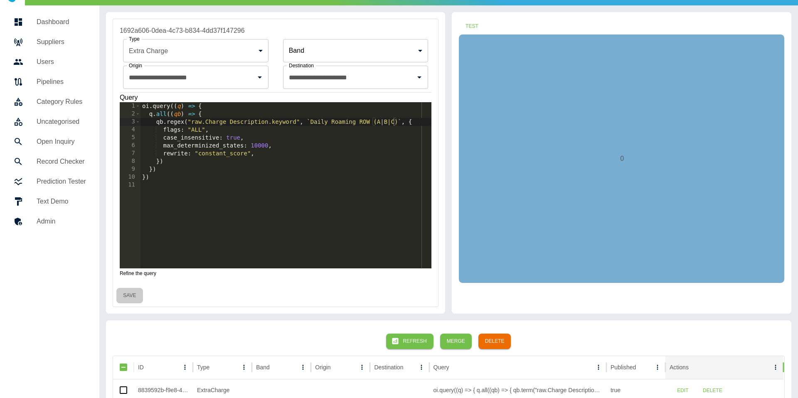
click at [141, 296] on button "Save" at bounding box center [129, 295] width 27 height 15
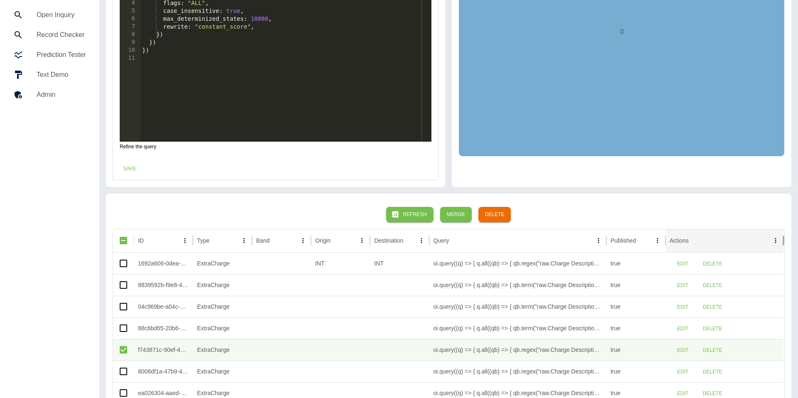
scroll to position [145, 0]
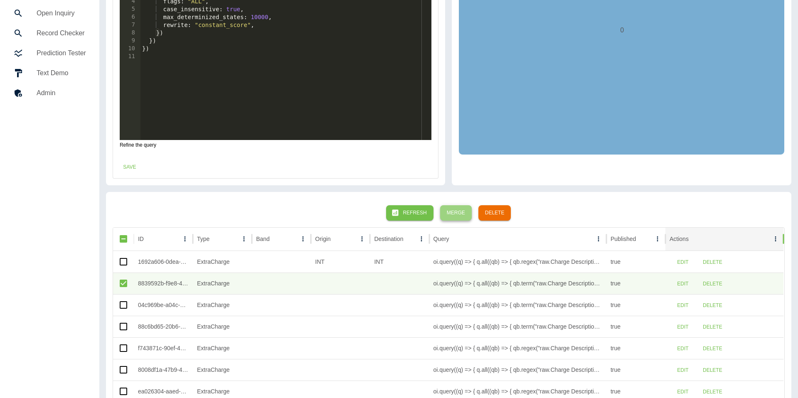
click at [461, 216] on button "Merge" at bounding box center [456, 212] width 32 height 15
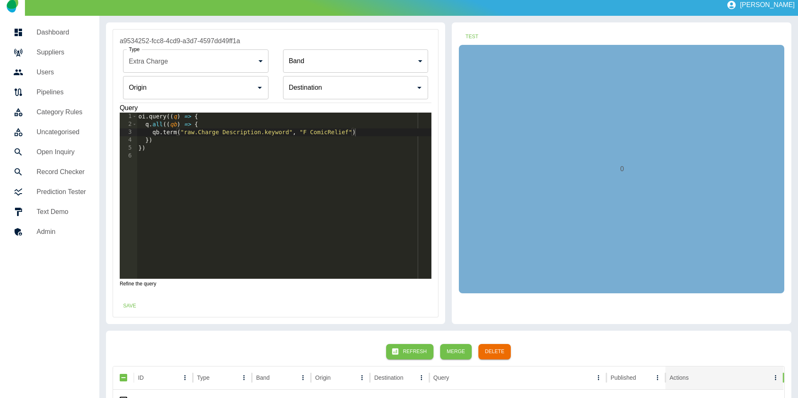
scroll to position [0, 15]
drag, startPoint x: 348, startPoint y: 133, endPoint x: 305, endPoint y: 134, distance: 43.3
click at [305, 134] on div "oi . query (( q ) => { q . all (( qb ) => { qb . term ( "raw.Charge Description…" at bounding box center [284, 204] width 295 height 182
type textarea "**********"
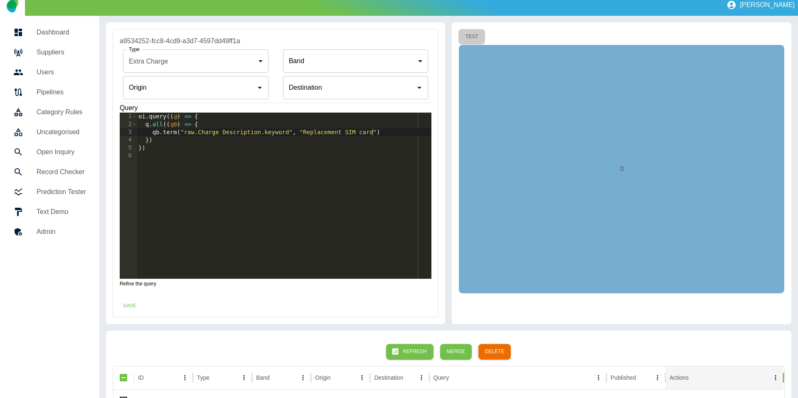
click at [476, 34] on button "Test" at bounding box center [472, 36] width 27 height 15
click at [122, 308] on button "Save" at bounding box center [129, 305] width 27 height 15
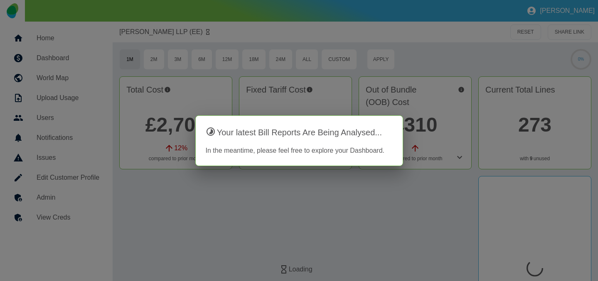
click at [229, 89] on div at bounding box center [299, 140] width 598 height 281
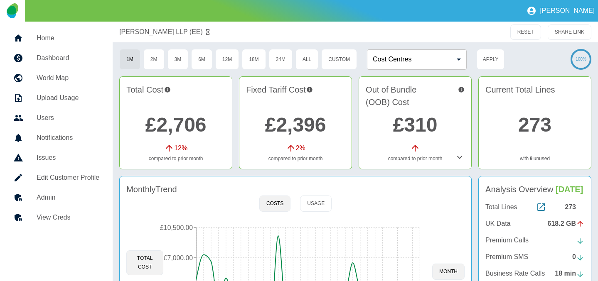
click at [38, 201] on h5 "Admin" at bounding box center [68, 198] width 63 height 10
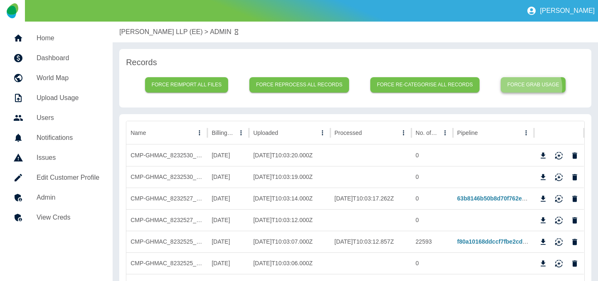
click at [531, 87] on button "Force grab usage" at bounding box center [533, 84] width 65 height 15
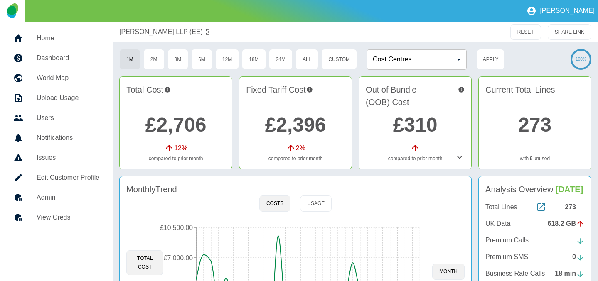
scroll to position [21, 0]
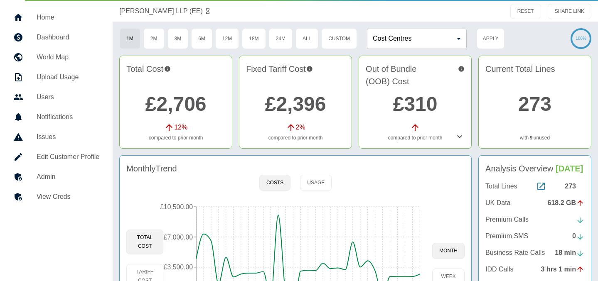
click at [68, 173] on h5 "Admin" at bounding box center [68, 177] width 63 height 10
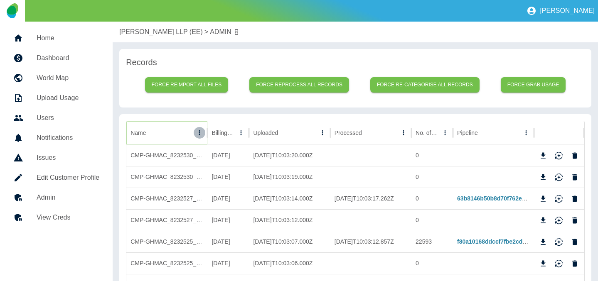
click at [197, 131] on icon "Name column menu" at bounding box center [199, 132] width 7 height 7
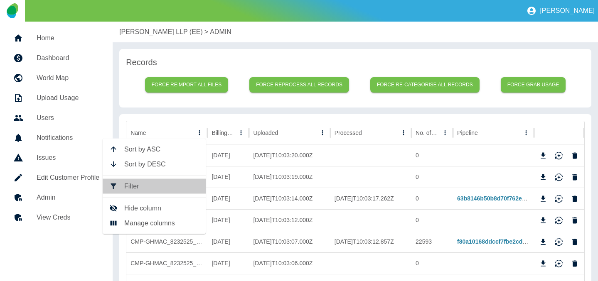
click at [127, 188] on span "Filter" at bounding box center [161, 187] width 75 height 10
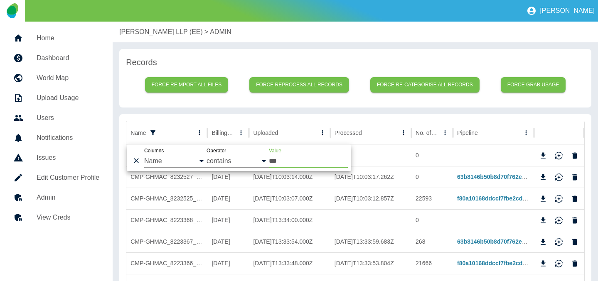
type input "***"
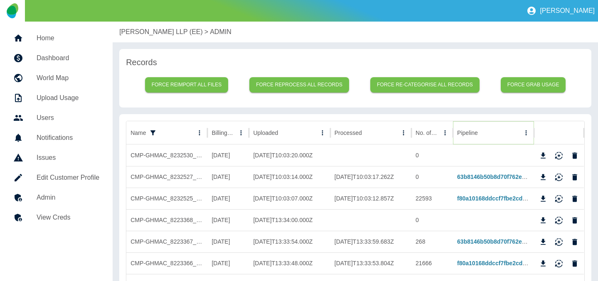
click at [481, 130] on icon "Sort" at bounding box center [484, 132] width 7 height 7
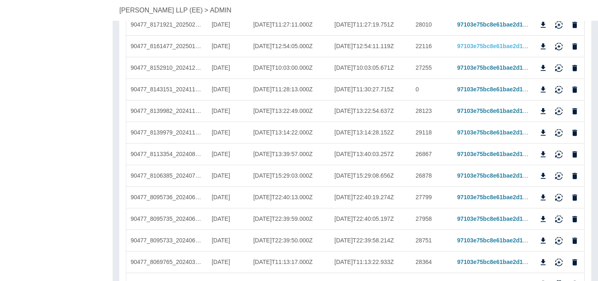
scroll to position [158, 0]
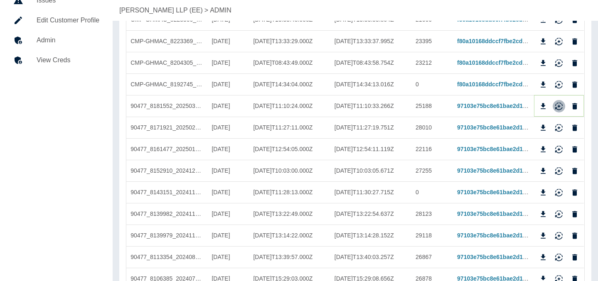
click at [556, 105] on icon "Reimport" at bounding box center [558, 104] width 7 height 5
click at [556, 126] on icon "Reimport" at bounding box center [558, 126] width 7 height 5
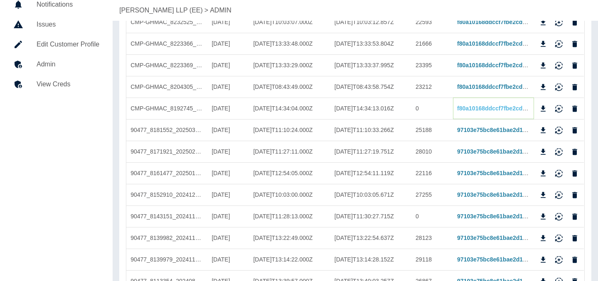
click at [484, 108] on link "f80a10168ddccf7fbe2cdc59eb4ea455331bdd54" at bounding box center [521, 108] width 128 height 7
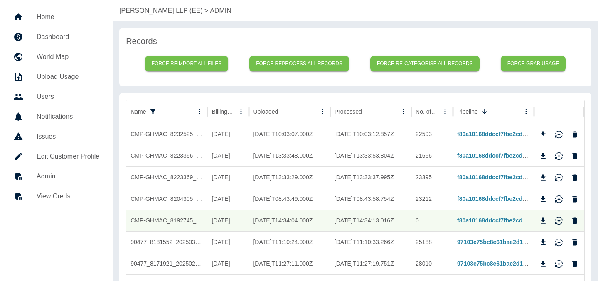
scroll to position [27, 0]
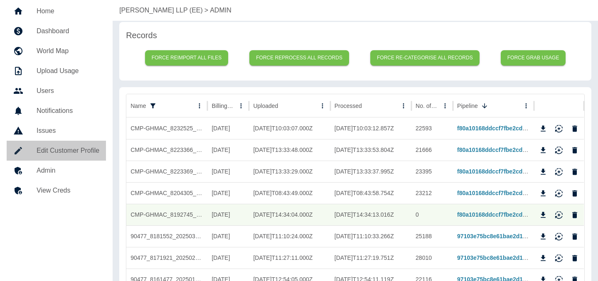
click at [57, 145] on link "Edit Customer Profile" at bounding box center [56, 151] width 99 height 20
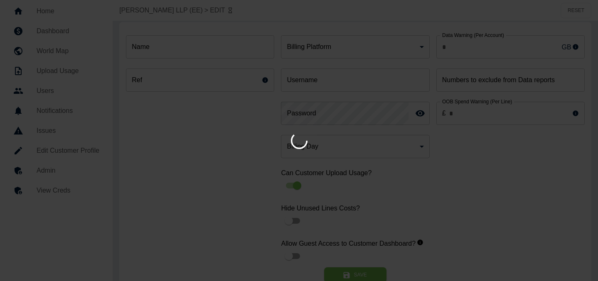
type input "**"
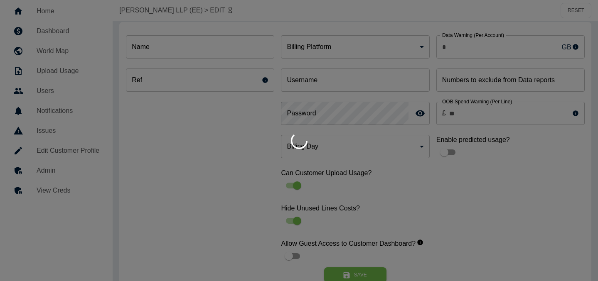
type input "**********"
type input "********"
type input "*"
type input "*********"
type input "**"
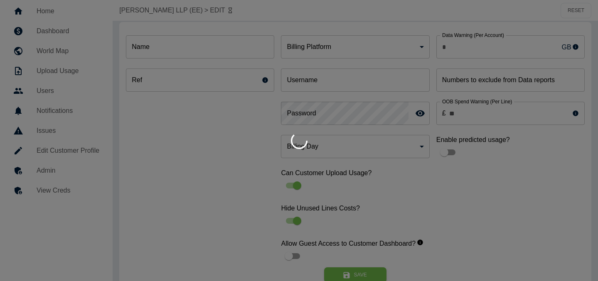
type input "***"
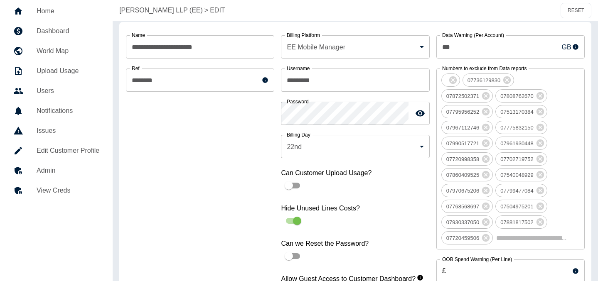
click at [54, 164] on link "Admin" at bounding box center [56, 171] width 99 height 20
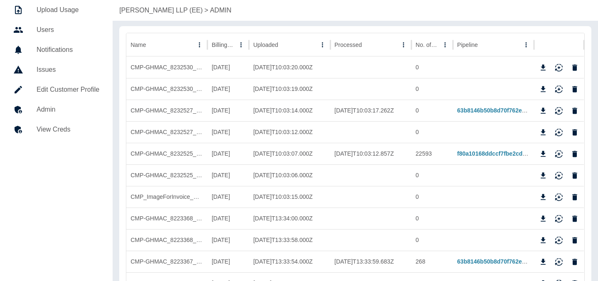
scroll to position [87, 0]
click at [483, 44] on icon "Sort" at bounding box center [484, 45] width 7 height 7
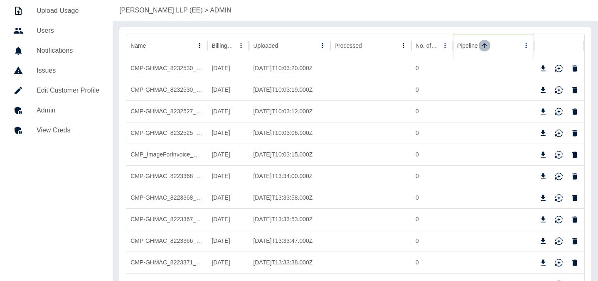
click at [483, 44] on icon "Sort" at bounding box center [484, 45] width 7 height 7
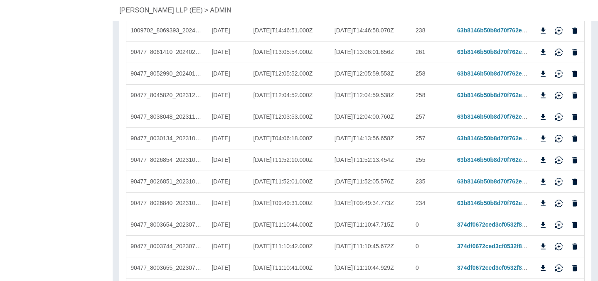
scroll to position [1728, 0]
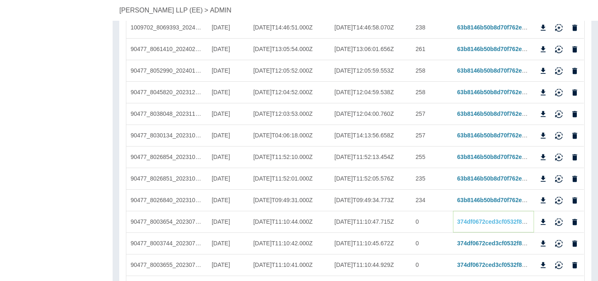
click at [468, 219] on link "374df0672ced3cf0532f8410bfe74f068b47c16f" at bounding box center [518, 222] width 123 height 7
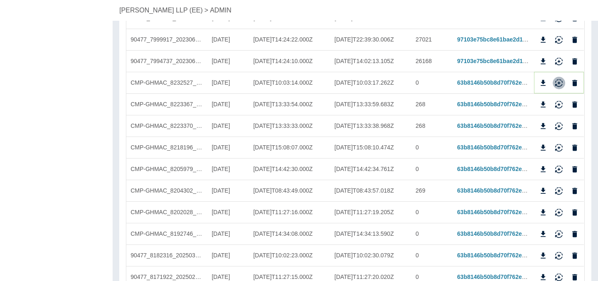
click at [559, 83] on icon "Reimport" at bounding box center [559, 83] width 8 height 8
click at [556, 104] on icon "Reimport" at bounding box center [558, 103] width 7 height 5
click at [559, 128] on icon "Reimport" at bounding box center [559, 126] width 8 height 8
click at [557, 148] on icon "Reimport" at bounding box center [559, 148] width 8 height 8
click at [560, 168] on icon "Reimport" at bounding box center [558, 167] width 7 height 5
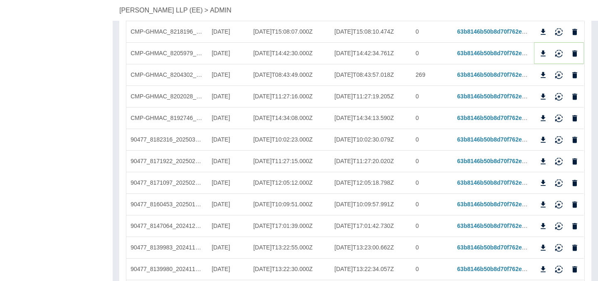
scroll to position [1122, 0]
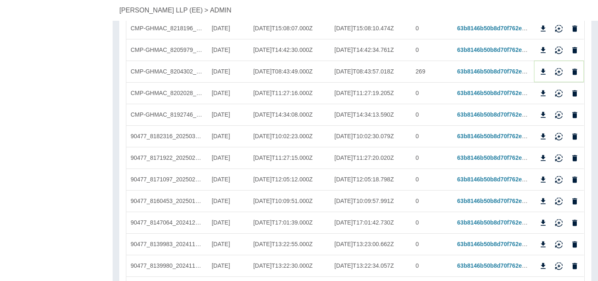
click at [557, 74] on icon "Reimport" at bounding box center [558, 74] width 7 height 3
click at [557, 94] on icon "Reimport" at bounding box center [559, 93] width 8 height 8
click at [560, 117] on icon "Reimport" at bounding box center [559, 115] width 8 height 8
click at [557, 136] on icon "Reimport" at bounding box center [559, 137] width 8 height 8
click at [557, 159] on icon "Reimport" at bounding box center [559, 158] width 8 height 8
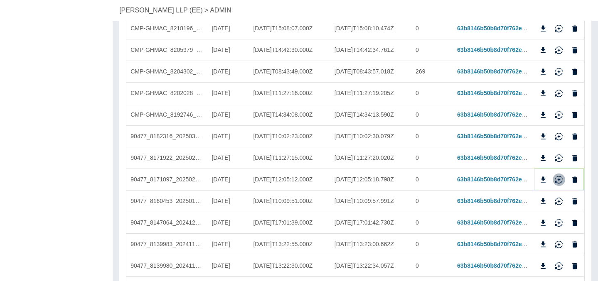
drag, startPoint x: 559, startPoint y: 178, endPoint x: 558, endPoint y: 213, distance: 35.4
click at [559, 178] on icon "Reimport" at bounding box center [559, 180] width 8 height 8
click at [560, 204] on icon "Reimport" at bounding box center [559, 201] width 8 height 8
click at [559, 224] on icon "Reimport" at bounding box center [558, 221] width 7 height 5
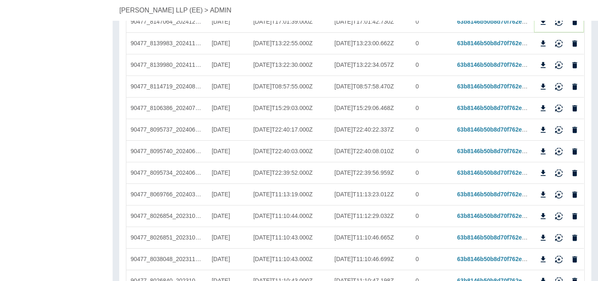
scroll to position [1324, 0]
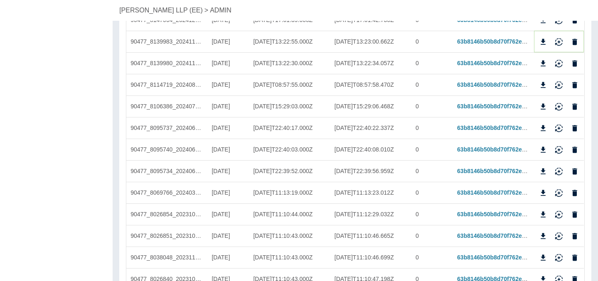
click at [557, 43] on icon "Reimport" at bounding box center [559, 42] width 8 height 8
click at [556, 59] on icon "Reimport" at bounding box center [559, 63] width 8 height 8
click at [557, 84] on icon "Reimport" at bounding box center [559, 85] width 8 height 8
click at [557, 105] on icon "Reimport" at bounding box center [559, 107] width 8 height 8
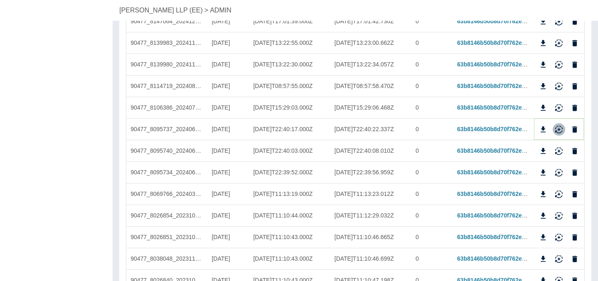
click at [558, 133] on icon "Reimport" at bounding box center [559, 130] width 8 height 8
click at [559, 153] on icon "Reimport" at bounding box center [559, 151] width 8 height 8
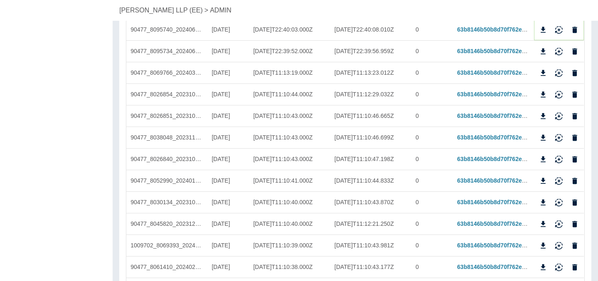
scroll to position [1450, 0]
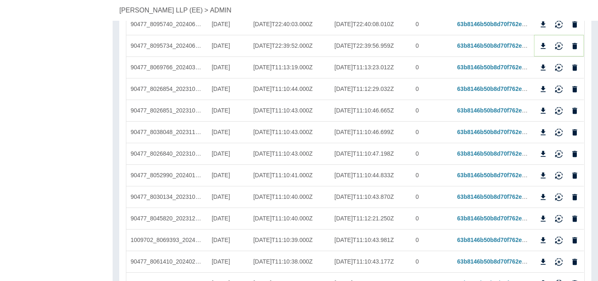
click at [557, 46] on icon "Reimport" at bounding box center [559, 46] width 8 height 8
click at [560, 64] on icon "Reimport" at bounding box center [559, 68] width 8 height 8
click at [558, 85] on icon "Reimport" at bounding box center [559, 89] width 8 height 8
click at [558, 108] on icon "Reimport" at bounding box center [558, 109] width 7 height 5
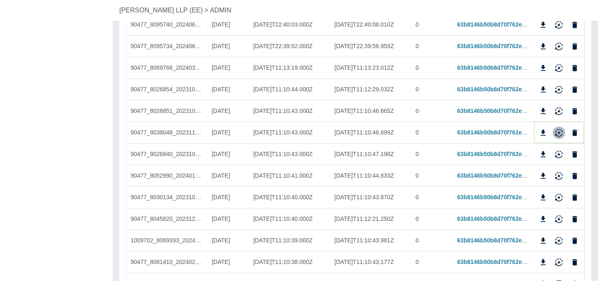
click at [559, 135] on icon "Reimport" at bounding box center [559, 133] width 8 height 8
click at [559, 152] on icon "Reimport" at bounding box center [559, 154] width 8 height 8
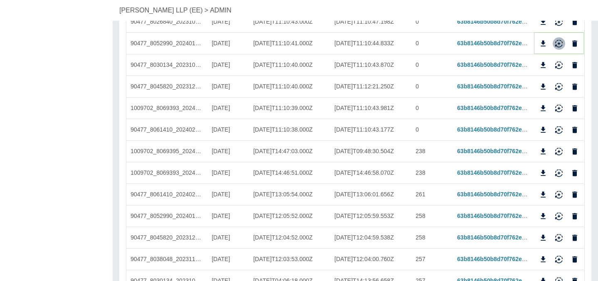
click at [556, 42] on icon "Reimport" at bounding box center [558, 41] width 7 height 5
drag, startPoint x: 558, startPoint y: 63, endPoint x: 555, endPoint y: 73, distance: 10.9
click at [558, 63] on icon "Reimport" at bounding box center [559, 65] width 8 height 8
click at [557, 85] on icon "Reimport" at bounding box center [559, 87] width 8 height 8
click at [557, 106] on icon "Reimport" at bounding box center [559, 108] width 8 height 8
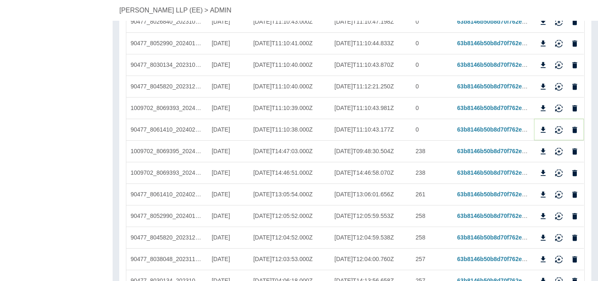
click at [559, 129] on icon "Reimport" at bounding box center [559, 130] width 8 height 8
click at [556, 153] on icon "Reimport" at bounding box center [558, 154] width 7 height 3
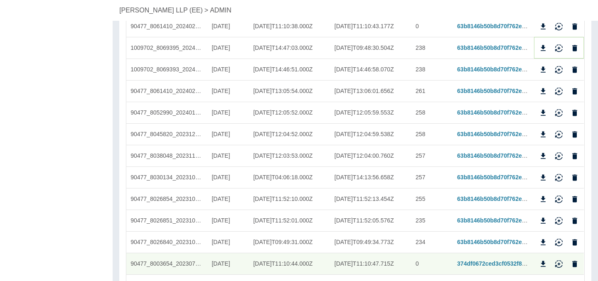
scroll to position [1688, 0]
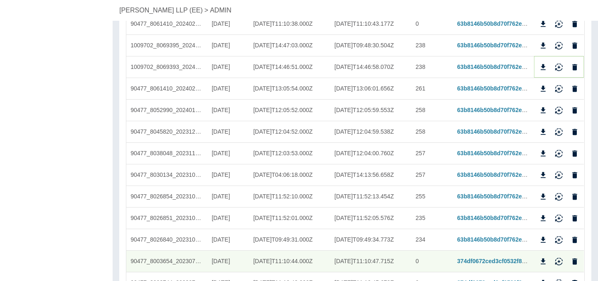
click at [558, 67] on icon "Reimport" at bounding box center [559, 67] width 8 height 8
drag, startPoint x: 558, startPoint y: 86, endPoint x: 558, endPoint y: 90, distance: 4.6
click at [558, 86] on icon "Reimport" at bounding box center [558, 87] width 7 height 5
click at [558, 108] on icon "Reimport" at bounding box center [559, 110] width 8 height 8
click at [556, 130] on icon "Reimport" at bounding box center [558, 130] width 7 height 5
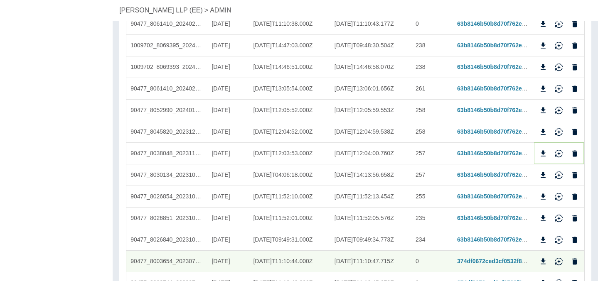
drag, startPoint x: 560, startPoint y: 151, endPoint x: 558, endPoint y: 162, distance: 11.3
click at [560, 151] on icon "Reimport" at bounding box center [559, 154] width 8 height 8
click at [558, 174] on icon "Reimport" at bounding box center [559, 175] width 8 height 8
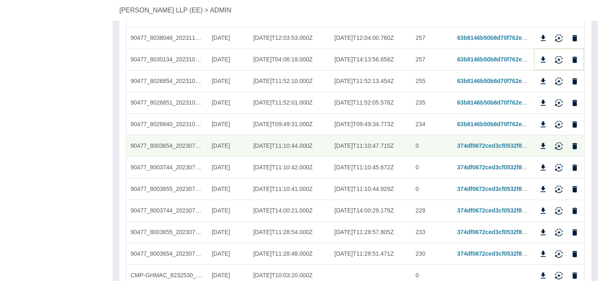
scroll to position [1808, 0]
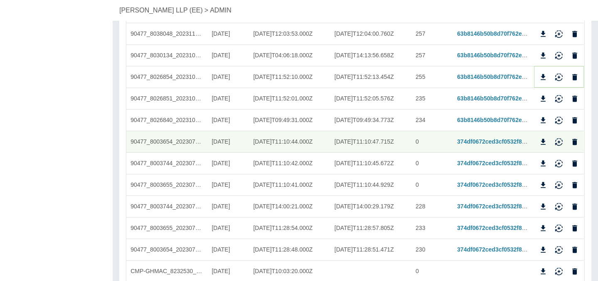
click at [558, 76] on icon "Reimport" at bounding box center [559, 77] width 8 height 8
click at [558, 99] on icon "Reimport" at bounding box center [559, 99] width 8 height 8
click at [558, 118] on icon "Reimport" at bounding box center [559, 120] width 8 height 8
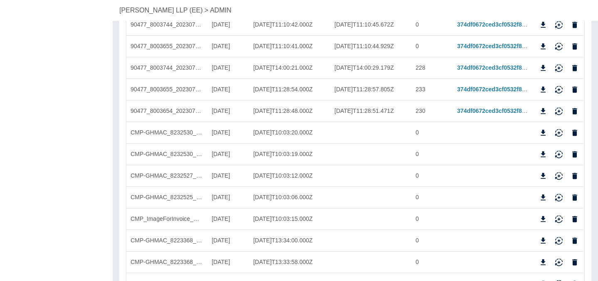
scroll to position [1955, 0]
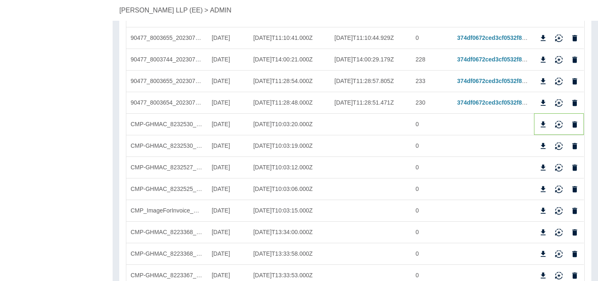
click at [559, 118] on div at bounding box center [559, 124] width 50 height 22
click at [558, 123] on icon "Reimport" at bounding box center [559, 125] width 8 height 8
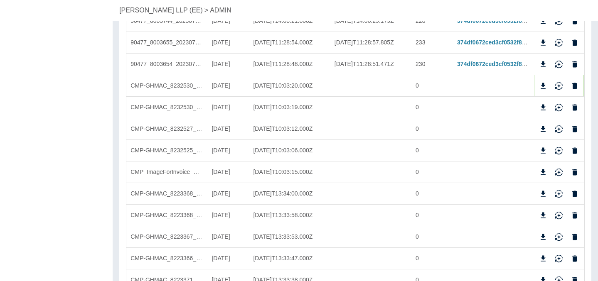
scroll to position [2009, 0]
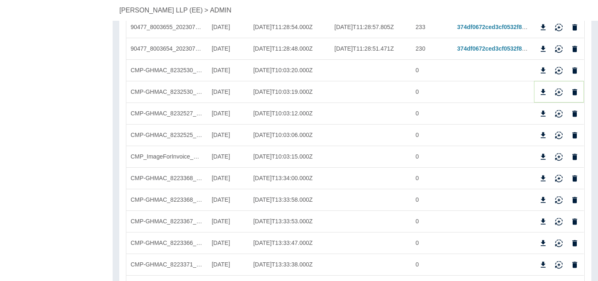
click at [560, 95] on icon "Reimport" at bounding box center [559, 92] width 8 height 8
click at [559, 112] on icon "Reimport" at bounding box center [559, 114] width 8 height 8
click at [557, 128] on div at bounding box center [559, 135] width 50 height 22
click at [558, 132] on icon "Reimport" at bounding box center [558, 133] width 7 height 5
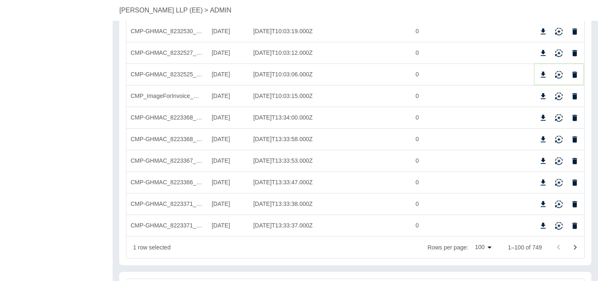
scroll to position [2076, 0]
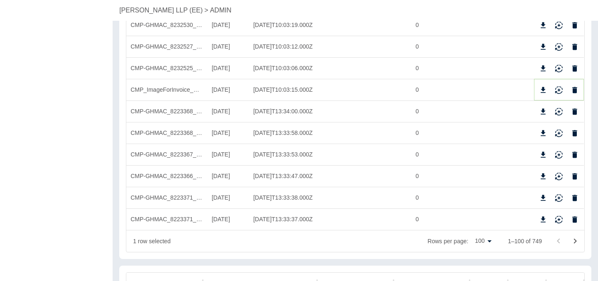
click at [557, 87] on icon "Reimport" at bounding box center [559, 90] width 8 height 8
click at [556, 111] on icon "Reimport" at bounding box center [558, 110] width 7 height 5
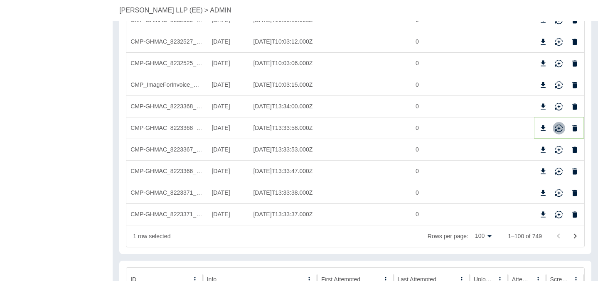
click at [559, 131] on icon "Reimport" at bounding box center [559, 128] width 8 height 8
click at [559, 152] on icon "Reimport" at bounding box center [559, 150] width 8 height 8
click at [560, 176] on icon "Reimport" at bounding box center [559, 172] width 8 height 8
click at [557, 194] on icon "Reimport" at bounding box center [559, 194] width 8 height 8
click at [560, 211] on icon "Reimport" at bounding box center [558, 213] width 7 height 5
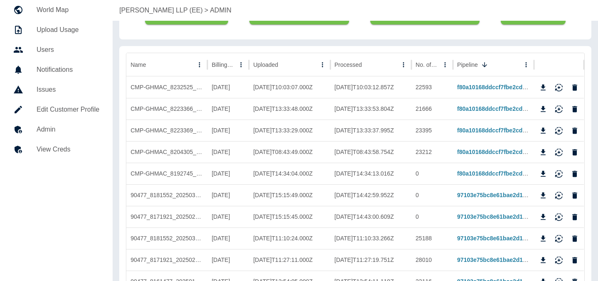
scroll to position [0, 0]
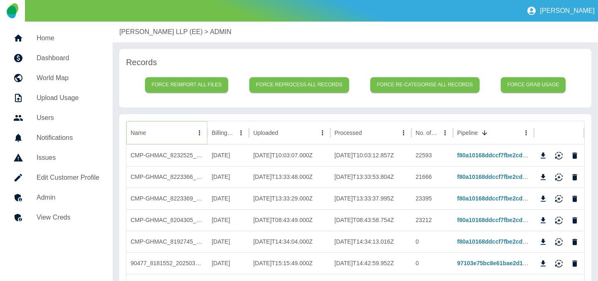
click at [197, 128] on button "Name column menu" at bounding box center [200, 133] width 12 height 12
click at [128, 186] on ul "Sort by ASC Sort by DESC Filter Hide column Manage columns" at bounding box center [166, 166] width 77 height 54
click at [199, 133] on icon "Name column menu" at bounding box center [199, 132] width 7 height 7
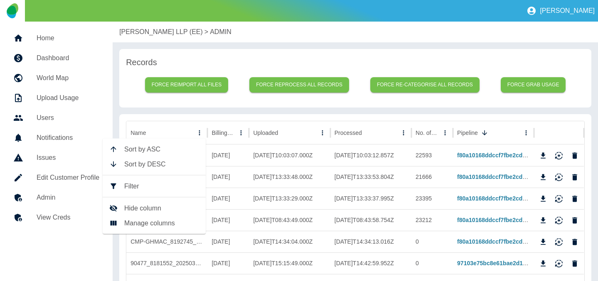
click at [158, 182] on span "Filter" at bounding box center [161, 187] width 75 height 10
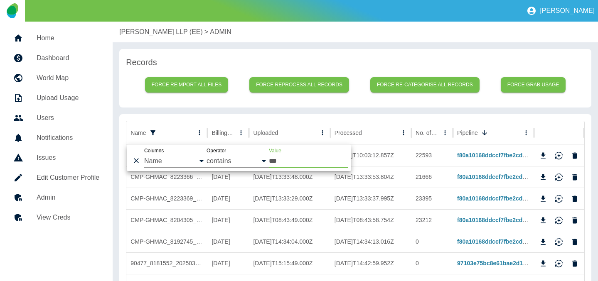
type input "***"
click at [232, 103] on div "Records Force reimport all files Force reprocess all records Force re-categoris…" at bounding box center [355, 78] width 472 height 59
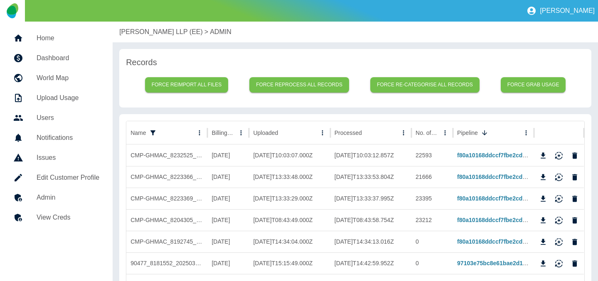
click at [152, 36] on p "Harper Macleod LLP (EE)" at bounding box center [161, 32] width 84 height 10
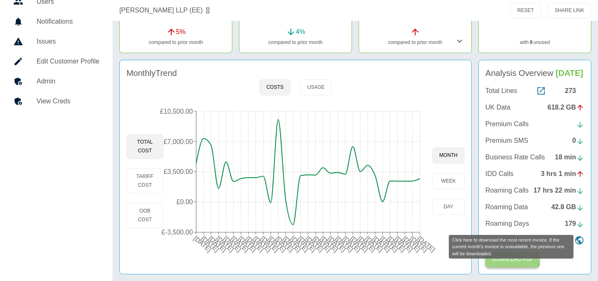
click at [504, 255] on button "Download PDF" at bounding box center [513, 259] width 54 height 15
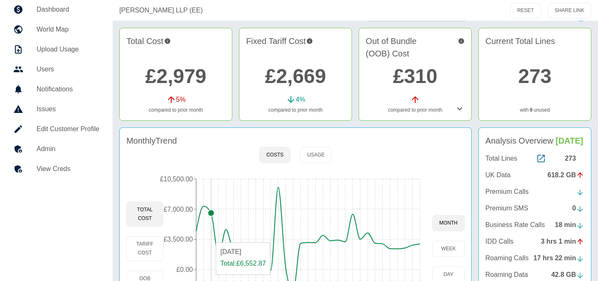
scroll to position [84, 0]
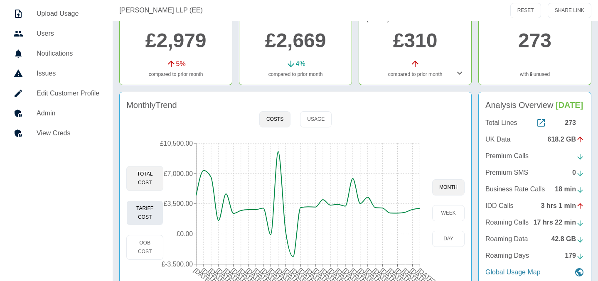
click at [155, 216] on button "Tariff Cost" at bounding box center [144, 213] width 37 height 25
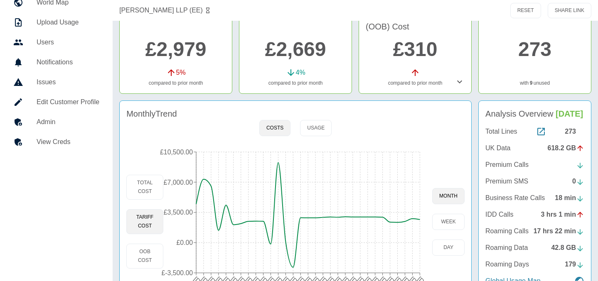
scroll to position [88, 0]
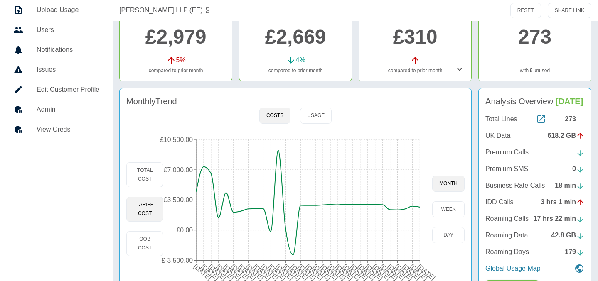
click at [38, 108] on h5 "Admin" at bounding box center [68, 110] width 63 height 10
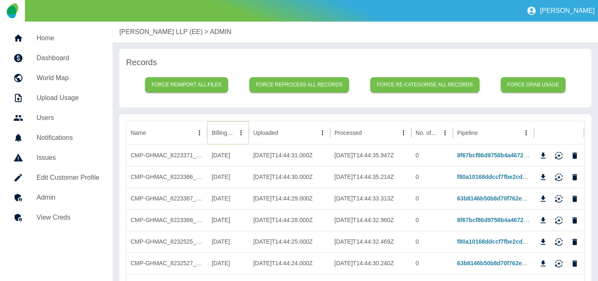
click at [237, 135] on icon "Sort" at bounding box center [240, 132] width 7 height 7
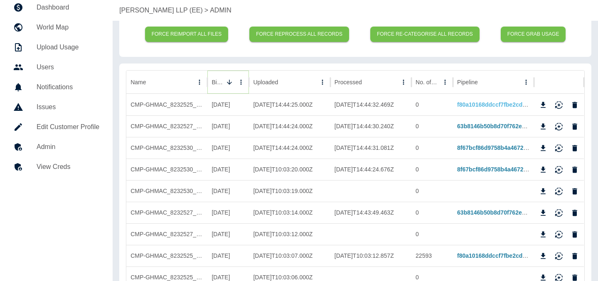
scroll to position [62, 0]
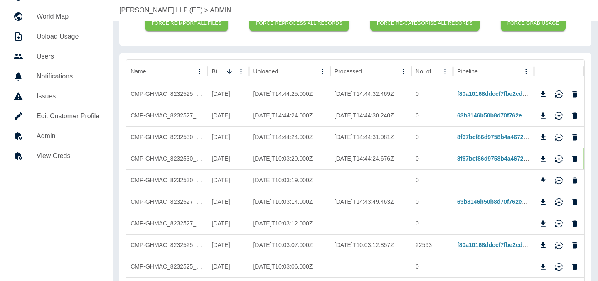
click at [574, 160] on icon "Delete" at bounding box center [575, 159] width 5 height 6
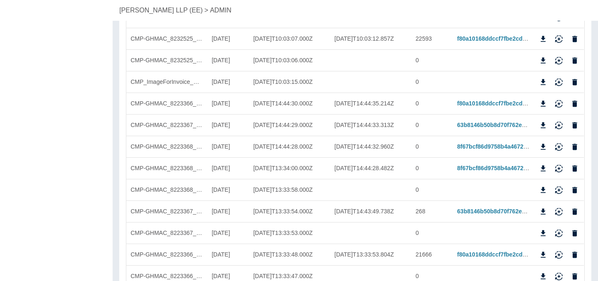
scroll to position [253, 0]
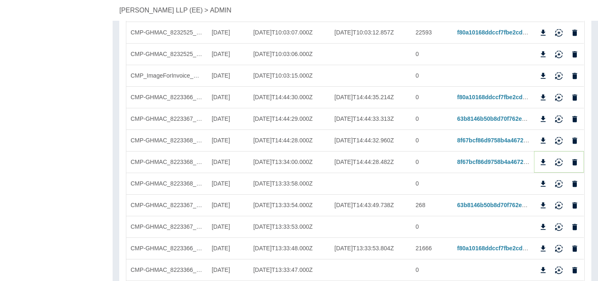
click at [574, 160] on icon "Delete" at bounding box center [575, 162] width 5 height 6
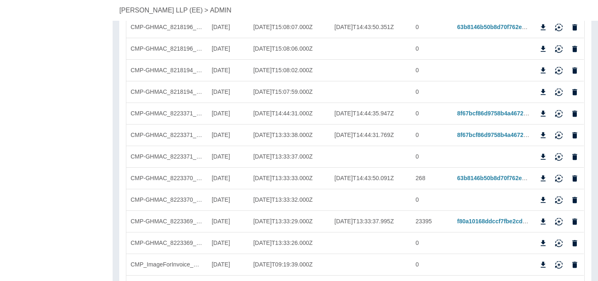
scroll to position [583, 0]
click at [572, 133] on icon "Delete" at bounding box center [575, 135] width 8 height 8
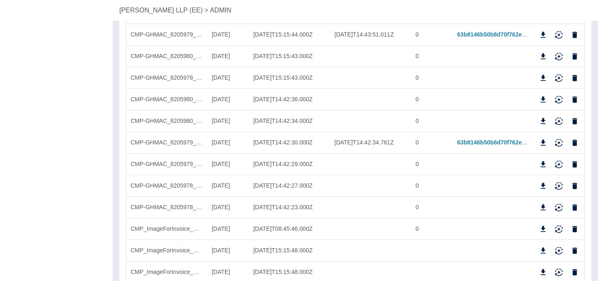
scroll to position [845, 0]
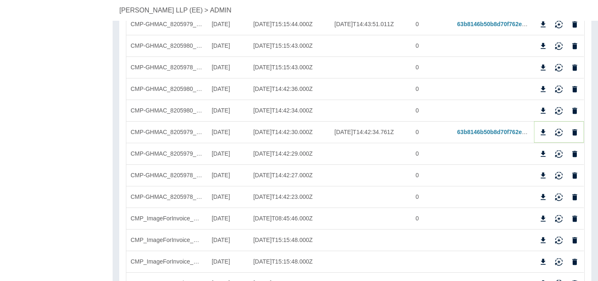
click at [575, 134] on icon "Delete" at bounding box center [575, 132] width 5 height 6
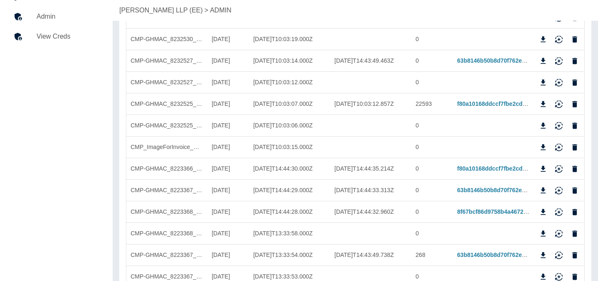
scroll to position [0, 0]
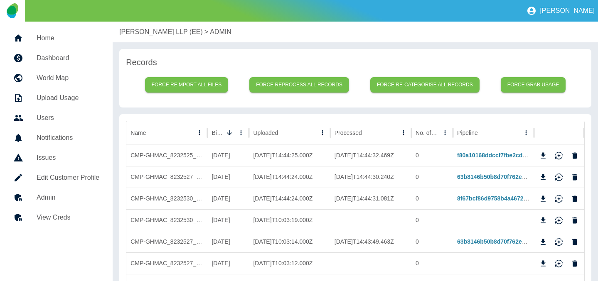
click at [136, 38] on div "Harper Macleod LLP (EE) > ADMIN" at bounding box center [356, 32] width 486 height 21
click at [137, 34] on p "Harper Macleod LLP (EE)" at bounding box center [161, 32] width 84 height 10
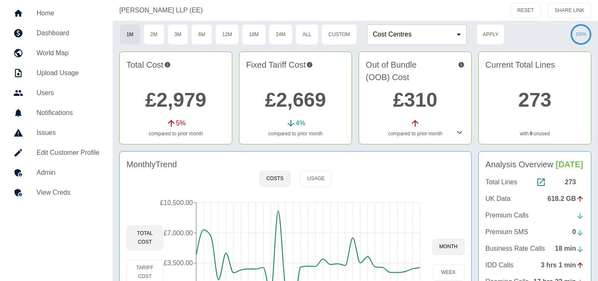
scroll to position [41, 0]
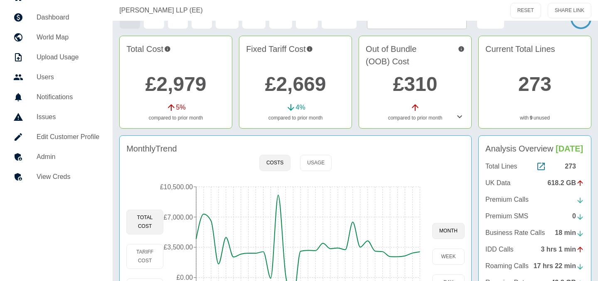
click at [82, 160] on h5 "Admin" at bounding box center [68, 157] width 63 height 10
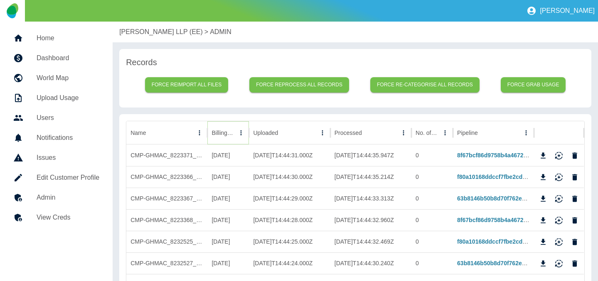
click at [237, 134] on icon "Sort" at bounding box center [240, 132] width 7 height 7
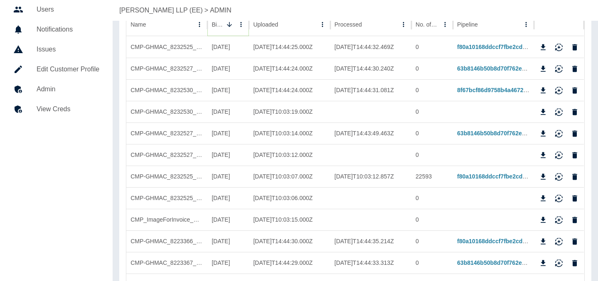
scroll to position [111, 0]
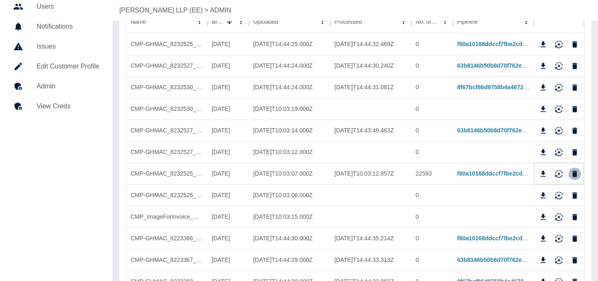
click at [571, 173] on icon "Delete" at bounding box center [575, 174] width 8 height 8
click at [576, 133] on icon "Delete" at bounding box center [575, 131] width 5 height 6
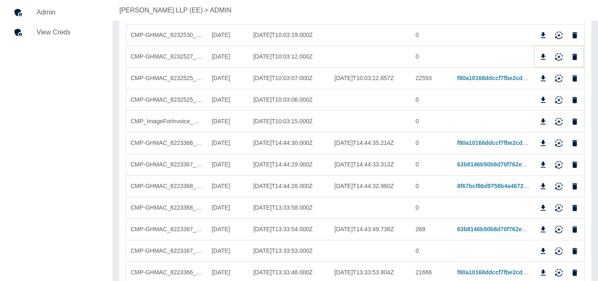
scroll to position [188, 0]
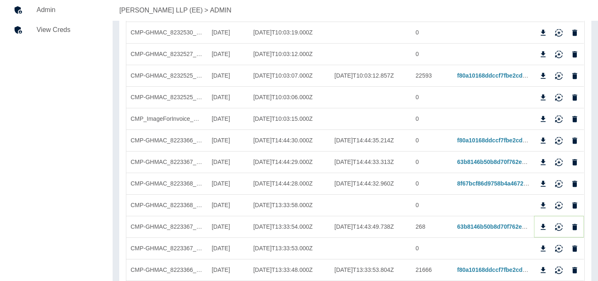
click at [577, 223] on icon "Delete" at bounding box center [575, 227] width 8 height 8
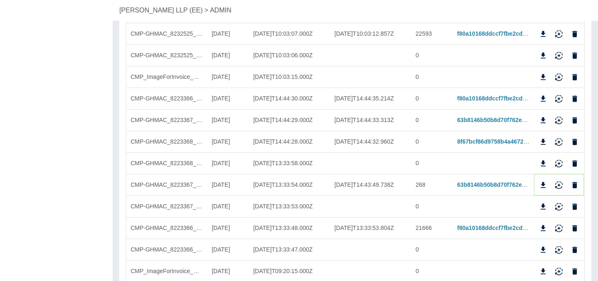
scroll to position [238, 0]
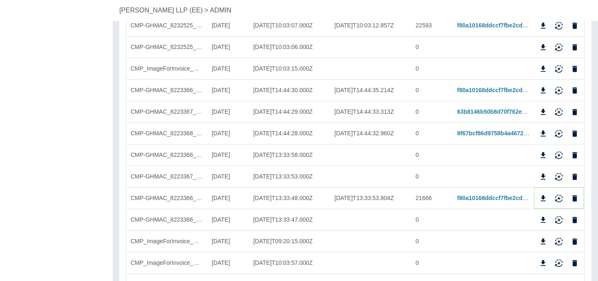
click at [577, 196] on icon "Delete" at bounding box center [575, 198] width 5 height 6
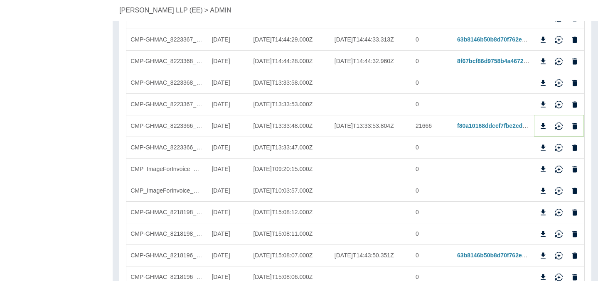
scroll to position [290, 0]
click at [573, 250] on button "Delete" at bounding box center [575, 255] width 12 height 12
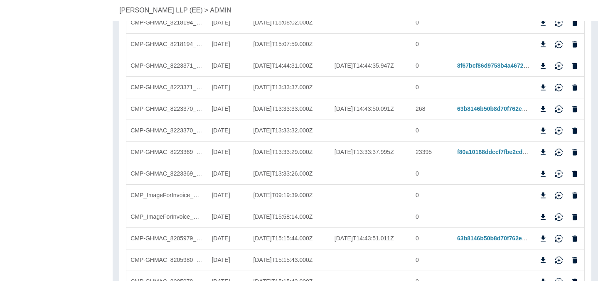
scroll to position [523, 0]
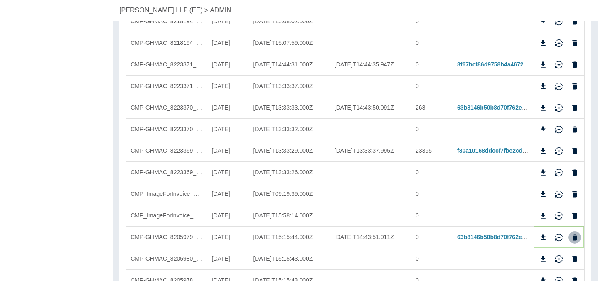
click at [572, 237] on icon "Delete" at bounding box center [575, 238] width 8 height 8
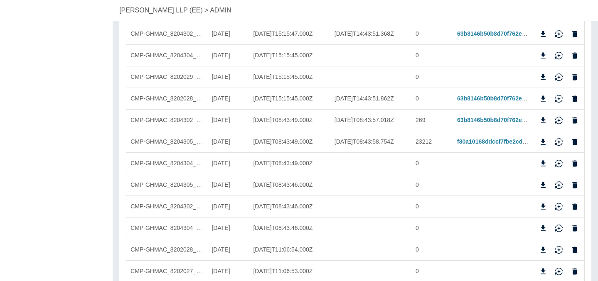
scroll to position [1025, 0]
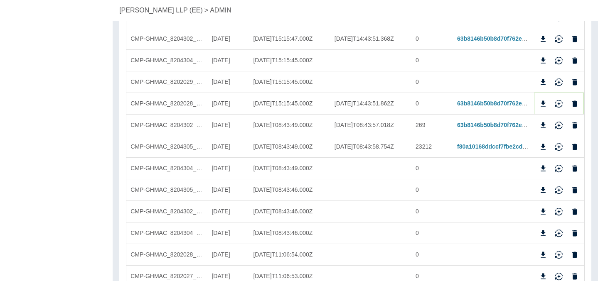
click at [577, 104] on icon "Delete" at bounding box center [575, 104] width 8 height 8
click at [576, 104] on icon "Delete" at bounding box center [575, 104] width 5 height 6
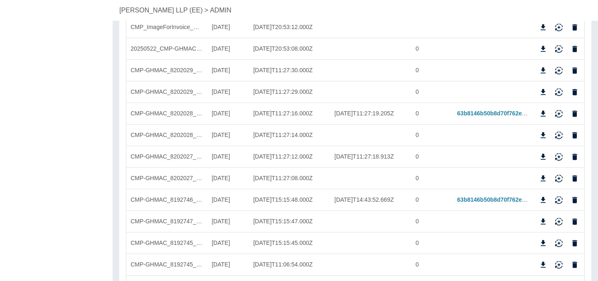
scroll to position [1427, 0]
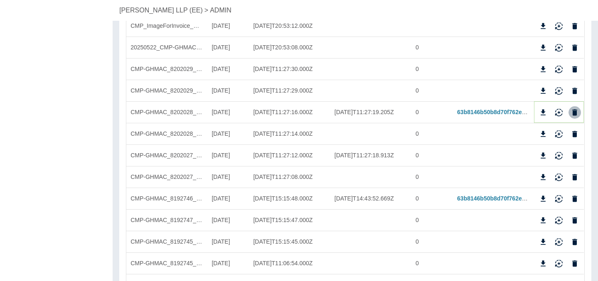
click at [572, 113] on icon "Delete" at bounding box center [575, 112] width 8 height 8
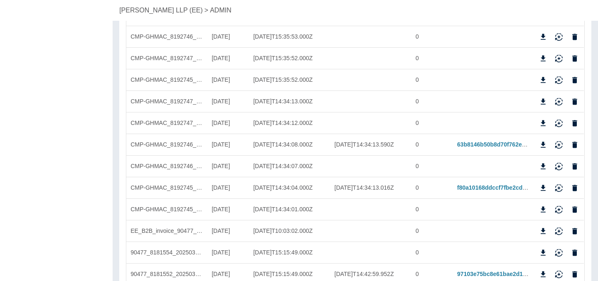
scroll to position [1701, 0]
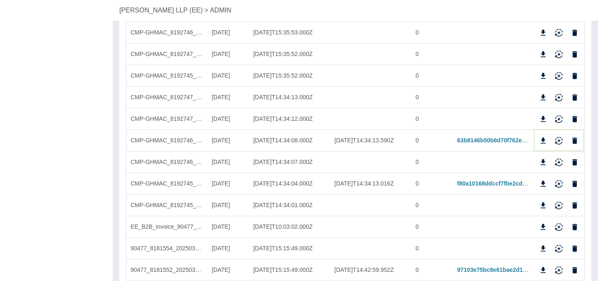
click at [571, 145] on div at bounding box center [559, 141] width 44 height 12
click at [571, 141] on icon "Delete" at bounding box center [575, 141] width 8 height 8
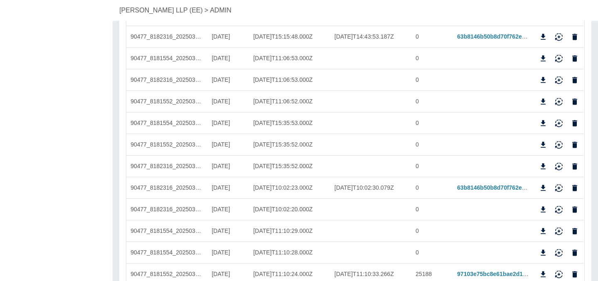
scroll to position [1936, 0]
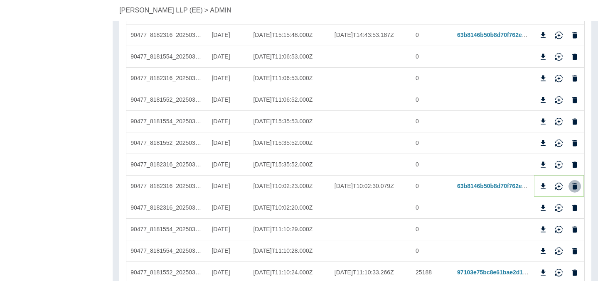
click at [574, 187] on icon "Delete" at bounding box center [575, 186] width 5 height 6
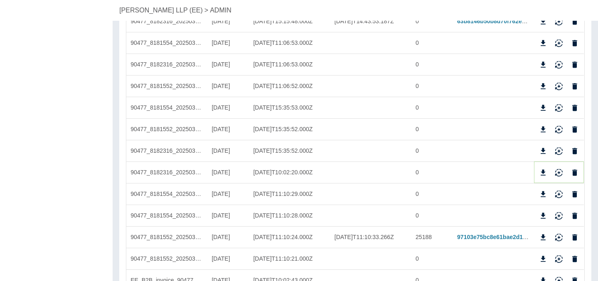
scroll to position [1951, 0]
click at [574, 241] on icon "Delete" at bounding box center [575, 237] width 8 height 8
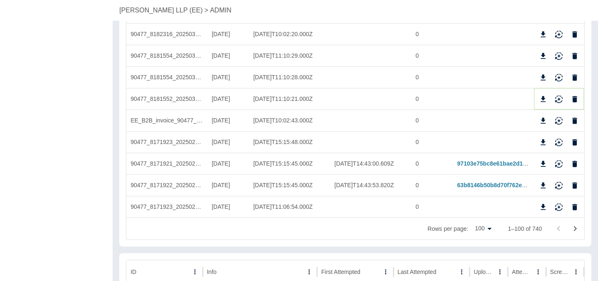
scroll to position [2091, 0]
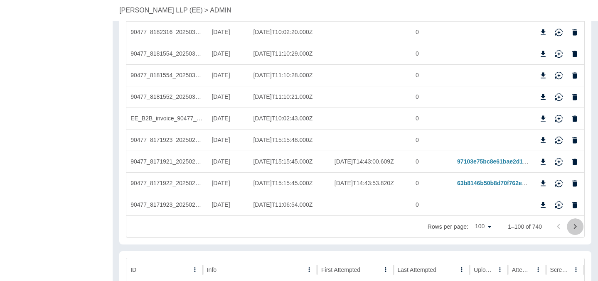
click at [574, 227] on icon "Go to next page" at bounding box center [575, 227] width 10 height 10
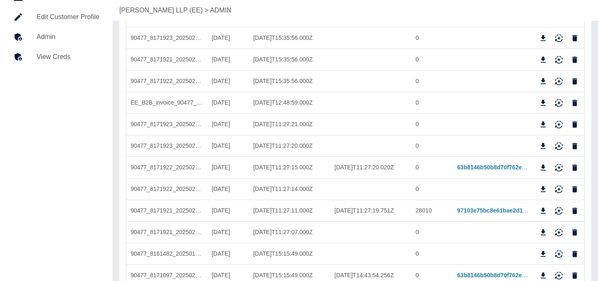
scroll to position [177, 0]
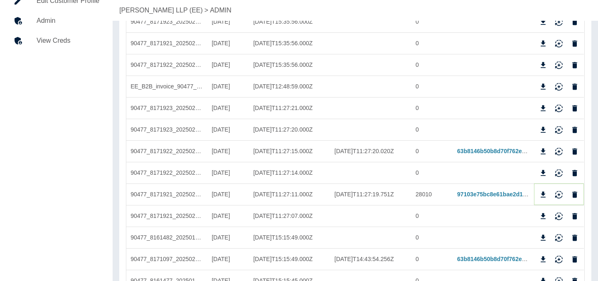
click at [577, 193] on icon "Delete" at bounding box center [575, 195] width 8 height 8
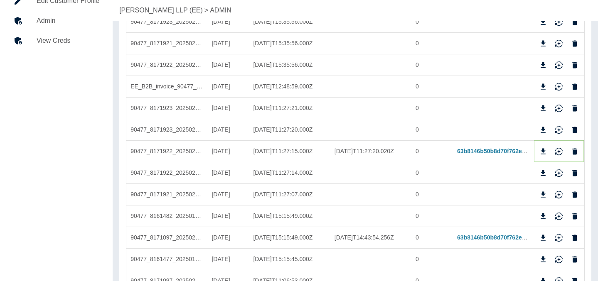
click at [572, 150] on icon "Delete" at bounding box center [575, 152] width 8 height 8
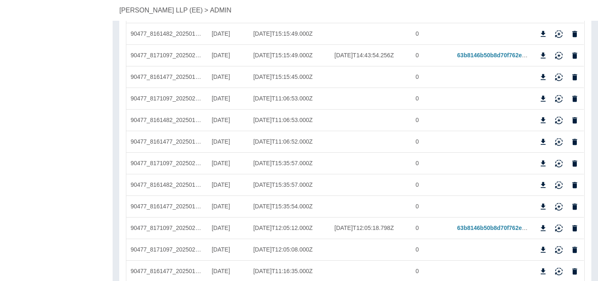
scroll to position [343, 0]
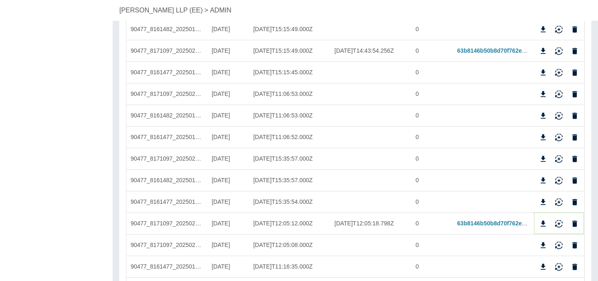
click at [574, 223] on icon "Delete" at bounding box center [575, 224] width 5 height 6
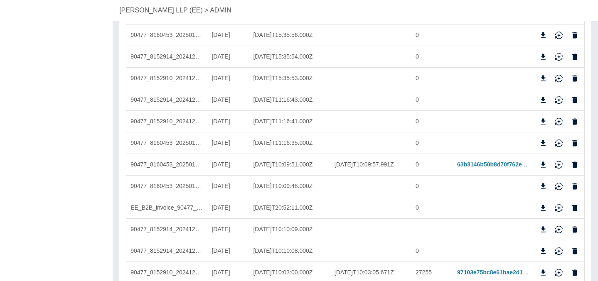
scroll to position [838, 0]
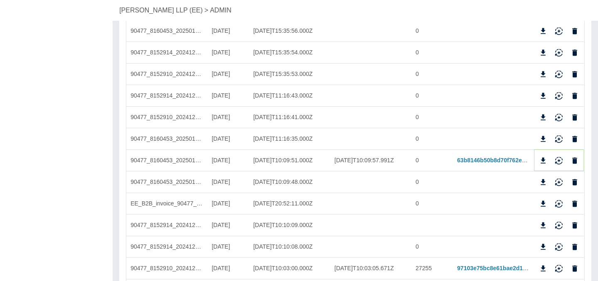
click at [578, 160] on icon "Delete" at bounding box center [575, 161] width 8 height 8
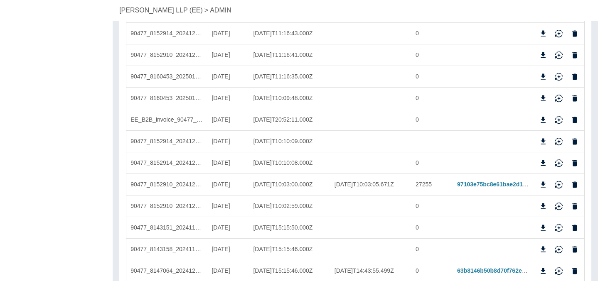
scroll to position [900, 0]
click at [574, 186] on icon "Delete" at bounding box center [575, 185] width 5 height 6
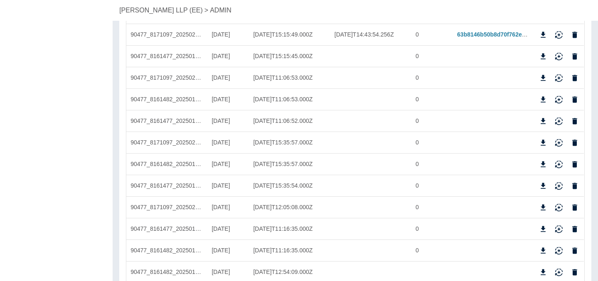
scroll to position [0, 0]
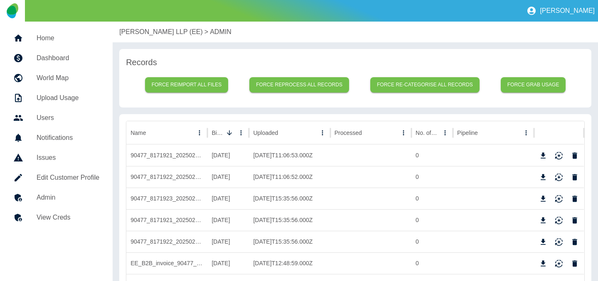
click at [145, 37] on p "Harper Macleod LLP (EE)" at bounding box center [161, 32] width 84 height 10
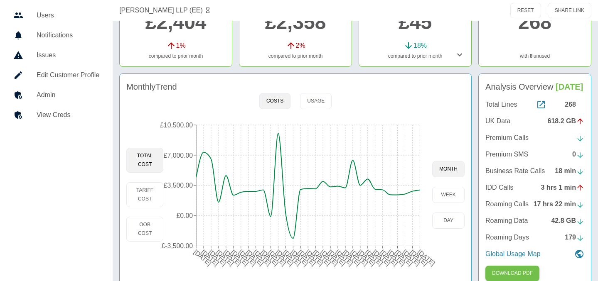
scroll to position [119, 0]
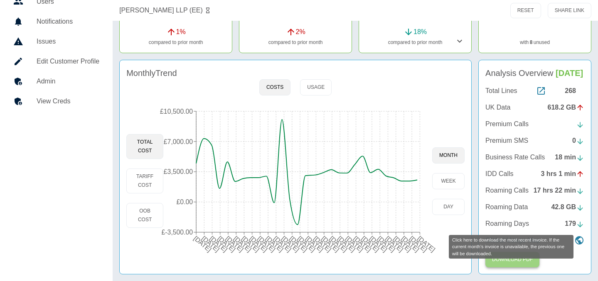
click at [520, 266] on button "Download PDF" at bounding box center [513, 259] width 54 height 15
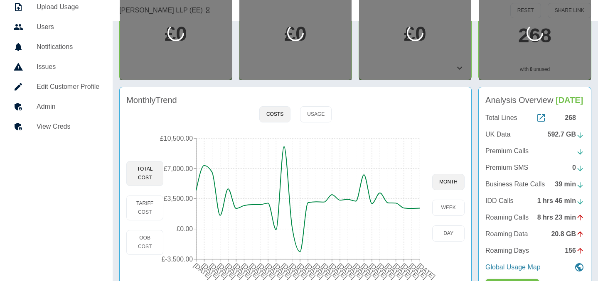
scroll to position [49, 0]
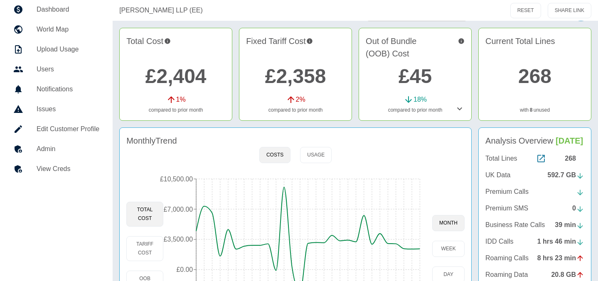
drag, startPoint x: 70, startPoint y: 146, endPoint x: 78, endPoint y: 148, distance: 8.2
click at [70, 146] on h5 "Admin" at bounding box center [68, 149] width 63 height 10
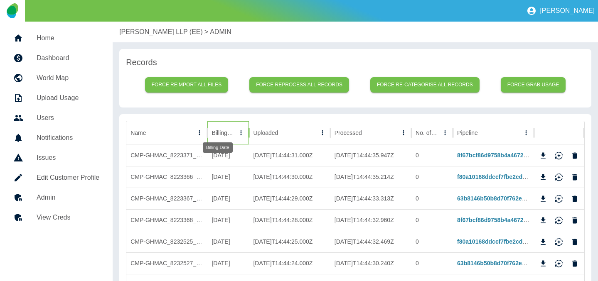
click at [212, 136] on div "Billing Date" at bounding box center [223, 133] width 23 height 7
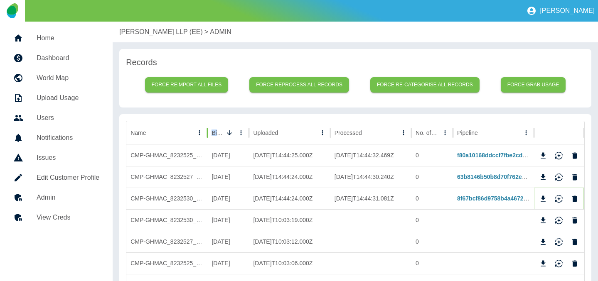
click at [558, 196] on icon "Reimport" at bounding box center [558, 197] width 7 height 5
click at [153, 34] on p "Harper Macleod LLP (EE)" at bounding box center [161, 32] width 84 height 10
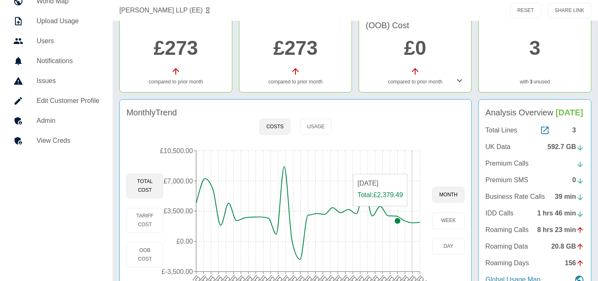
scroll to position [81, 0]
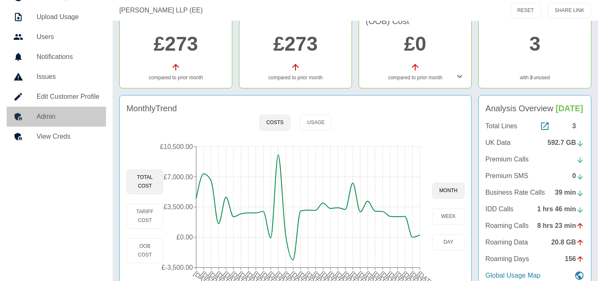
click at [58, 115] on h5 "Admin" at bounding box center [68, 117] width 63 height 10
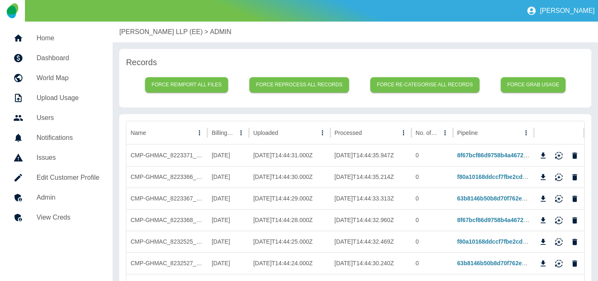
click at [138, 33] on p "Harper Macleod LLP (EE)" at bounding box center [161, 32] width 84 height 10
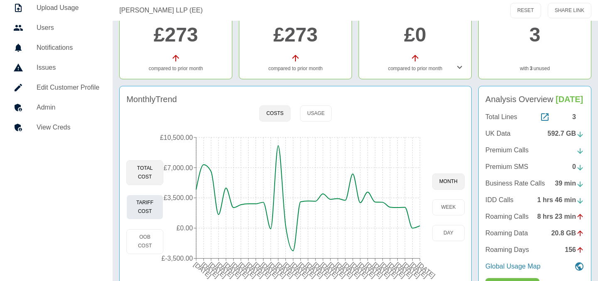
scroll to position [91, 0]
click at [151, 206] on button "Tariff Cost" at bounding box center [144, 207] width 37 height 25
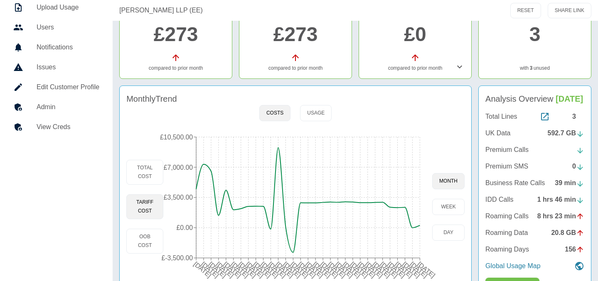
click at [59, 106] on h5 "Admin" at bounding box center [68, 107] width 63 height 10
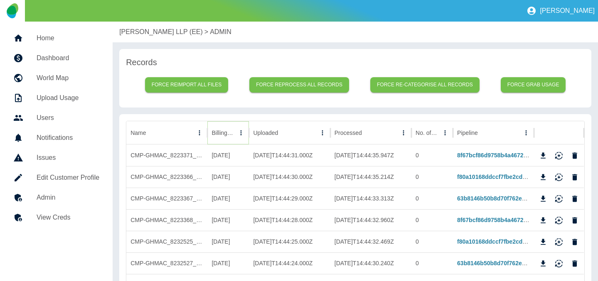
click at [237, 133] on icon "Sort" at bounding box center [240, 132] width 7 height 7
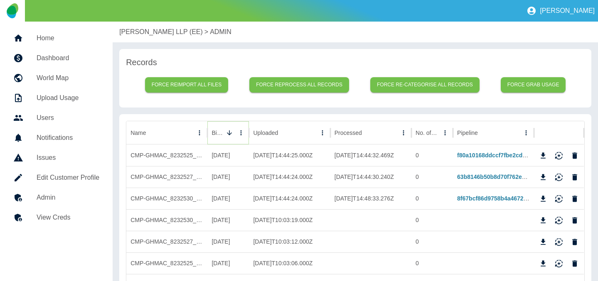
scroll to position [45, 0]
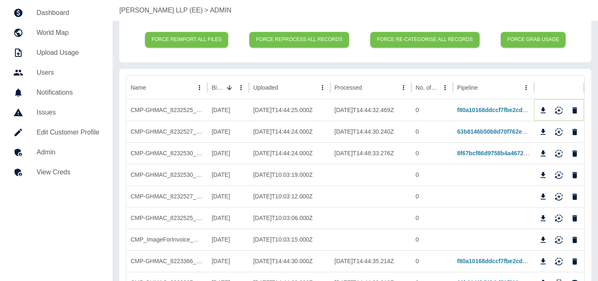
click at [561, 109] on icon "Reimport" at bounding box center [559, 110] width 8 height 8
click at [558, 133] on icon "Reimport" at bounding box center [559, 132] width 8 height 8
click at [559, 153] on icon "Reimport" at bounding box center [558, 152] width 7 height 5
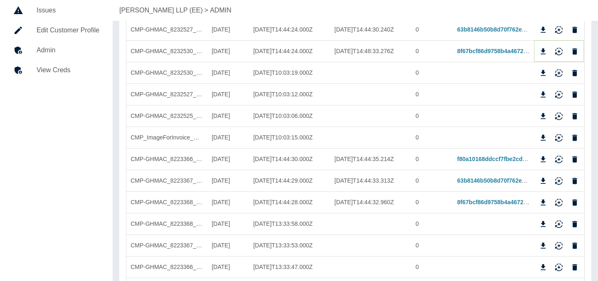
scroll to position [151, 0]
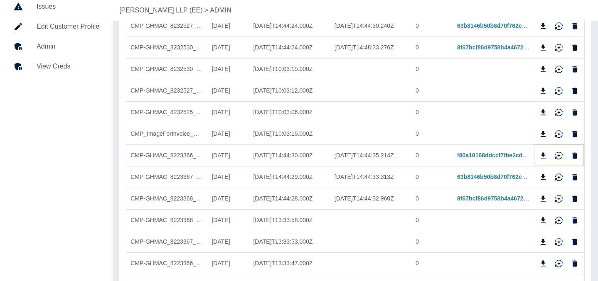
click at [559, 160] on button "Reimport" at bounding box center [559, 156] width 12 height 12
click at [558, 177] on icon "Reimport" at bounding box center [559, 177] width 8 height 8
click at [557, 197] on icon "Reimport" at bounding box center [559, 199] width 8 height 8
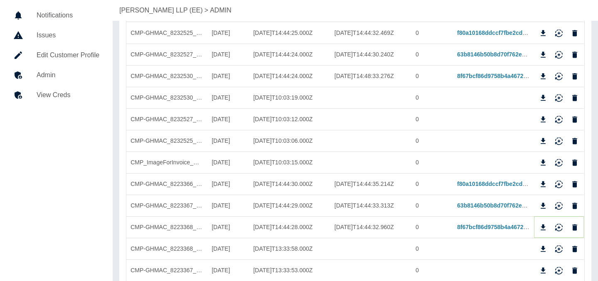
scroll to position [0, 0]
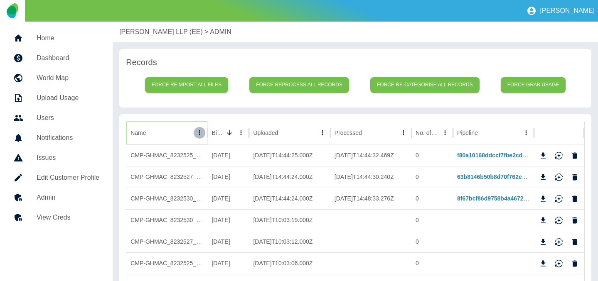
click at [203, 136] on icon "Name column menu" at bounding box center [199, 132] width 7 height 7
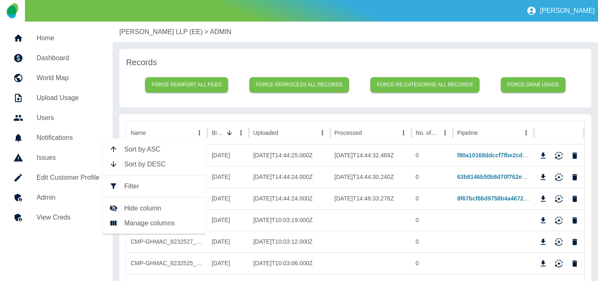
click at [150, 187] on span "Filter" at bounding box center [161, 187] width 75 height 10
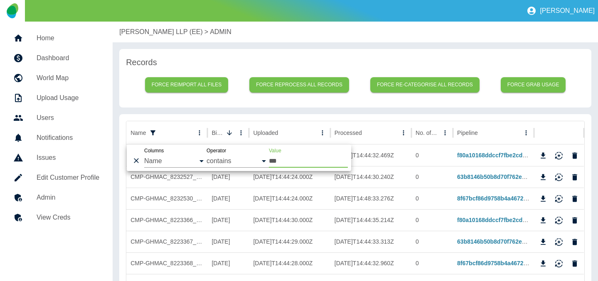
type input "***"
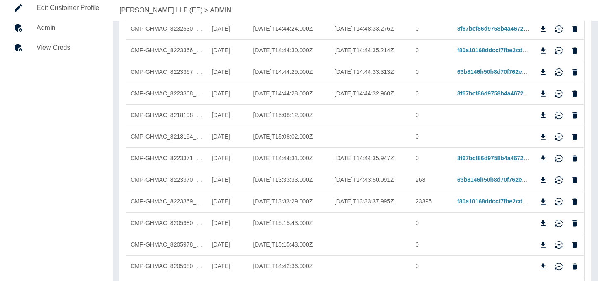
scroll to position [171, 0]
click at [557, 156] on icon "Reimport" at bounding box center [558, 156] width 7 height 5
click at [556, 179] on icon "Reimport" at bounding box center [559, 179] width 8 height 8
click at [558, 200] on icon "Reimport" at bounding box center [559, 201] width 8 height 8
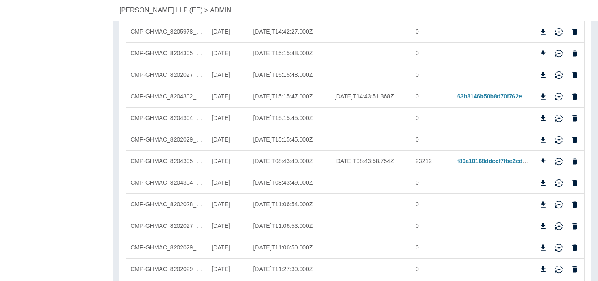
scroll to position [426, 0]
click at [557, 99] on icon "Reimport" at bounding box center [558, 100] width 7 height 3
click at [556, 160] on icon "Reimport" at bounding box center [559, 162] width 8 height 8
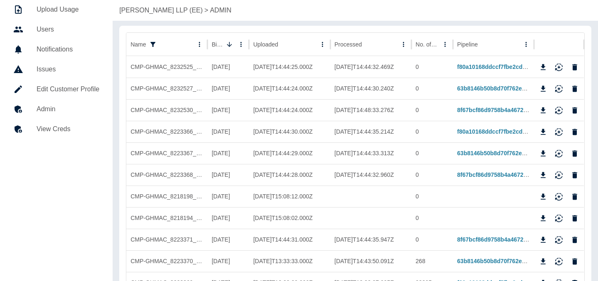
scroll to position [0, 0]
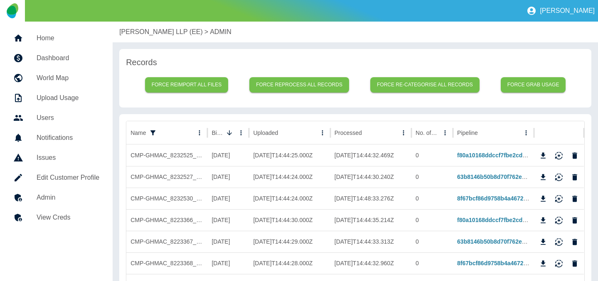
click at [151, 33] on p "Harper Macleod LLP (EE)" at bounding box center [161, 32] width 84 height 10
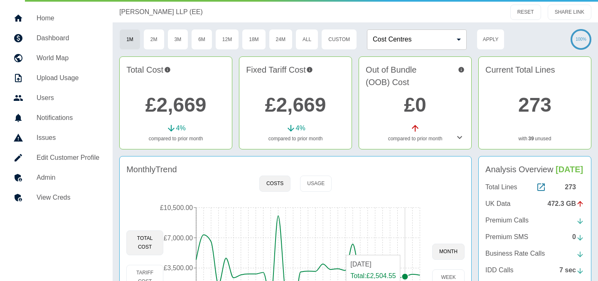
scroll to position [17, 0]
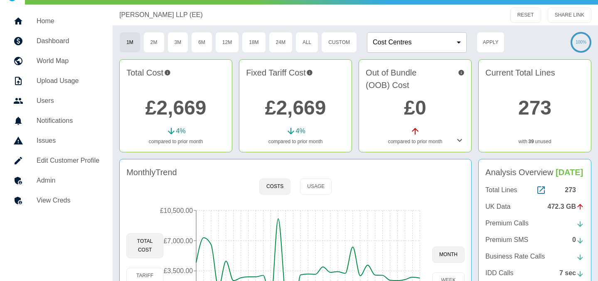
click at [460, 140] on icon at bounding box center [460, 141] width 10 height 10
click at [460, 141] on icon at bounding box center [460, 141] width 10 height 10
click at [191, 109] on link "£2,669" at bounding box center [175, 108] width 61 height 22
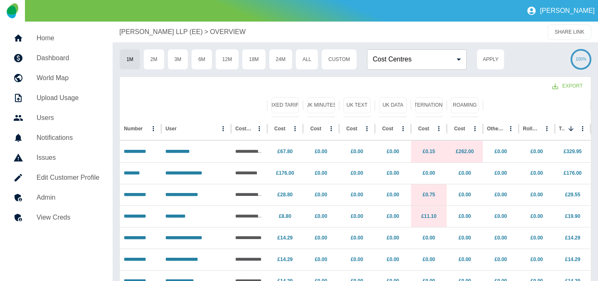
click at [149, 31] on p "Harper Macleod LLP (EE)" at bounding box center [161, 32] width 84 height 10
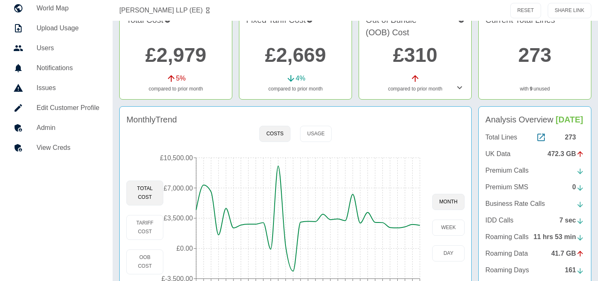
scroll to position [76, 0]
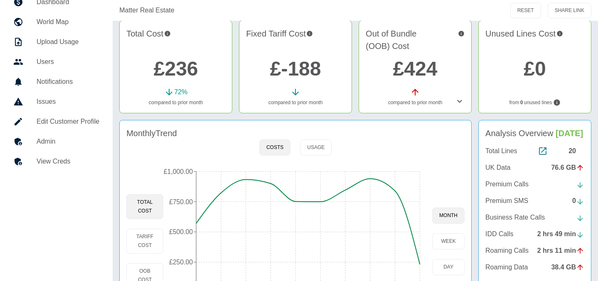
scroll to position [106, 0]
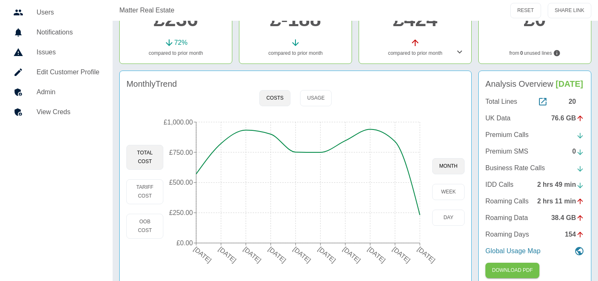
click at [51, 85] on link "Admin" at bounding box center [56, 92] width 99 height 20
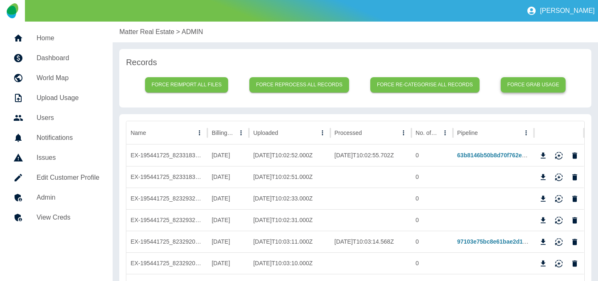
click at [521, 83] on button "Force grab usage" at bounding box center [533, 84] width 65 height 15
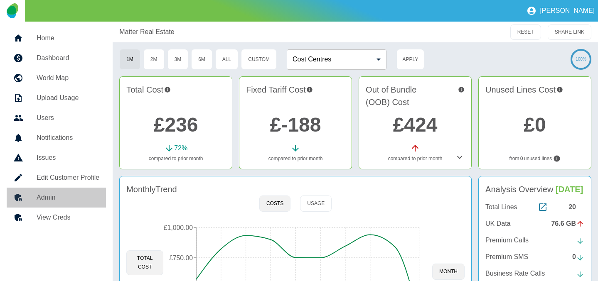
click at [35, 196] on div at bounding box center [24, 198] width 23 height 10
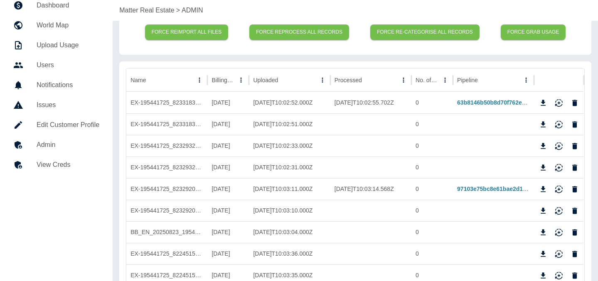
scroll to position [55, 0]
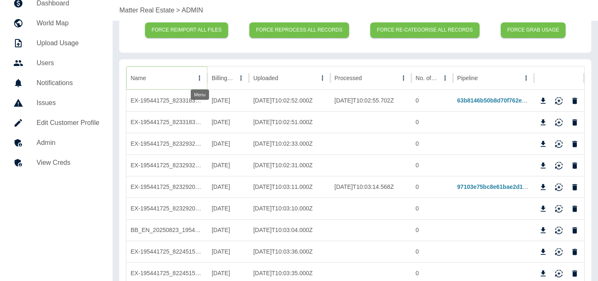
click at [200, 80] on icon "Name column menu" at bounding box center [199, 78] width 1 height 5
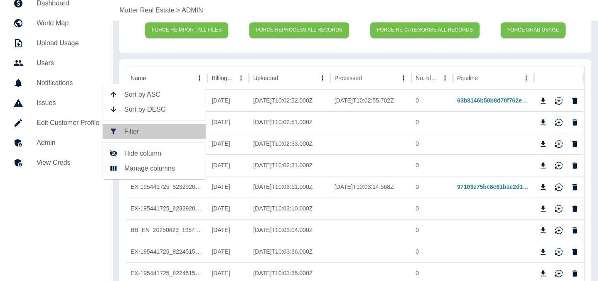
click at [135, 136] on span "Filter" at bounding box center [161, 132] width 75 height 10
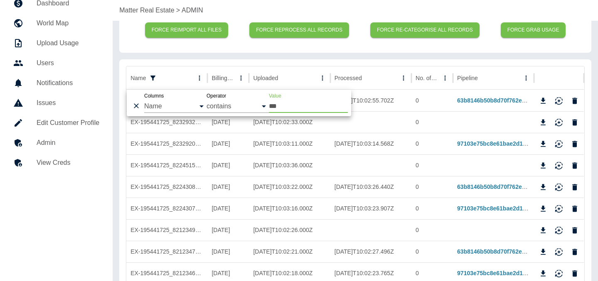
type input "***"
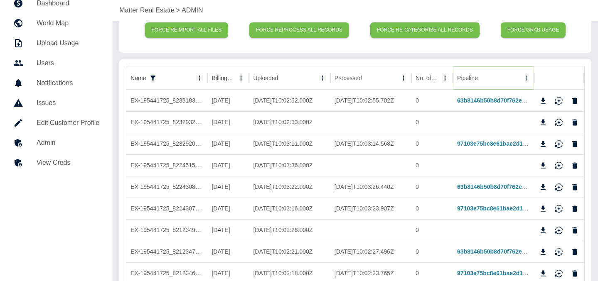
click at [483, 76] on icon "Sort" at bounding box center [484, 77] width 7 height 7
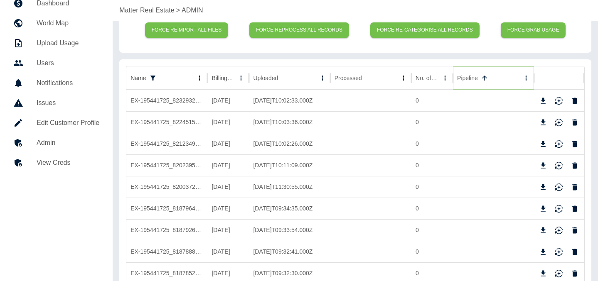
click at [484, 76] on icon "Sort" at bounding box center [484, 78] width 5 height 5
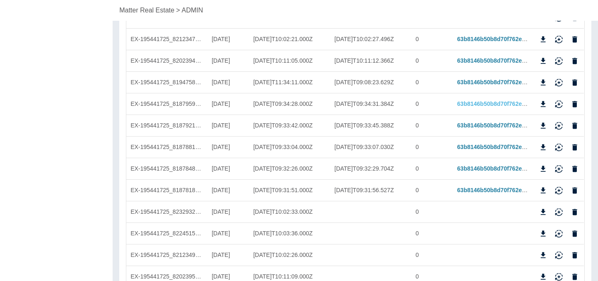
scroll to position [354, 0]
click at [562, 189] on icon "Reimport" at bounding box center [559, 191] width 8 height 8
click at [560, 170] on icon "Reimport" at bounding box center [558, 167] width 7 height 5
drag, startPoint x: 560, startPoint y: 148, endPoint x: 558, endPoint y: 127, distance: 21.2
click at [560, 148] on icon "Reimport" at bounding box center [558, 146] width 7 height 5
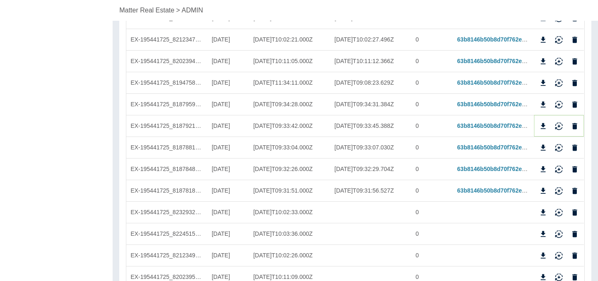
click at [558, 124] on icon "Reimport" at bounding box center [559, 126] width 8 height 8
click at [557, 104] on icon "Reimport" at bounding box center [559, 105] width 8 height 8
click at [557, 88] on button "Reimport" at bounding box center [559, 83] width 12 height 12
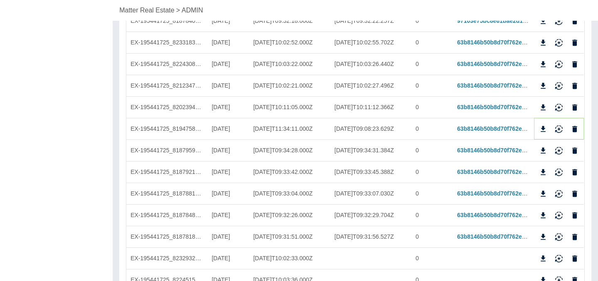
scroll to position [307, 0]
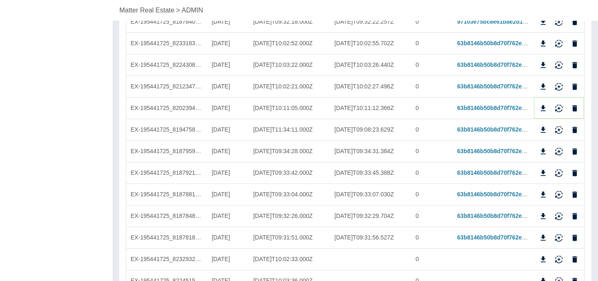
click at [563, 104] on icon "Reimport" at bounding box center [559, 108] width 8 height 8
click at [560, 89] on icon "Reimport" at bounding box center [559, 87] width 8 height 8
click at [558, 64] on icon "Reimport" at bounding box center [559, 65] width 8 height 8
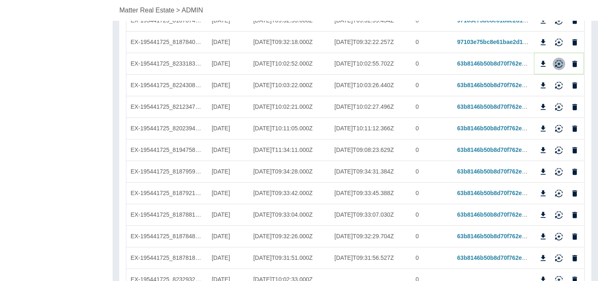
click at [560, 63] on icon "Reimport" at bounding box center [558, 62] width 7 height 5
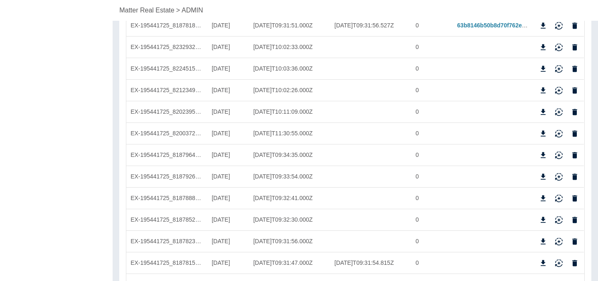
scroll to position [520, 0]
click at [559, 47] on icon "Reimport" at bounding box center [559, 46] width 8 height 8
click at [560, 65] on icon "Reimport" at bounding box center [558, 66] width 7 height 5
click at [562, 89] on icon "Reimport" at bounding box center [559, 90] width 8 height 8
click at [557, 109] on icon "Reimport" at bounding box center [559, 111] width 8 height 8
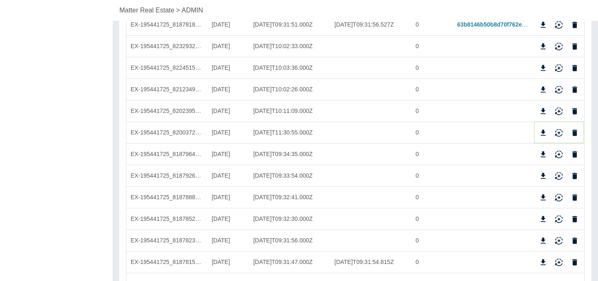
drag, startPoint x: 558, startPoint y: 131, endPoint x: 561, endPoint y: 147, distance: 15.7
click at [558, 131] on icon "Reimport" at bounding box center [559, 133] width 8 height 8
click at [560, 160] on button "Reimport" at bounding box center [559, 154] width 12 height 12
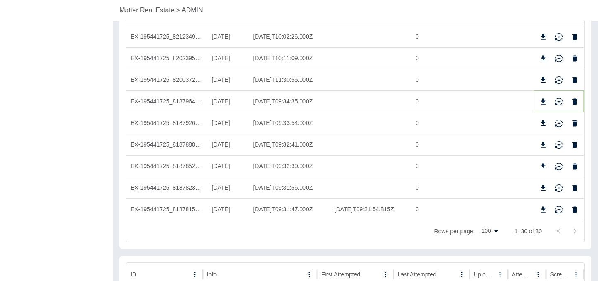
scroll to position [589, 0]
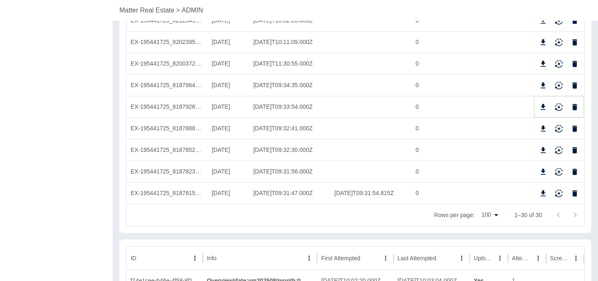
drag, startPoint x: 559, startPoint y: 108, endPoint x: 559, endPoint y: 113, distance: 4.6
click at [559, 108] on icon "Reimport" at bounding box center [559, 107] width 8 height 8
click at [559, 126] on icon "Reimport" at bounding box center [559, 129] width 8 height 8
click at [557, 147] on icon "Reimport" at bounding box center [559, 150] width 8 height 8
click at [557, 168] on icon "Reimport" at bounding box center [558, 170] width 7 height 5
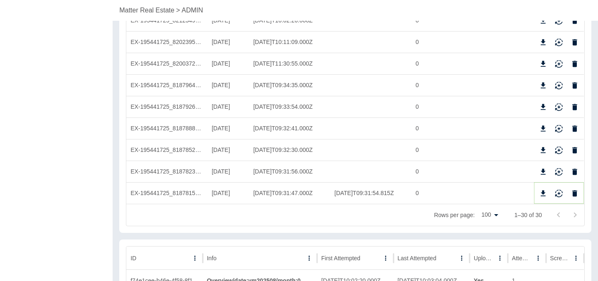
click at [557, 193] on icon "Reimport" at bounding box center [559, 194] width 8 height 8
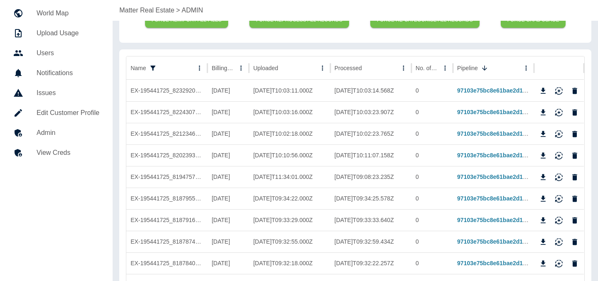
scroll to position [0, 0]
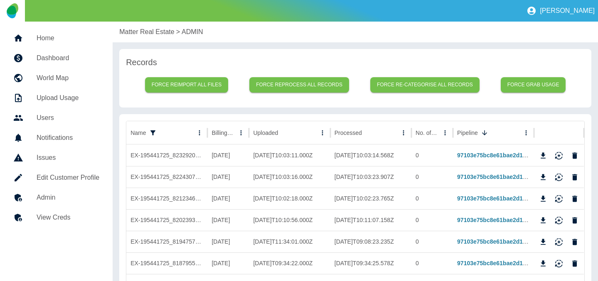
click at [134, 35] on p "Matter Real Estate" at bounding box center [146, 32] width 55 height 10
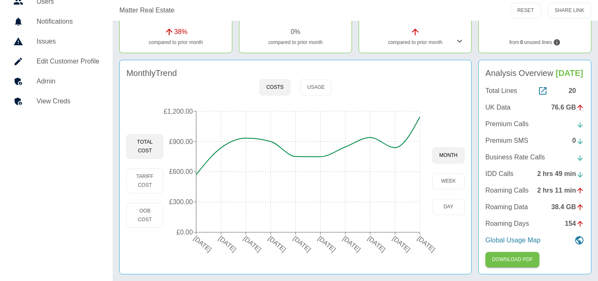
scroll to position [129, 0]
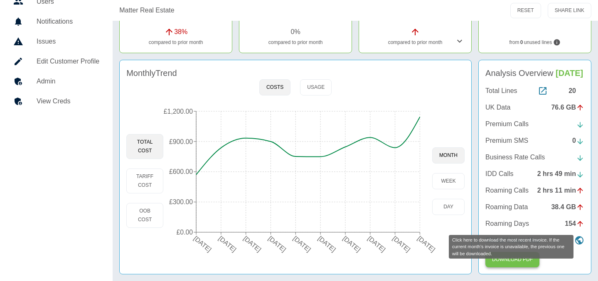
click at [492, 257] on button "Download PDF" at bounding box center [513, 259] width 54 height 15
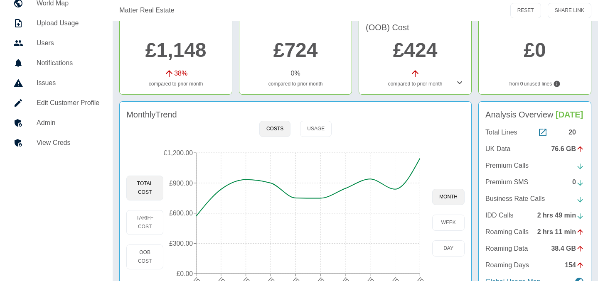
scroll to position [75, 0]
click at [162, 55] on link "£1,148" at bounding box center [175, 50] width 61 height 22
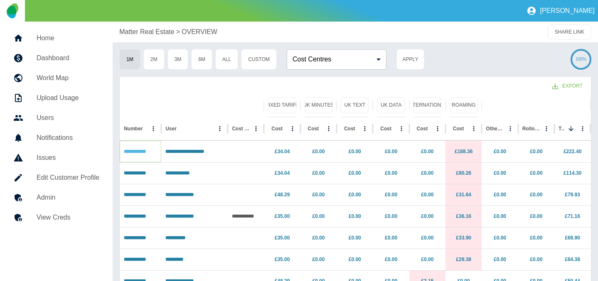
click at [127, 149] on link "**********" at bounding box center [135, 151] width 22 height 5
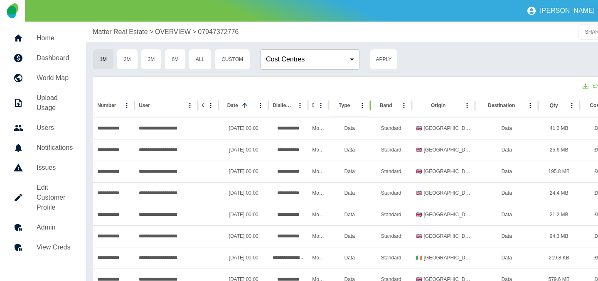
click at [344, 108] on div "Type" at bounding box center [344, 106] width 11 height 6
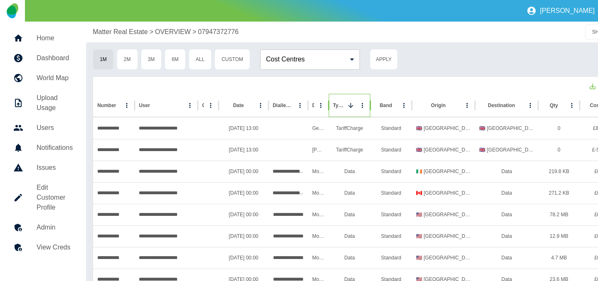
drag, startPoint x: 329, startPoint y: 106, endPoint x: 263, endPoint y: 115, distance: 67.1
click at [257, 114] on div "Number User Cost Center Date Dialled Number Description Type Band Origin Destin…" at bounding box center [360, 105] width 535 height 23
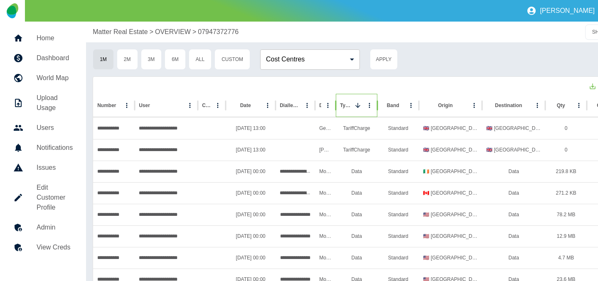
scroll to position [0, 38]
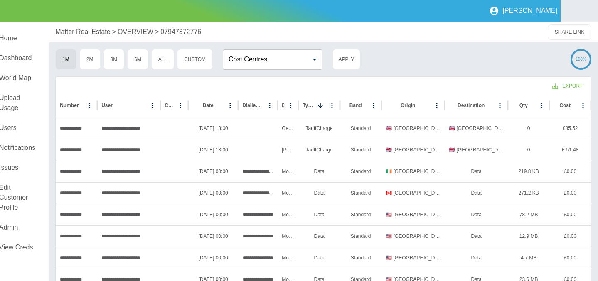
click at [81, 30] on p "Matter Real Estate" at bounding box center [82, 32] width 55 height 10
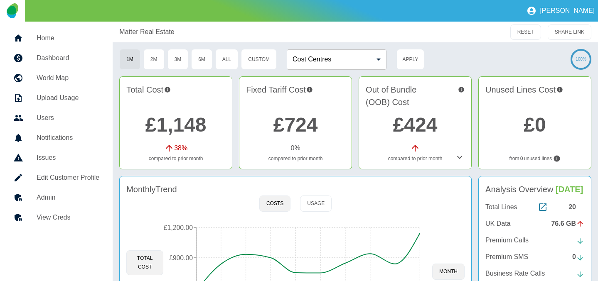
drag, startPoint x: 202, startPoint y: 178, endPoint x: 47, endPoint y: 8, distance: 229.5
click at [202, 178] on div "Monthly Trend Costs Usage Total Cost Tariff Cost OOB Cost 23 Nov 2024 23 Dec 20…" at bounding box center [295, 283] width 353 height 215
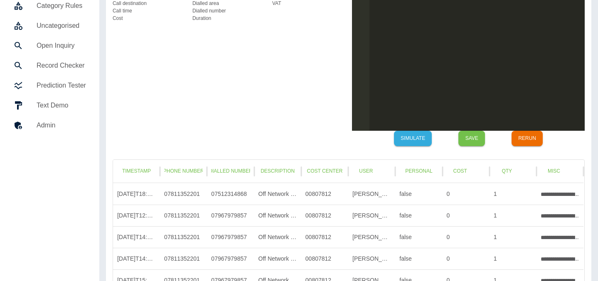
scroll to position [116, 0]
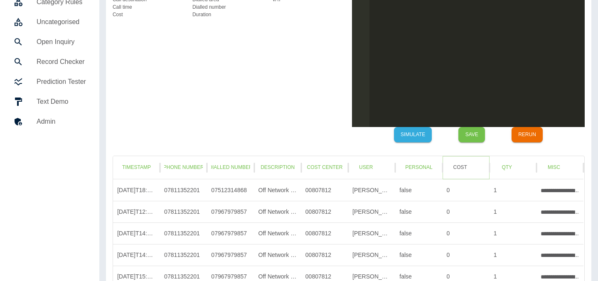
click at [454, 167] on button "Cost" at bounding box center [460, 167] width 27 height 15
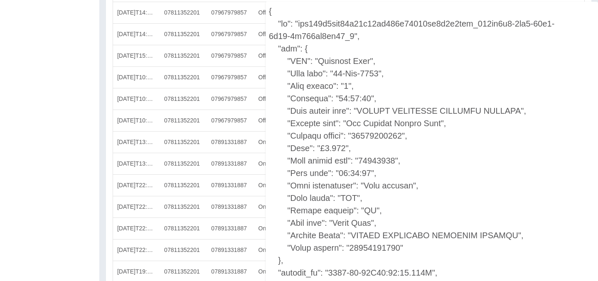
scroll to position [353, 0]
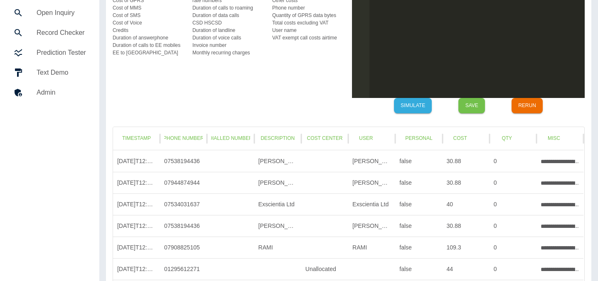
scroll to position [149, 0]
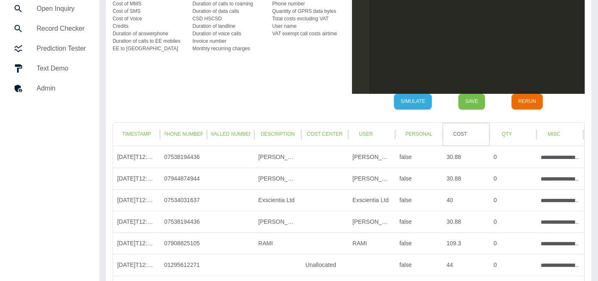
click at [459, 139] on button "Cost" at bounding box center [460, 134] width 27 height 15
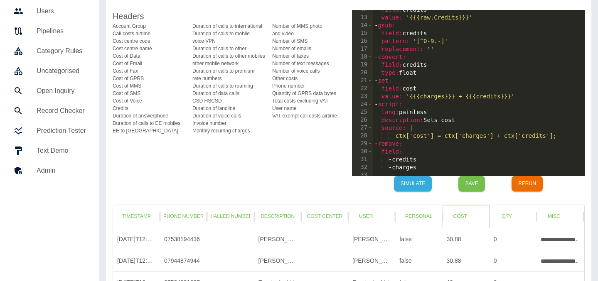
scroll to position [91, 0]
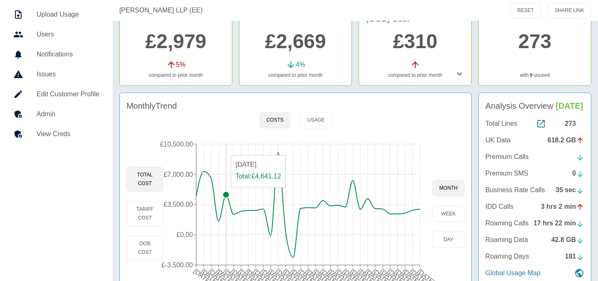
scroll to position [79, 0]
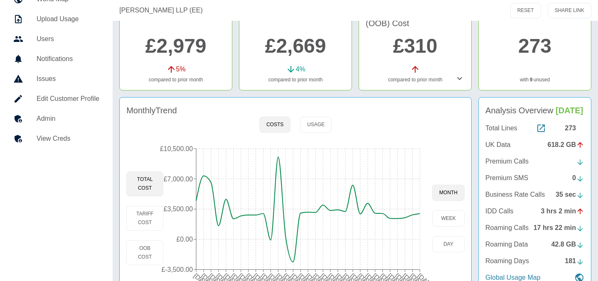
click at [47, 117] on h5 "Admin" at bounding box center [68, 119] width 63 height 10
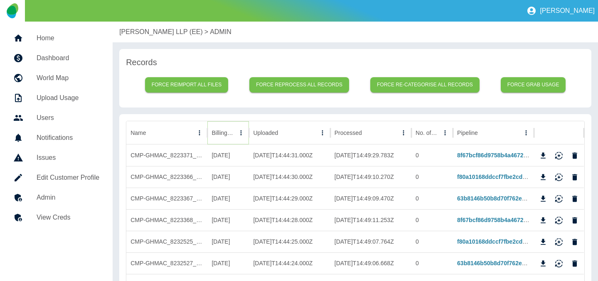
click at [235, 136] on button "Sort" at bounding box center [241, 133] width 12 height 12
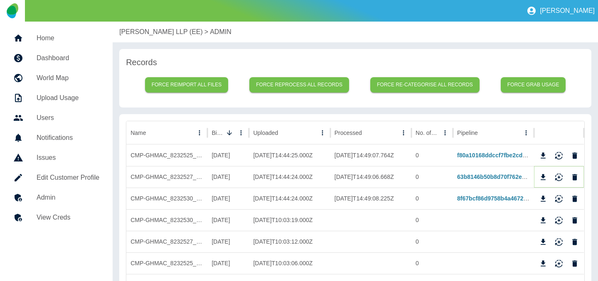
click at [547, 178] on icon "Download" at bounding box center [543, 177] width 8 height 8
click at [140, 31] on p "Harper Macleod LLP (EE)" at bounding box center [161, 32] width 84 height 10
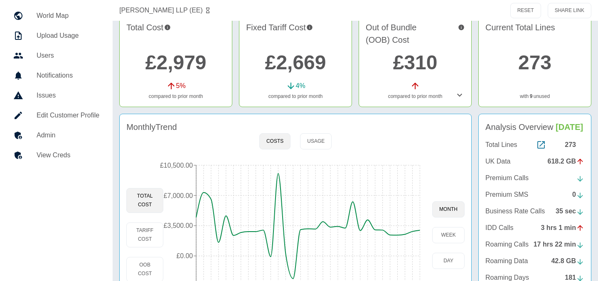
scroll to position [67, 0]
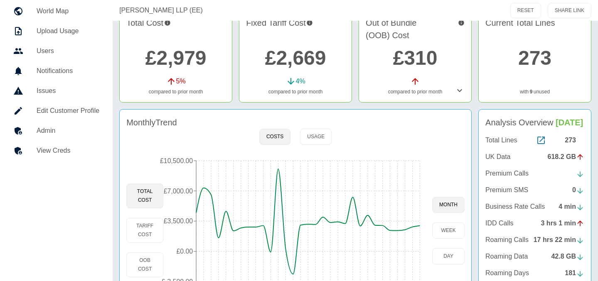
click at [60, 128] on h5 "Admin" at bounding box center [68, 131] width 63 height 10
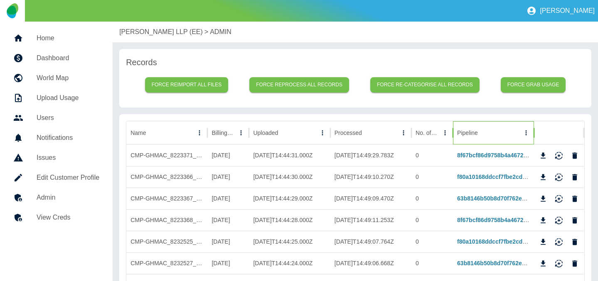
click at [478, 134] on div "Pipeline" at bounding box center [467, 133] width 21 height 7
click at [237, 136] on icon "Sort" at bounding box center [240, 132] width 7 height 7
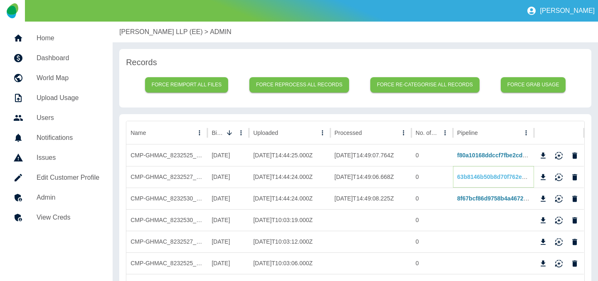
click at [472, 176] on link "63b8146b50b8d70f762e970cc51a22d603a5f027" at bounding box center [521, 177] width 128 height 7
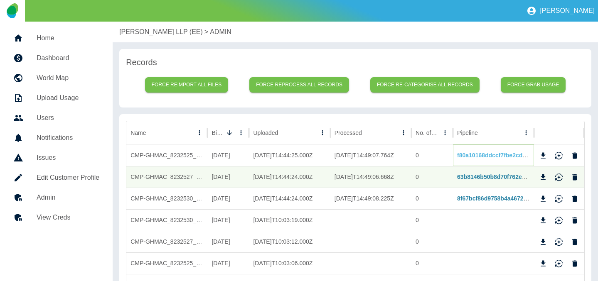
click at [471, 158] on link "f80a10168ddccf7fbe2cdc59eb4ea455331bdd54" at bounding box center [521, 155] width 128 height 7
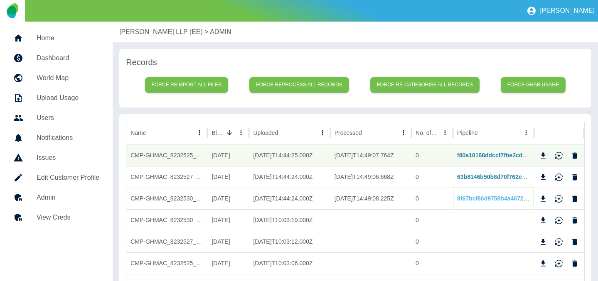
click at [465, 198] on link "8f67bcf86d9758b4a4672e605cb7e9065b48672b" at bounding box center [521, 198] width 129 height 7
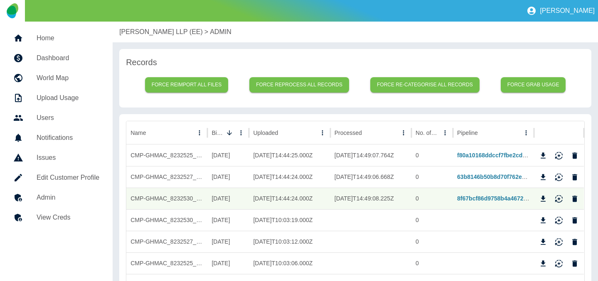
click at [154, 23] on div "Harper Macleod LLP (EE) > ADMIN" at bounding box center [356, 32] width 486 height 21
click at [143, 30] on p "Harper Macleod LLP (EE)" at bounding box center [161, 32] width 84 height 10
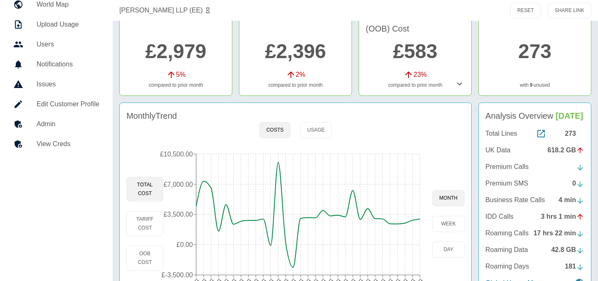
scroll to position [77, 0]
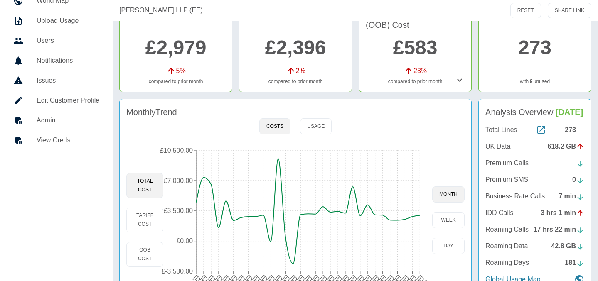
click at [400, 116] on div "Monthly Trend" at bounding box center [295, 112] width 338 height 12
click at [413, 57] on link "£583" at bounding box center [415, 48] width 44 height 22
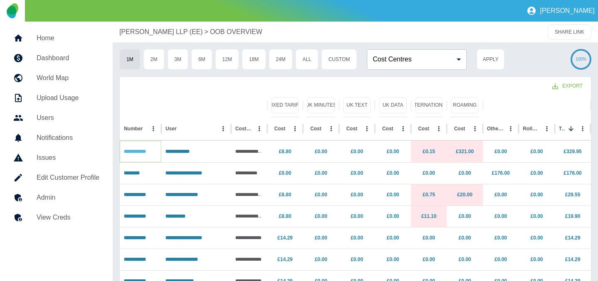
click at [140, 150] on link "**********" at bounding box center [135, 151] width 22 height 5
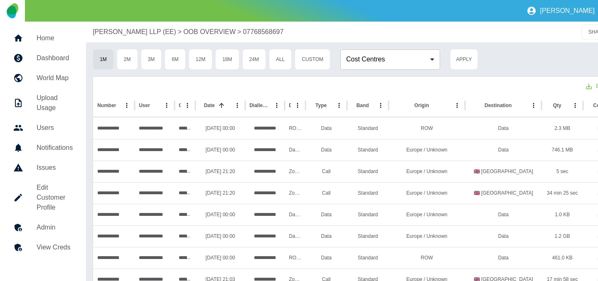
scroll to position [0, 35]
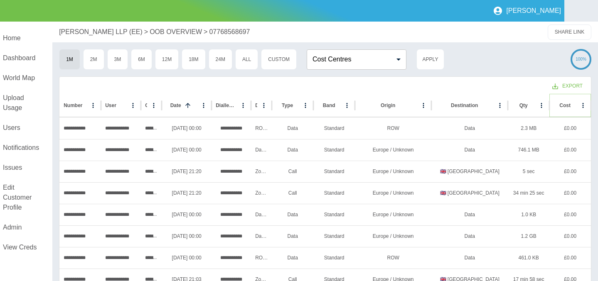
click at [572, 104] on button "Sort" at bounding box center [578, 106] width 12 height 12
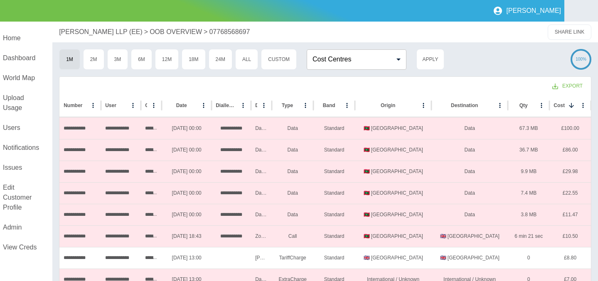
click at [100, 32] on p "Harper Macleod LLP (EE)" at bounding box center [101, 32] width 84 height 10
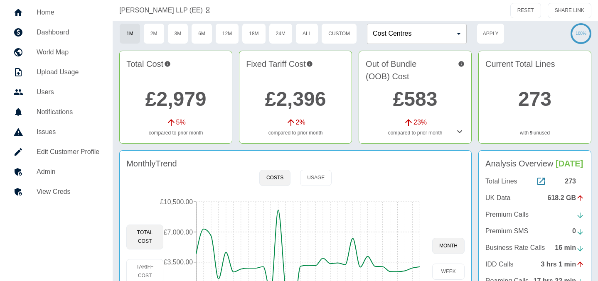
scroll to position [129, 0]
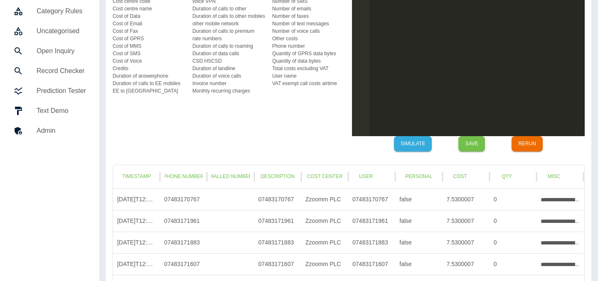
scroll to position [121, 0]
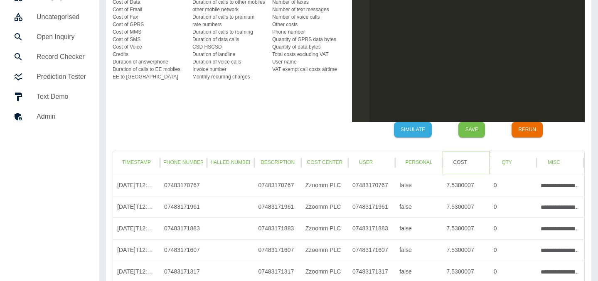
click at [466, 161] on button "Cost" at bounding box center [460, 162] width 27 height 15
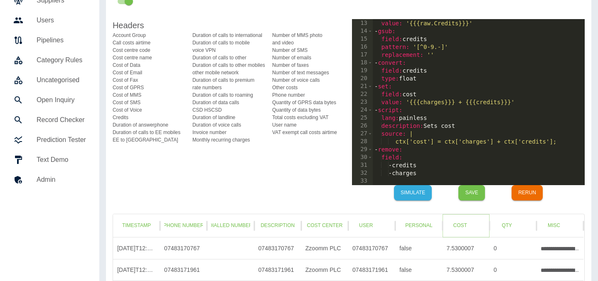
scroll to position [58, 0]
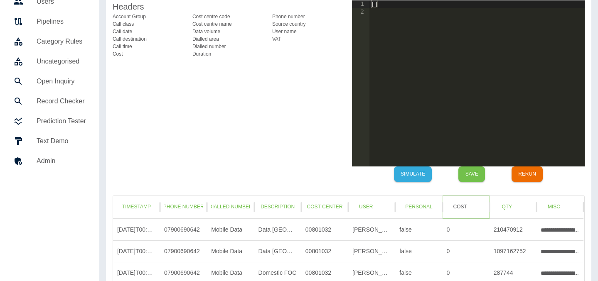
click at [465, 205] on button "Cost" at bounding box center [460, 207] width 27 height 15
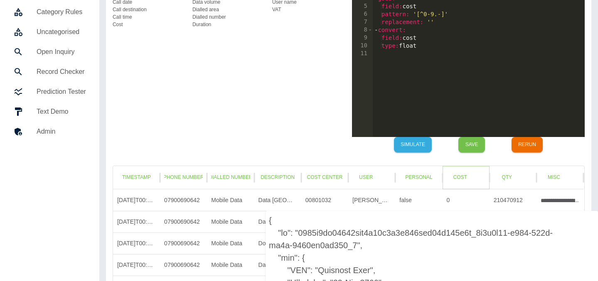
scroll to position [106, 0]
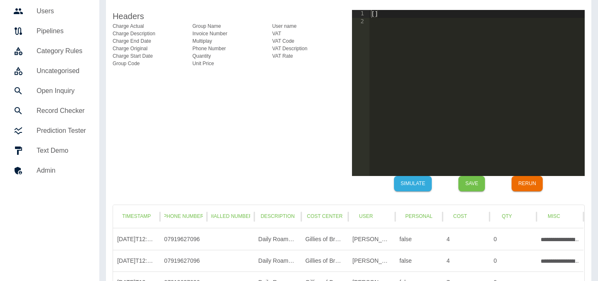
scroll to position [68, 0]
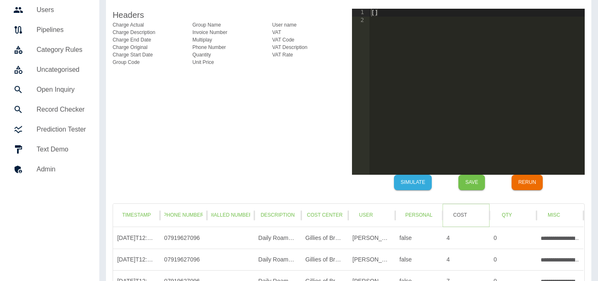
click at [466, 211] on button "Cost" at bounding box center [460, 215] width 27 height 15
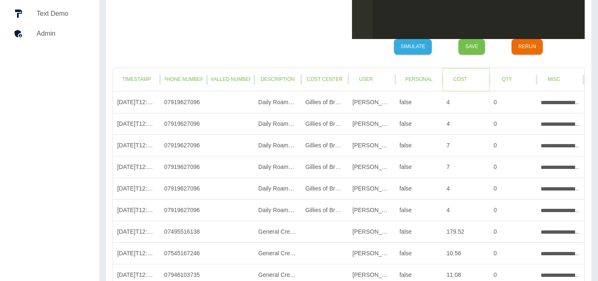
scroll to position [185, 0]
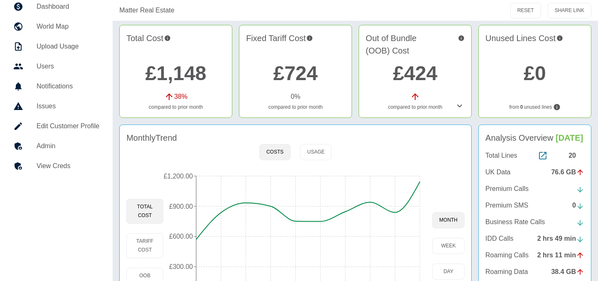
scroll to position [54, 0]
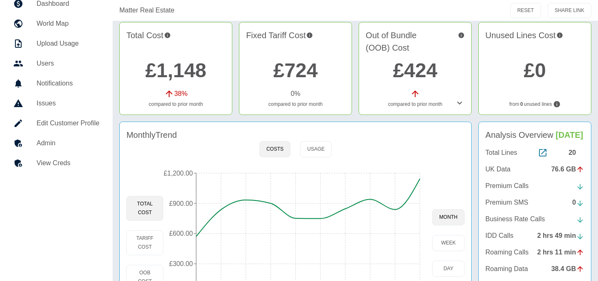
click at [59, 142] on h5 "Admin" at bounding box center [68, 143] width 63 height 10
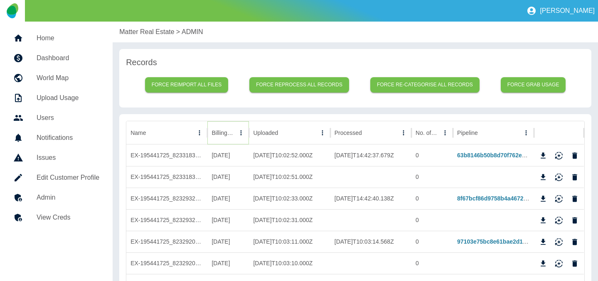
click at [235, 138] on button "Sort" at bounding box center [241, 133] width 12 height 12
click at [546, 157] on icon "Download" at bounding box center [543, 156] width 8 height 8
click at [136, 33] on p "Matter Real Estate" at bounding box center [146, 32] width 55 height 10
